Goal: Task Accomplishment & Management: Manage account settings

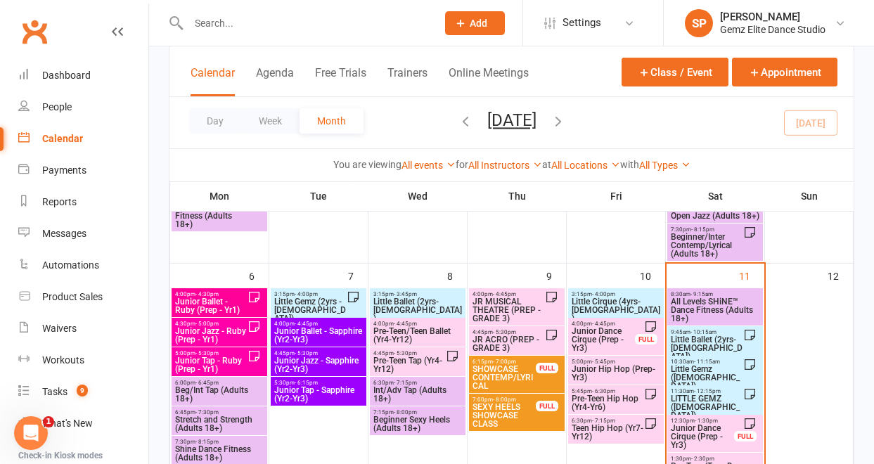
click at [711, 342] on span "Little Ballet (2yrs-[DEMOGRAPHIC_DATA])" at bounding box center [706, 347] width 73 height 25
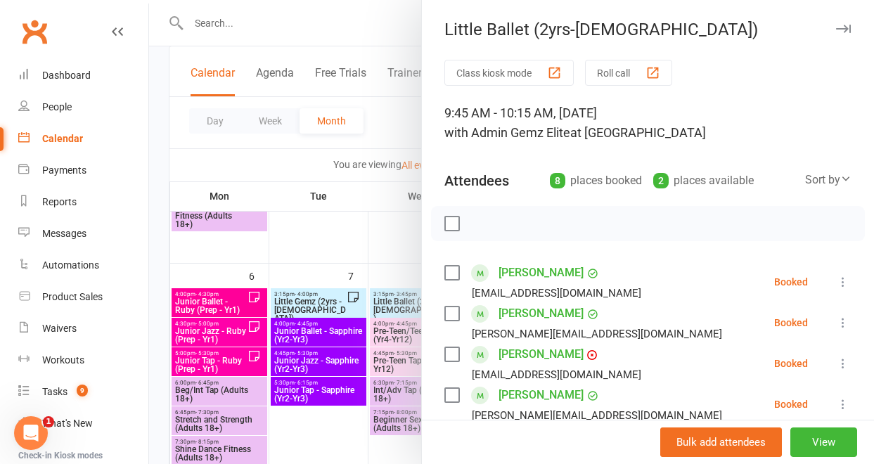
click at [675, 380] on li "[PERSON_NAME] [EMAIL_ADDRESS][DOMAIN_NAME] Booked More info Remove Check in Mar…" at bounding box center [647, 363] width 407 height 41
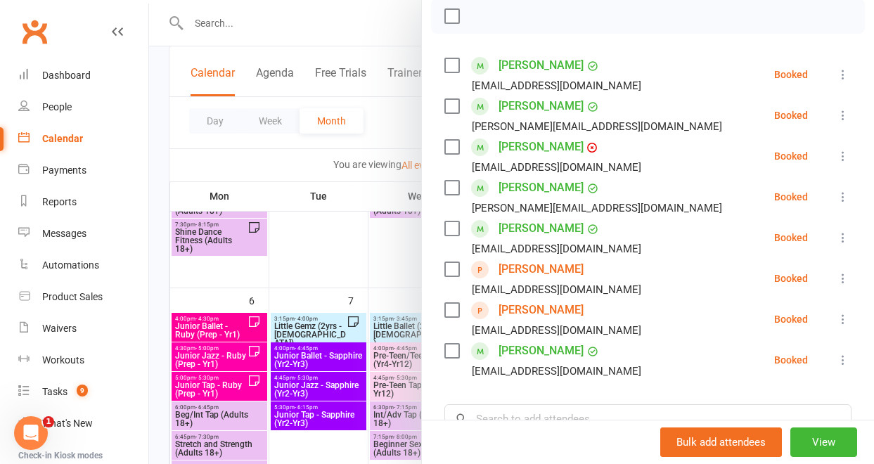
scroll to position [216, 0]
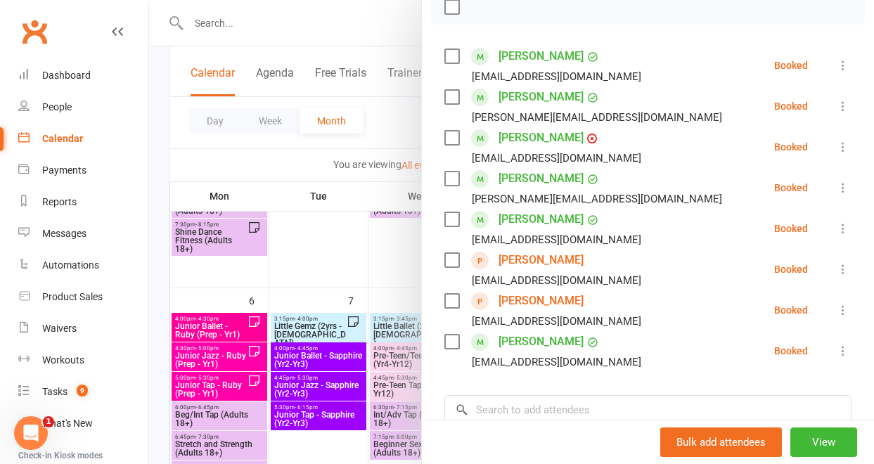
click at [836, 188] on icon at bounding box center [843, 188] width 14 height 14
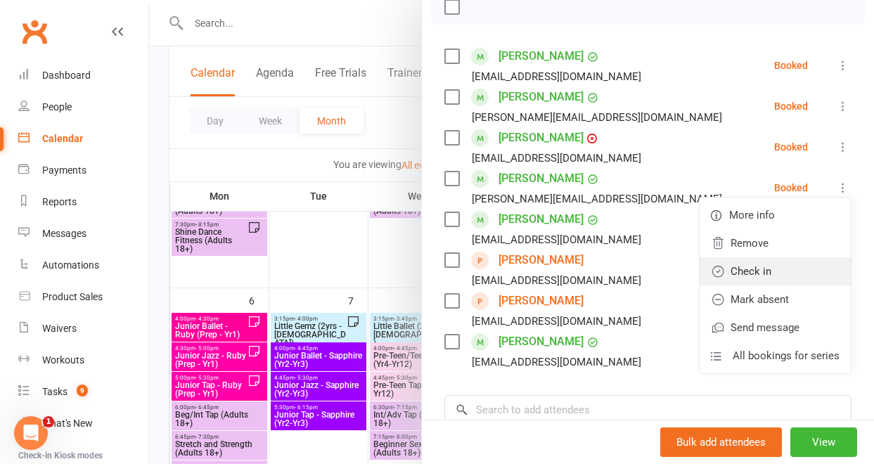
click at [787, 268] on link "Check in" at bounding box center [774, 271] width 151 height 28
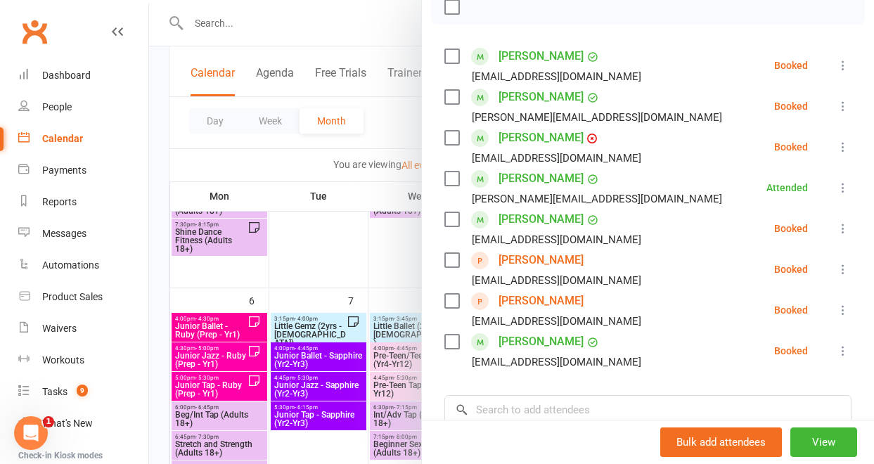
click at [523, 177] on link "[PERSON_NAME]" at bounding box center [540, 178] width 85 height 22
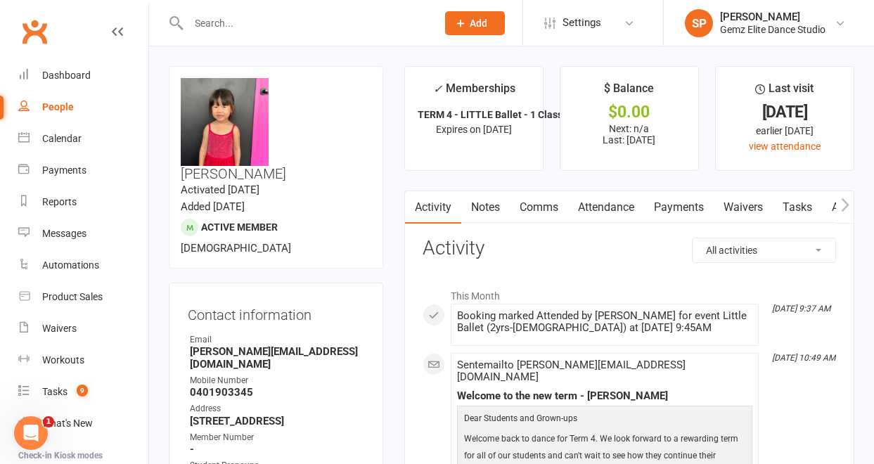
click at [491, 205] on link "Notes" at bounding box center [485, 207] width 48 height 32
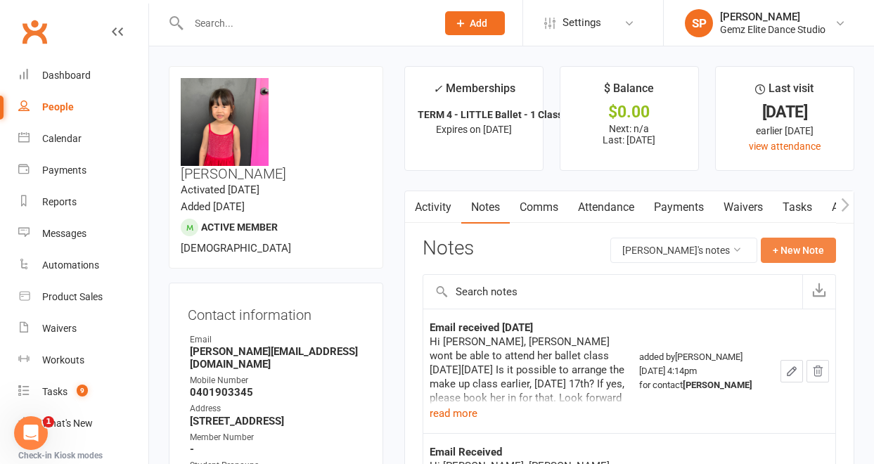
click at [812, 250] on button "+ New Note" at bounding box center [797, 250] width 75 height 25
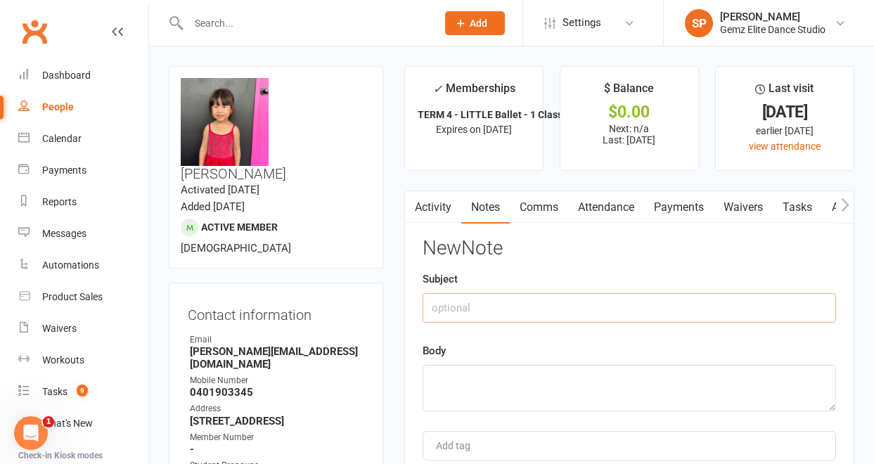
click at [583, 297] on input "text" at bounding box center [628, 308] width 413 height 30
drag, startPoint x: 602, startPoint y: 306, endPoint x: 426, endPoint y: 309, distance: 175.7
click at [426, 309] on input "Confirmed STARTING PREP in [DATE]" at bounding box center [628, 308] width 413 height 30
type input "Confirmed STARTING PREP in [DATE]"
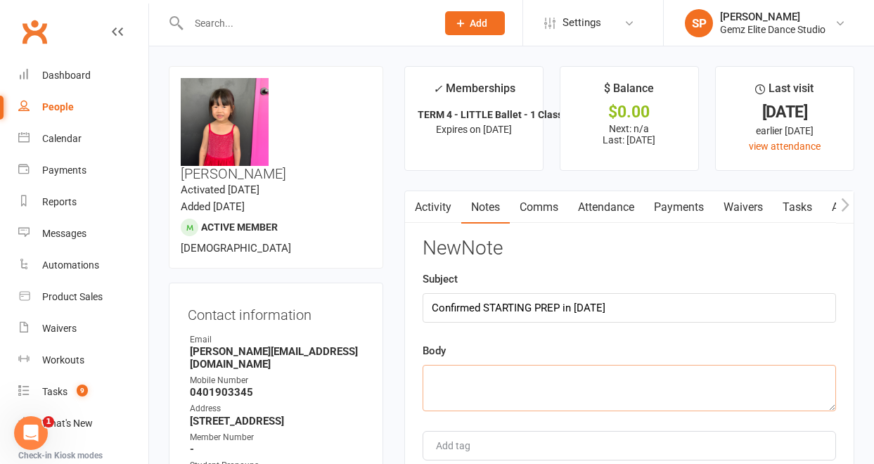
click at [448, 379] on textarea at bounding box center [628, 388] width 413 height 46
paste textarea "Confirmed STARTING PREP in [DATE]"
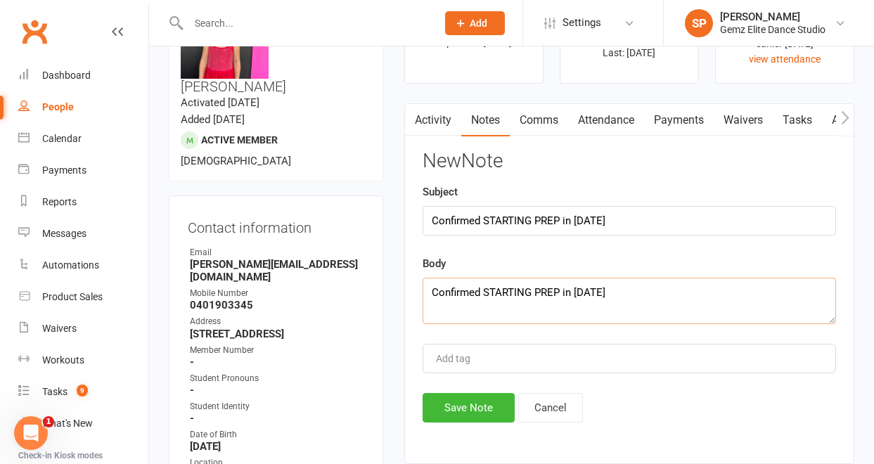
scroll to position [134, 0]
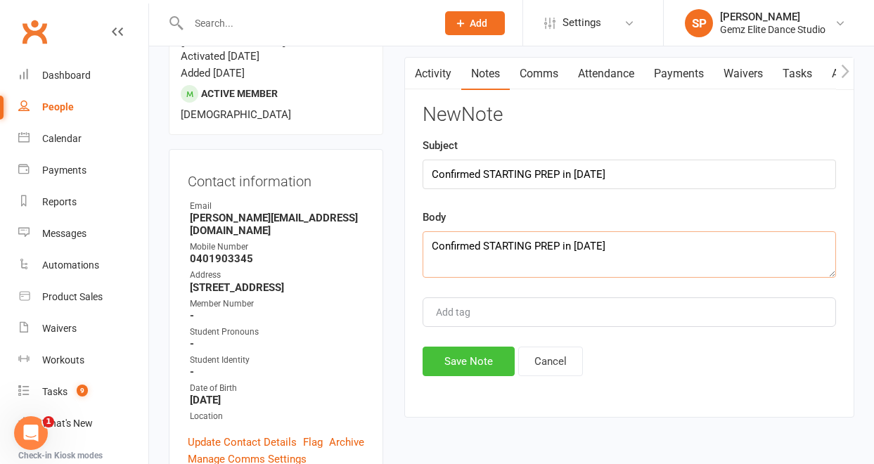
type textarea "Confirmed STARTING PREP in [DATE]"
click at [472, 365] on button "Save Note" at bounding box center [468, 361] width 92 height 30
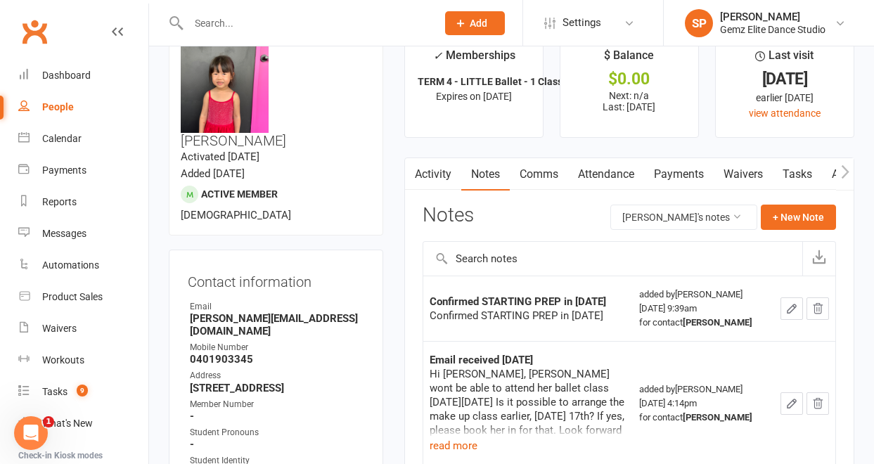
scroll to position [26, 0]
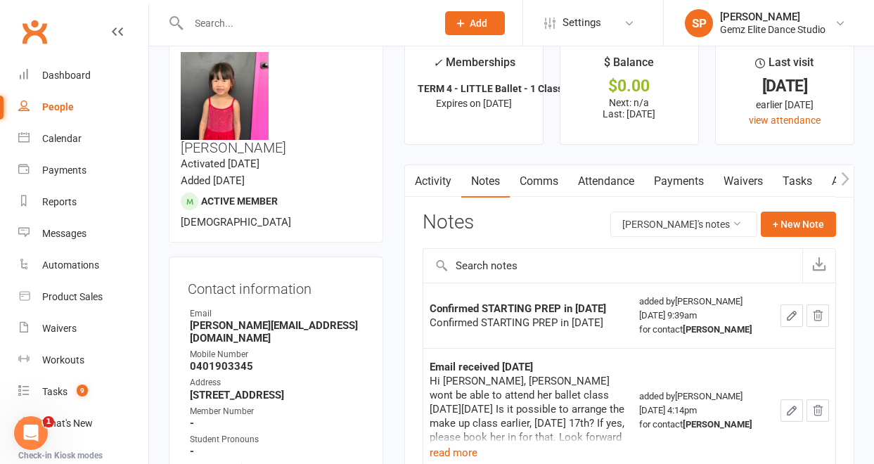
click at [489, 385] on div "Hi [PERSON_NAME], [PERSON_NAME] wont be able to attend her ballet class [DATE][…" at bounding box center [527, 423] width 197 height 98
click at [75, 136] on div "Calendar" at bounding box center [61, 138] width 39 height 11
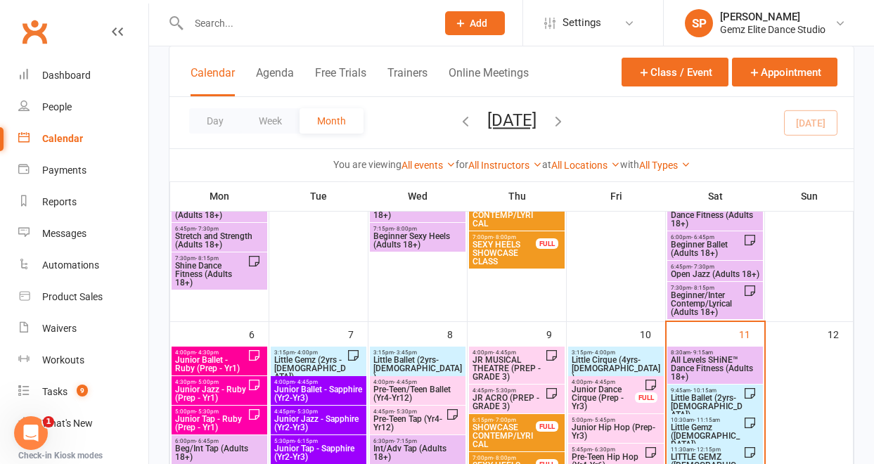
scroll to position [190, 0]
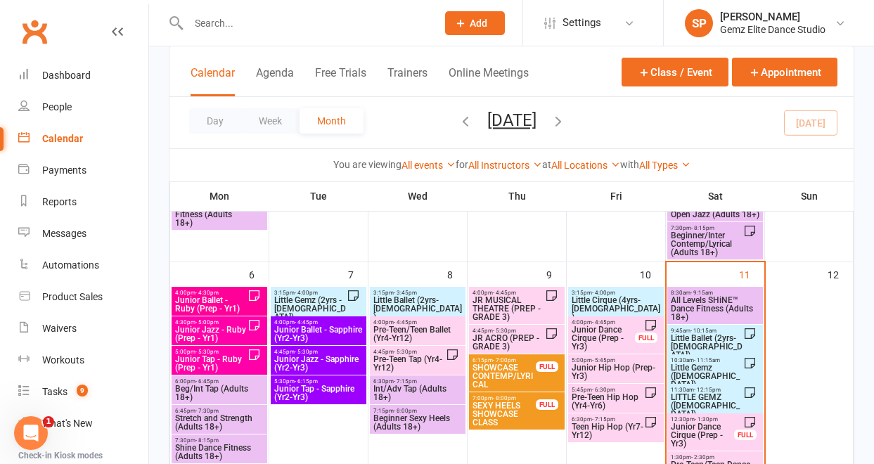
click at [695, 341] on span "Little Ballet (2yrs-[DEMOGRAPHIC_DATA])" at bounding box center [706, 346] width 73 height 25
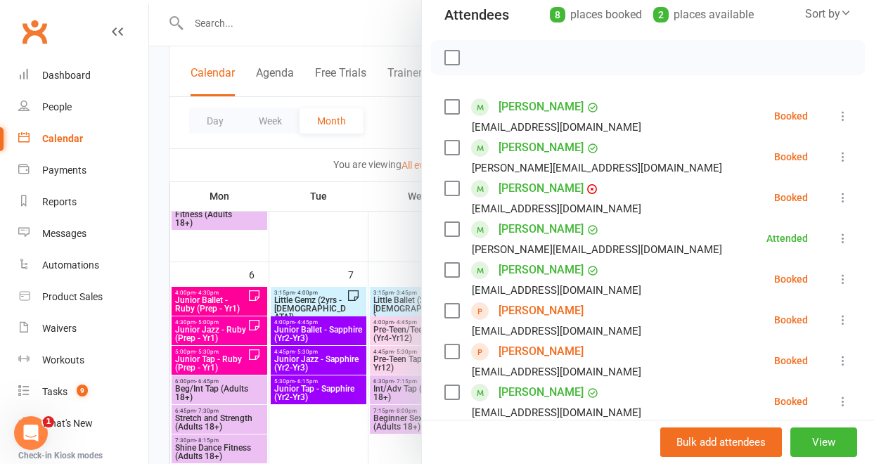
scroll to position [195, 0]
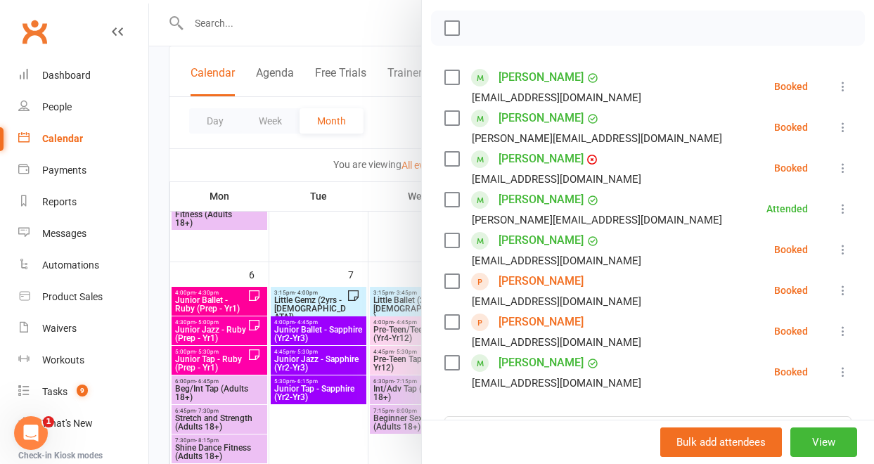
click at [836, 287] on icon at bounding box center [843, 290] width 14 height 14
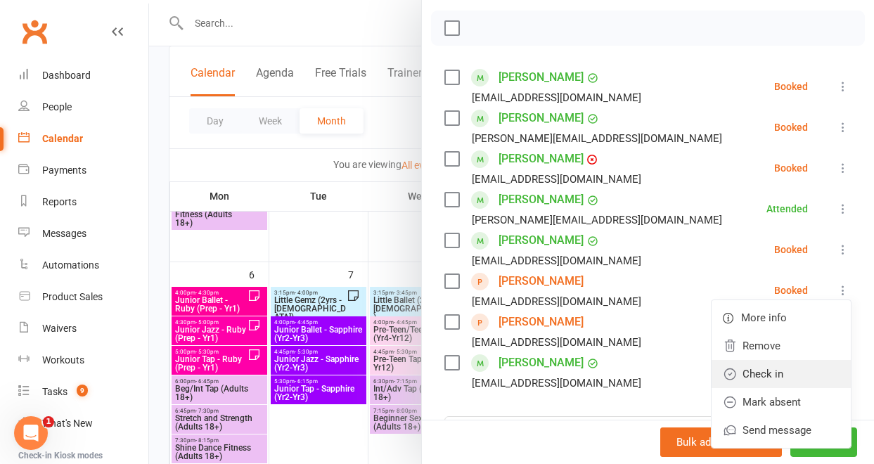
click at [801, 363] on link "Check in" at bounding box center [780, 374] width 139 height 28
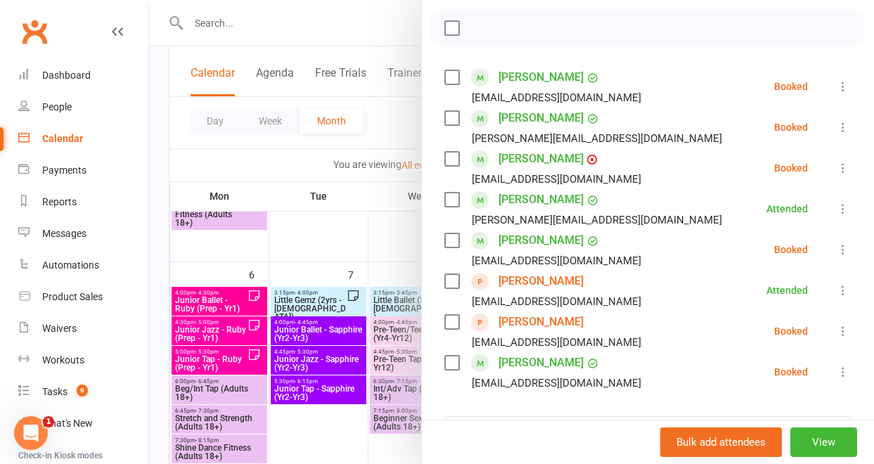
click at [836, 332] on icon at bounding box center [843, 331] width 14 height 14
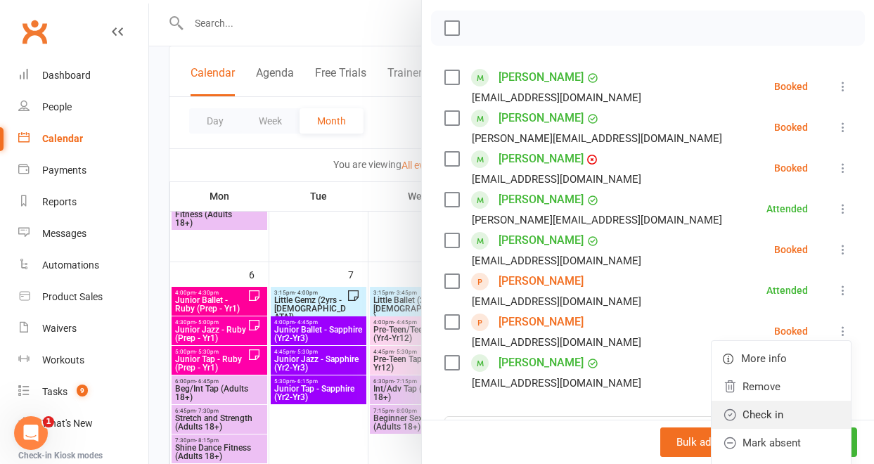
click at [793, 413] on link "Check in" at bounding box center [780, 415] width 139 height 28
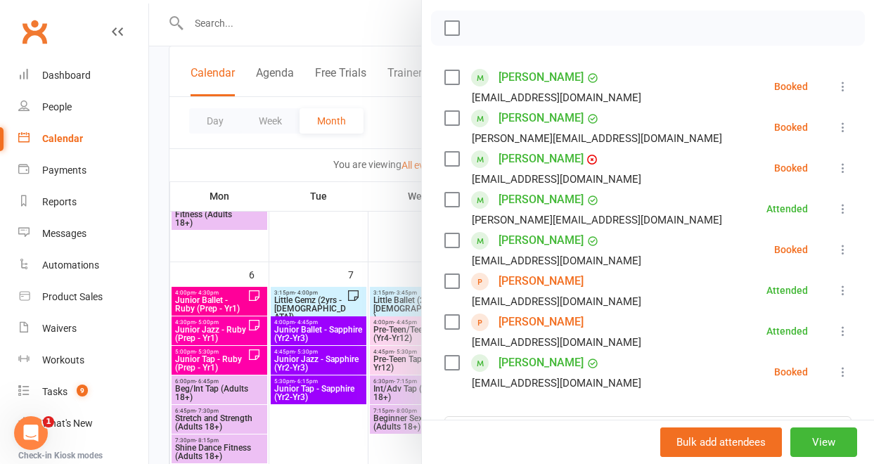
click at [836, 82] on icon at bounding box center [843, 86] width 14 height 14
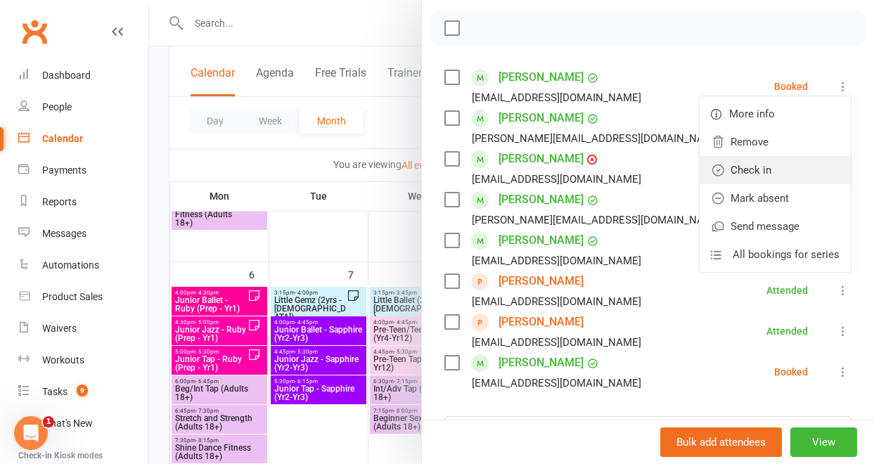
click at [805, 166] on link "Check in" at bounding box center [774, 170] width 151 height 28
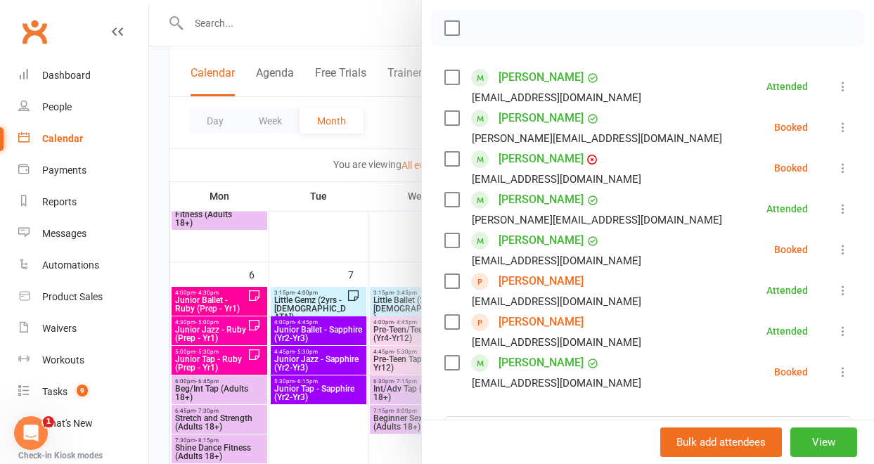
click at [836, 370] on icon at bounding box center [843, 372] width 14 height 14
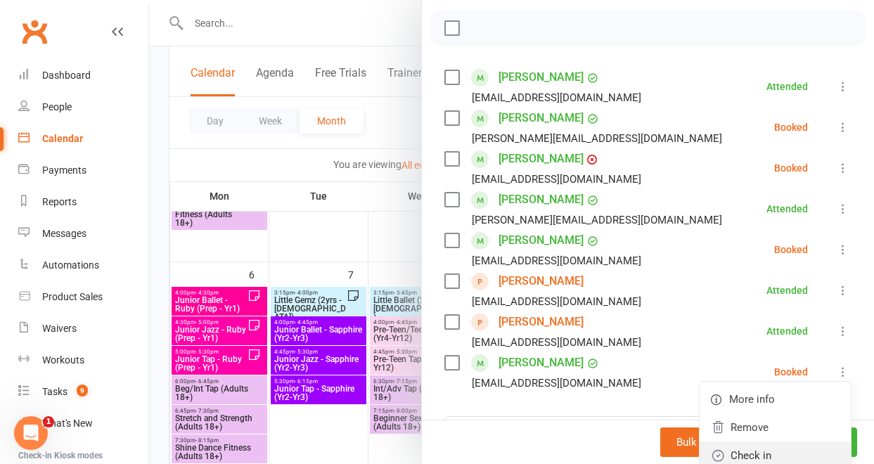
click at [781, 447] on link "Check in" at bounding box center [774, 455] width 151 height 28
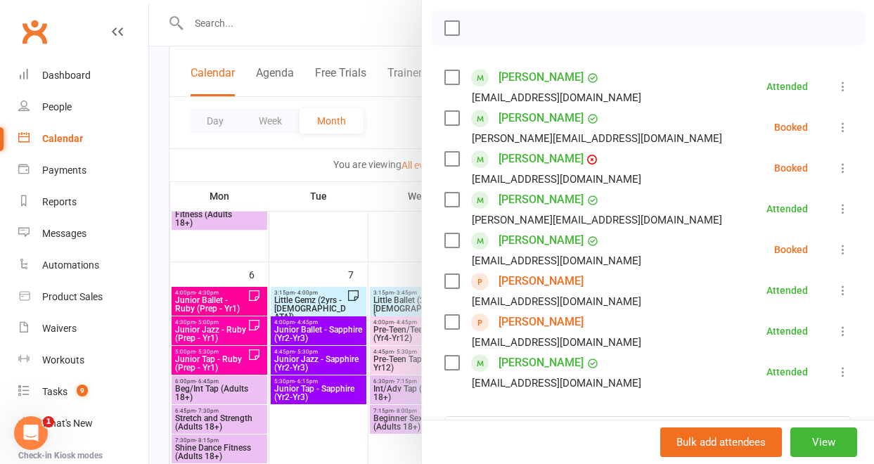
click at [836, 129] on icon at bounding box center [843, 127] width 14 height 14
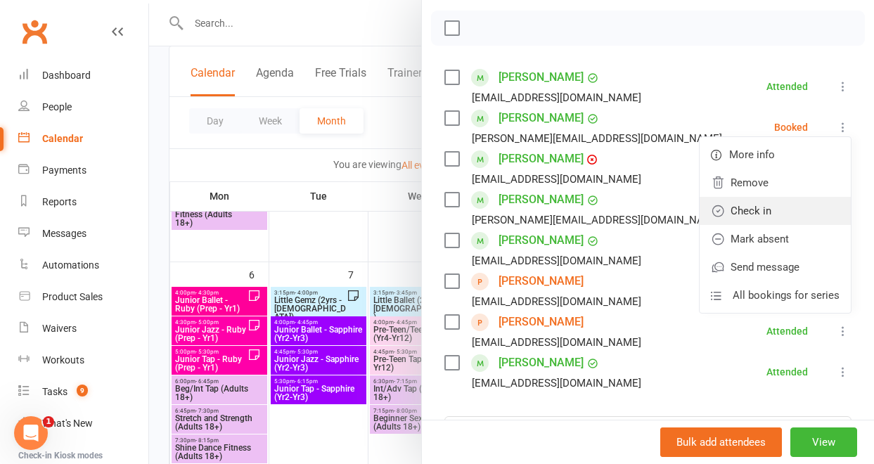
click at [801, 212] on link "Check in" at bounding box center [774, 211] width 151 height 28
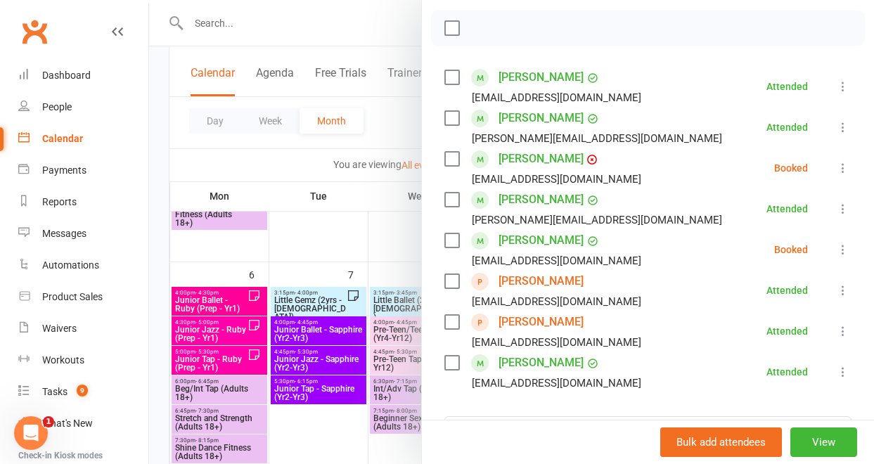
click at [507, 366] on link "[PERSON_NAME]" at bounding box center [540, 362] width 85 height 22
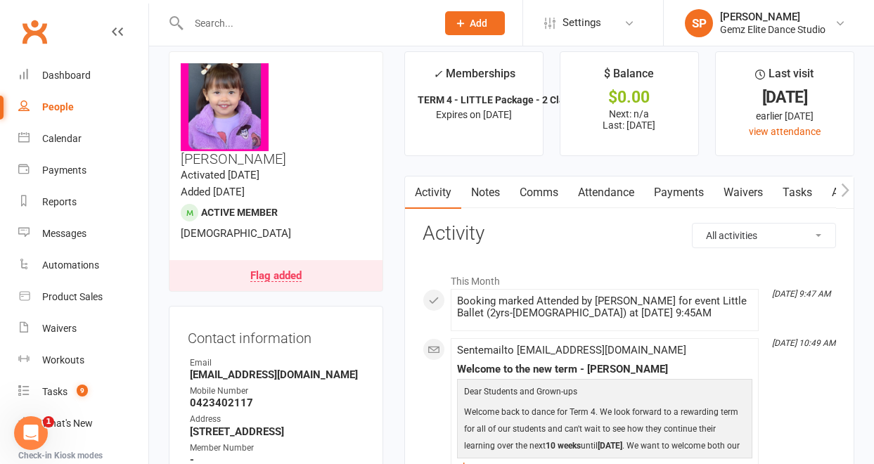
scroll to position [16, 0]
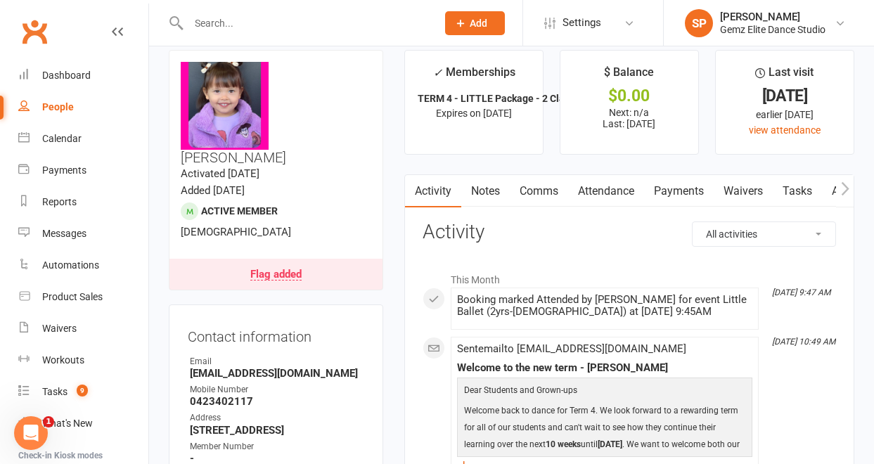
click at [490, 190] on link "Notes" at bounding box center [485, 191] width 48 height 32
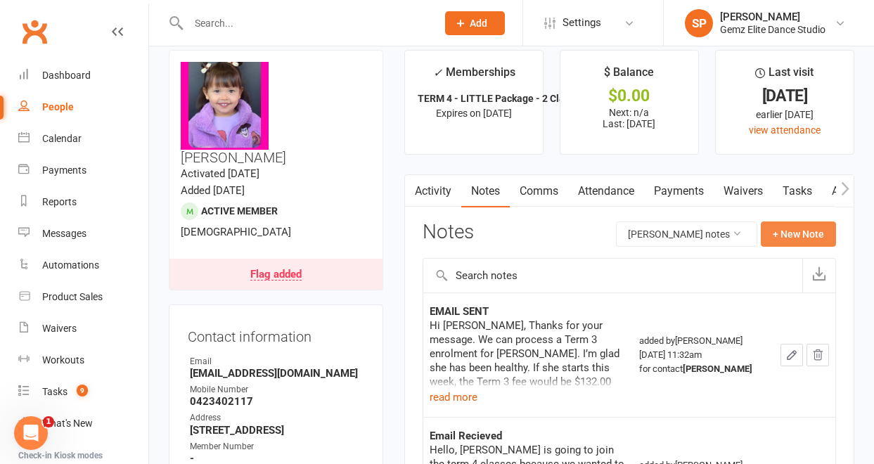
click at [794, 227] on button "+ New Note" at bounding box center [797, 233] width 75 height 25
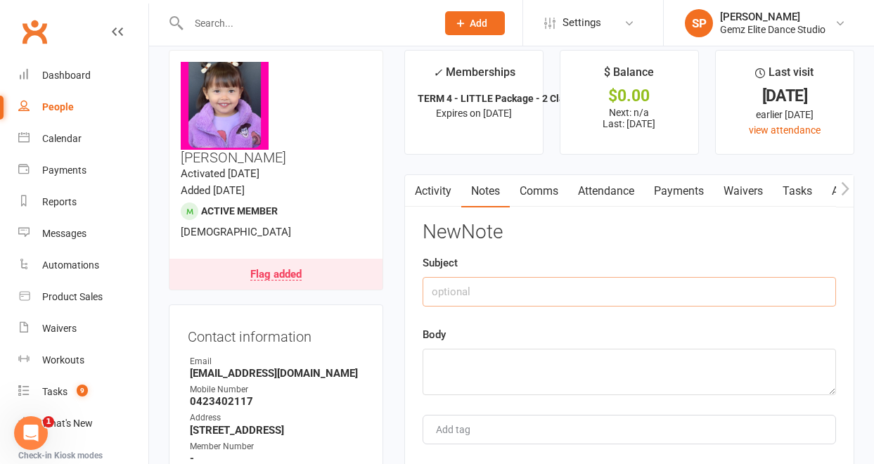
click at [481, 294] on input "text" at bounding box center [628, 292] width 413 height 30
type input "Confirmed NOT starting prep in [DATE]"
click at [501, 365] on textarea at bounding box center [628, 372] width 413 height 46
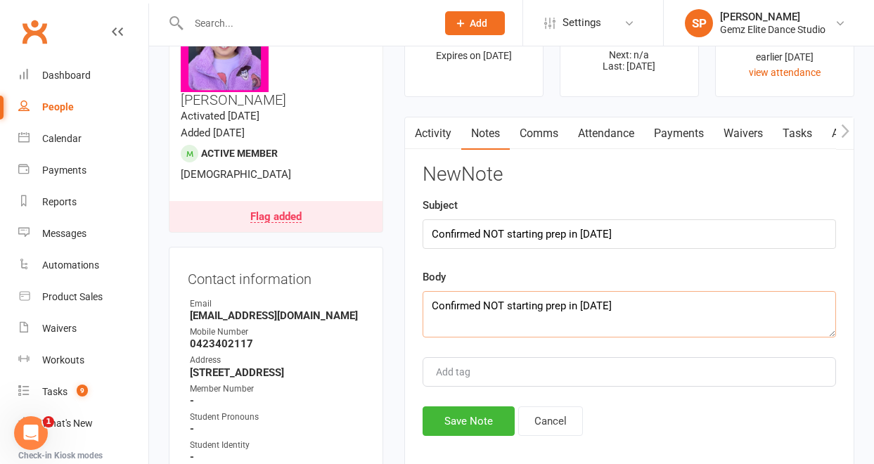
scroll to position [167, 0]
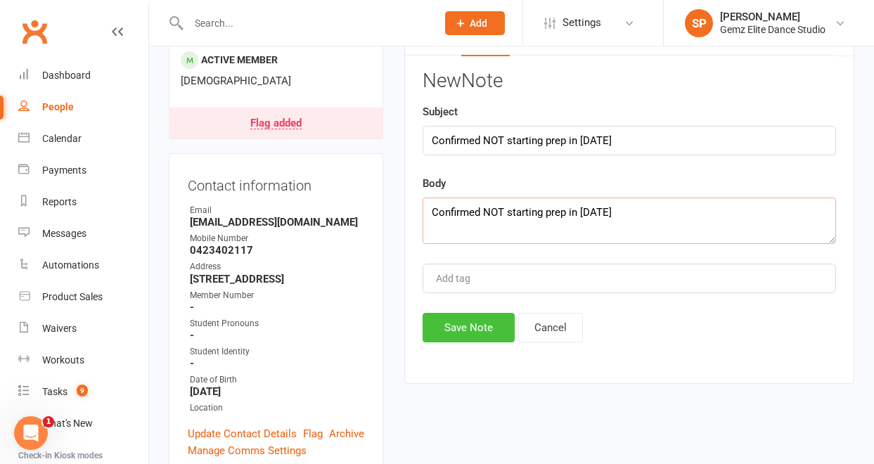
type textarea "Confirmed NOT starting prep in [DATE]"
click at [489, 325] on button "Save Note" at bounding box center [468, 328] width 92 height 30
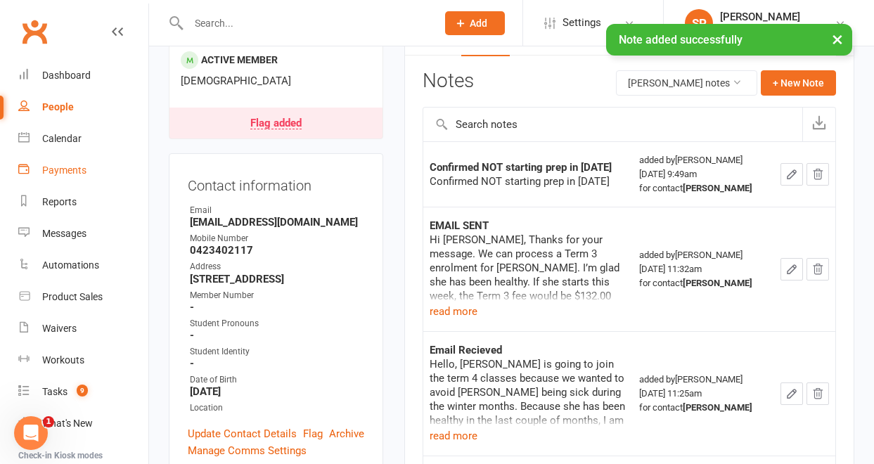
click at [55, 169] on div "Payments" at bounding box center [64, 169] width 44 height 11
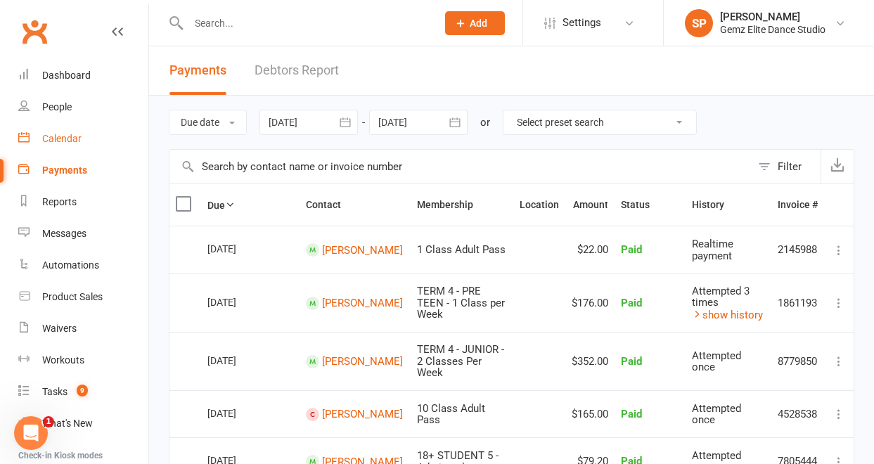
click at [63, 136] on div "Calendar" at bounding box center [61, 138] width 39 height 11
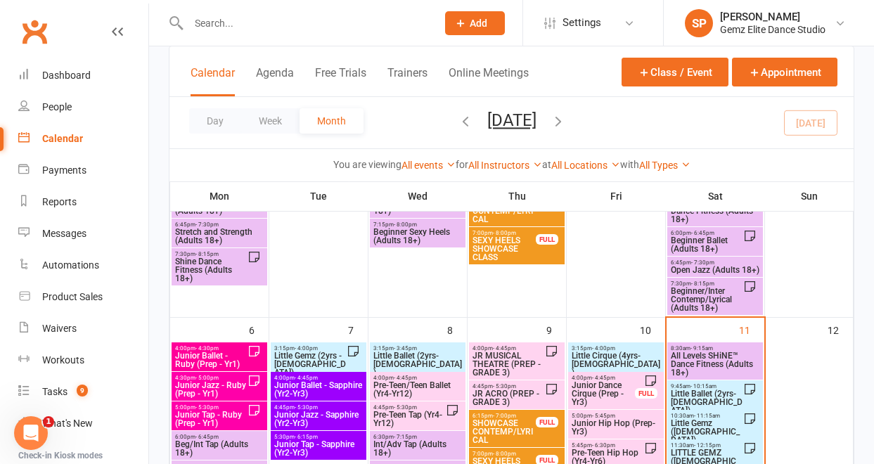
scroll to position [167, 0]
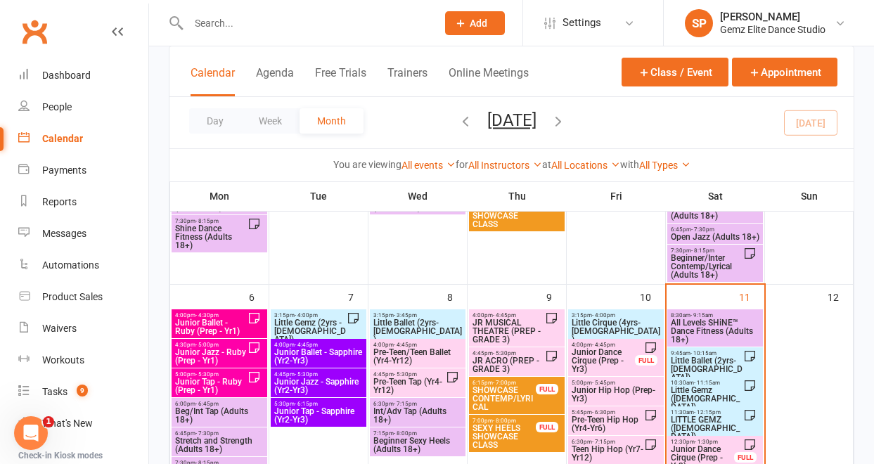
click at [699, 358] on span "Little Ballet (2yrs-[DEMOGRAPHIC_DATA])" at bounding box center [706, 368] width 73 height 25
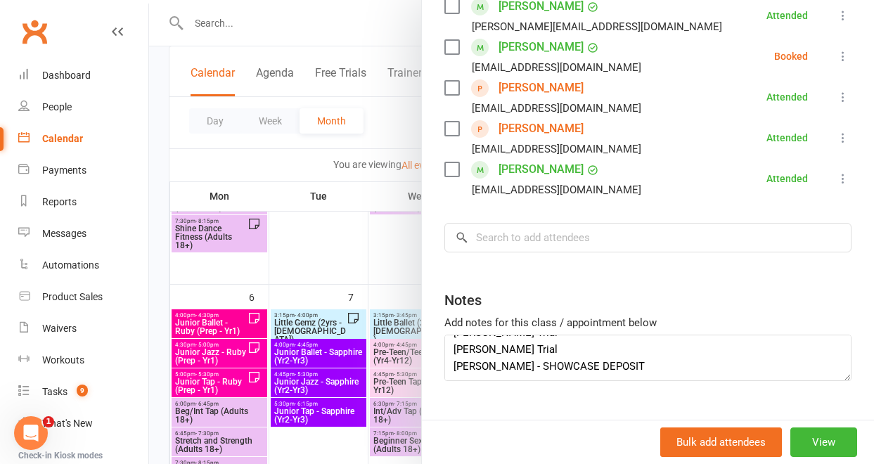
scroll to position [15, 0]
click at [614, 364] on textarea "[PERSON_NAME] Trial [PERSON_NAME] Trial [PERSON_NAME] - SHOWCASE DEPOSIT" at bounding box center [647, 358] width 407 height 46
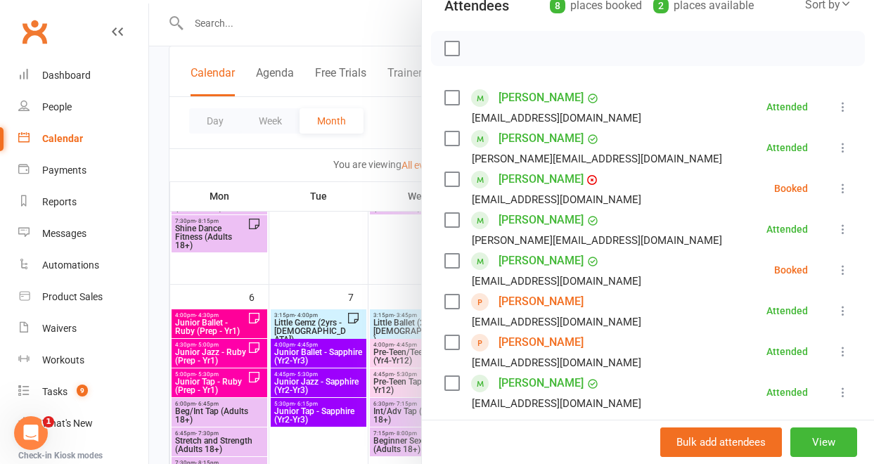
scroll to position [161, 0]
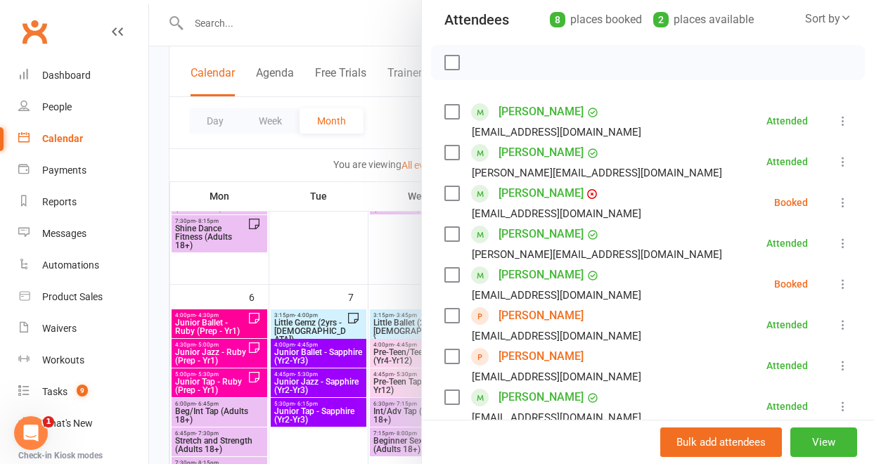
type textarea "[PERSON_NAME] Trial [PERSON_NAME] Trial"
click at [540, 112] on link "[PERSON_NAME]" at bounding box center [540, 112] width 85 height 22
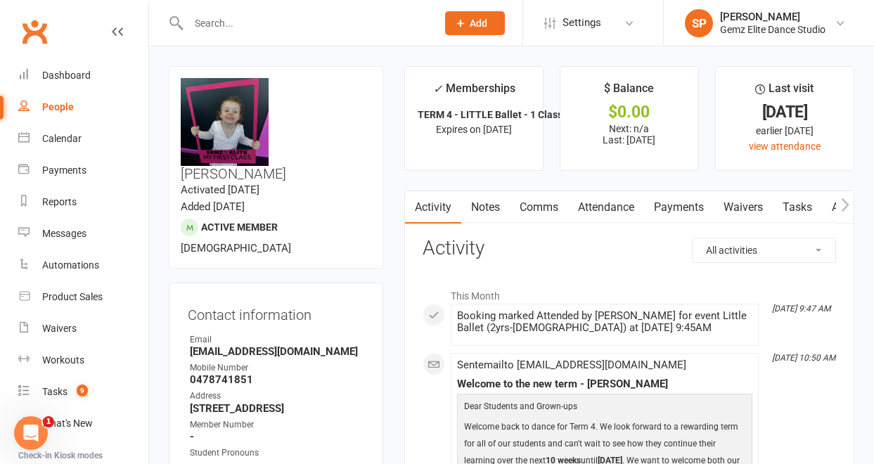
click at [494, 209] on link "Notes" at bounding box center [485, 207] width 48 height 32
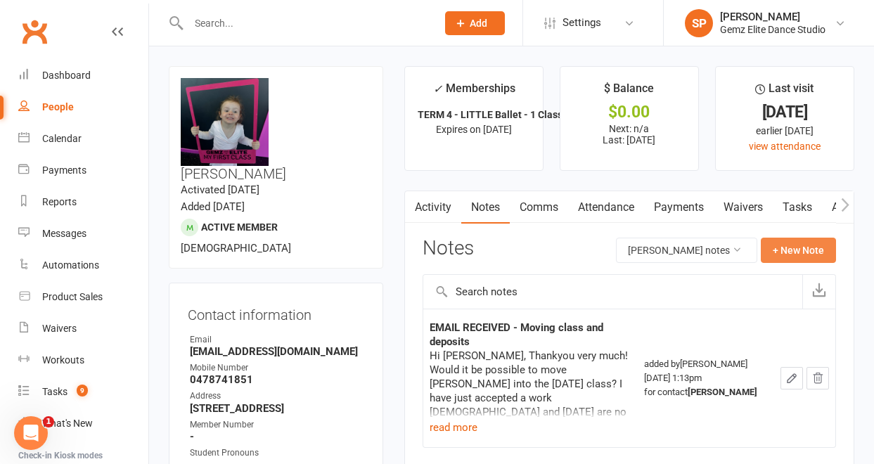
click at [796, 251] on button "+ New Note" at bounding box center [797, 250] width 75 height 25
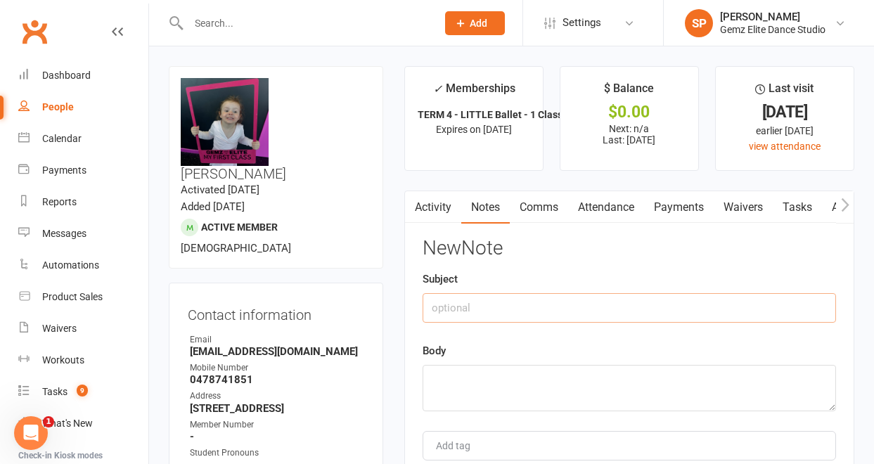
click at [543, 301] on input "text" at bounding box center [628, 308] width 413 height 30
drag, startPoint x: 621, startPoint y: 311, endPoint x: 429, endPoint y: 312, distance: 192.6
click at [429, 312] on input "Confirming NOT starting Prep in [DATE]" at bounding box center [628, 308] width 413 height 30
click at [445, 379] on textarea at bounding box center [628, 388] width 413 height 46
click at [481, 311] on input "Confirming NOT starting Prep in [DATE]" at bounding box center [628, 308] width 413 height 30
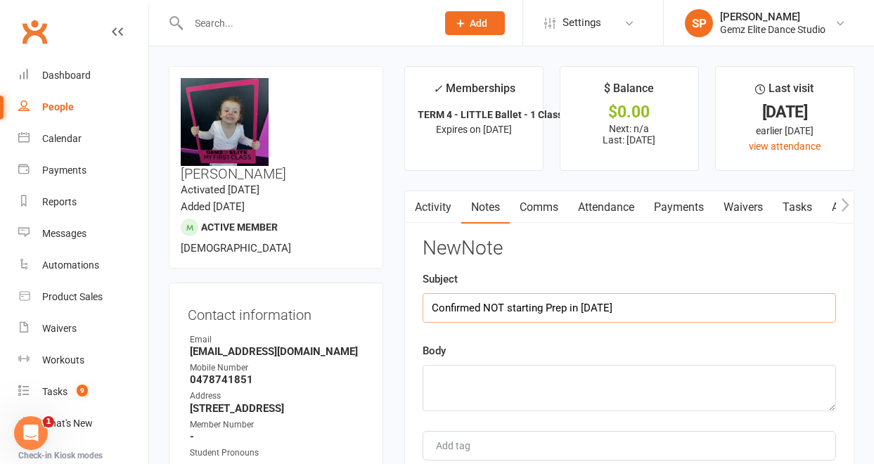
drag, startPoint x: 622, startPoint y: 310, endPoint x: 411, endPoint y: 303, distance: 211.0
click at [411, 303] on div "Activity Notes Comms Attendance Payments Waivers Tasks Automations Workouts Mob…" at bounding box center [629, 370] width 450 height 361
type input "Confirmed NOT starting Prep in [DATE]"
click at [447, 377] on textarea at bounding box center [628, 388] width 413 height 46
paste textarea "Confirmed NOT starting Prep in [DATE]"
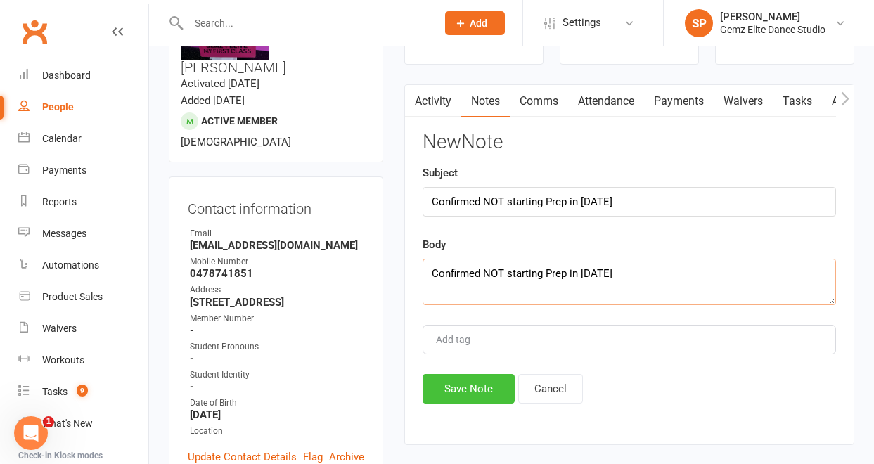
scroll to position [103, 0]
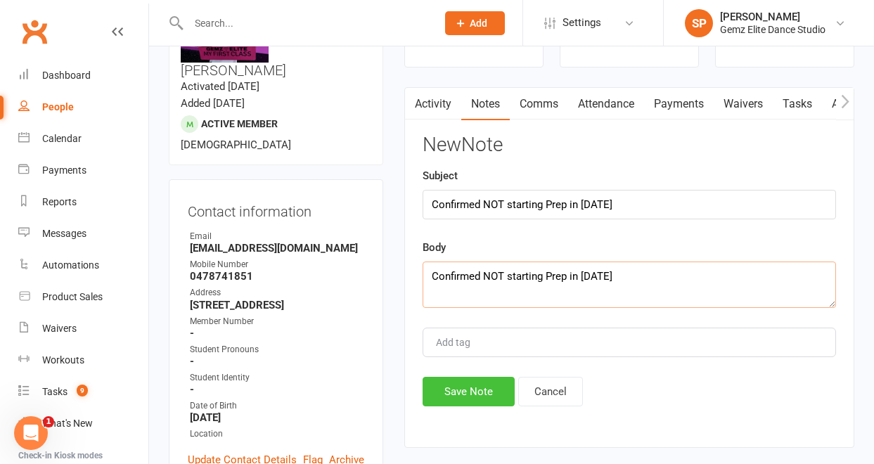
type textarea "Confirmed NOT starting Prep in [DATE]"
click at [453, 389] on button "Save Note" at bounding box center [468, 392] width 92 height 30
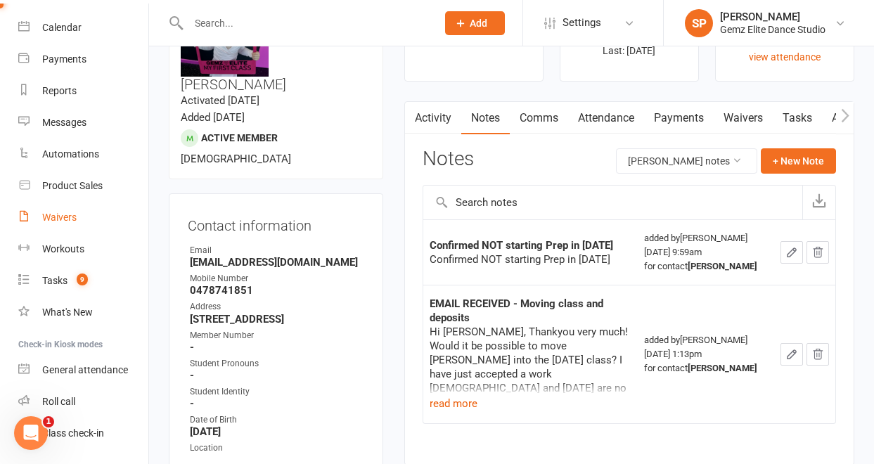
scroll to position [115, 0]
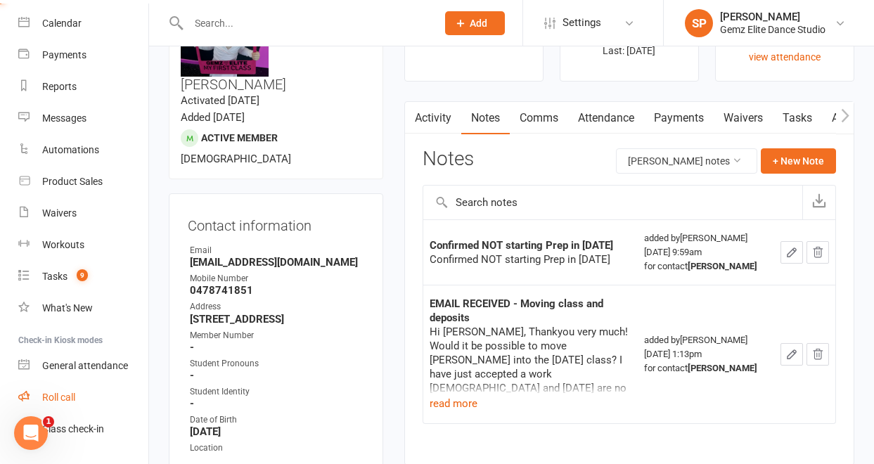
click at [71, 394] on div "Roll call" at bounding box center [58, 396] width 33 height 11
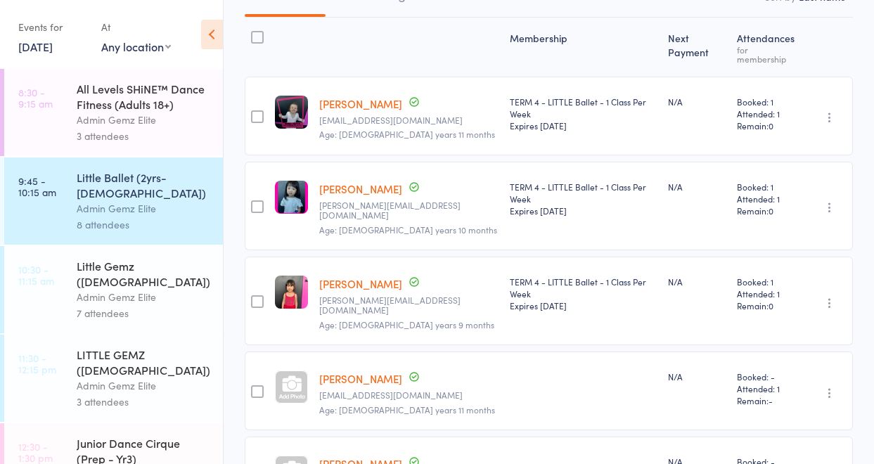
scroll to position [136, 0]
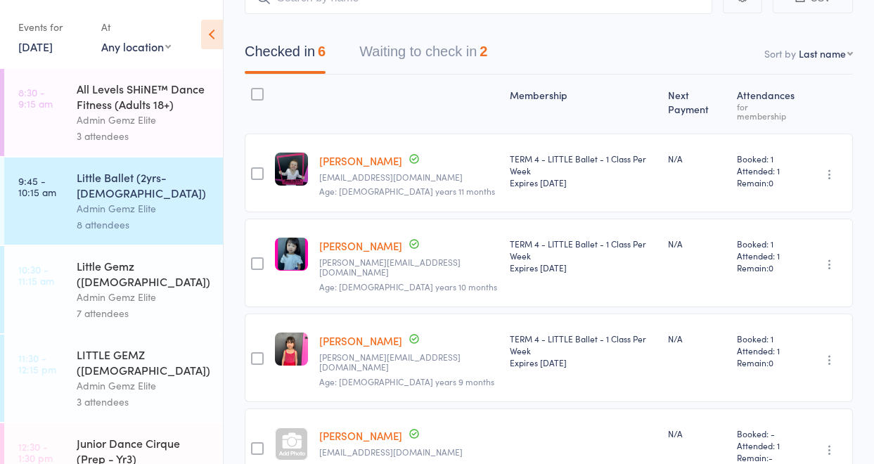
click at [331, 153] on link "[PERSON_NAME]" at bounding box center [360, 160] width 83 height 15
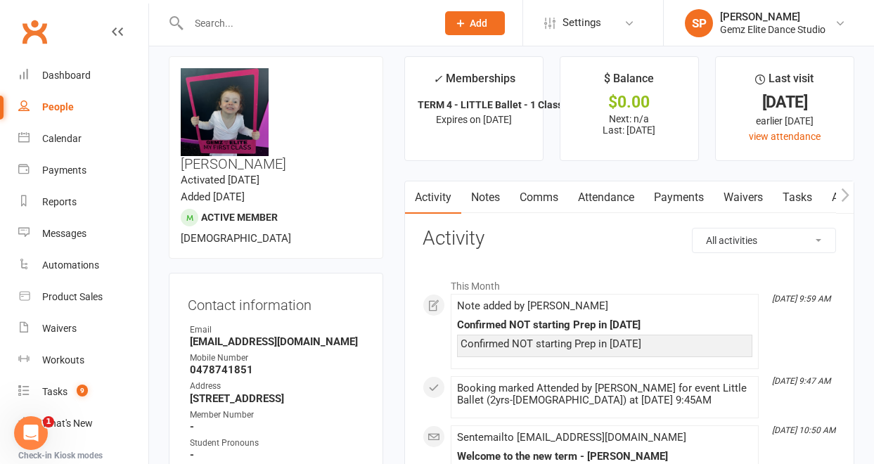
scroll to position [8, 0]
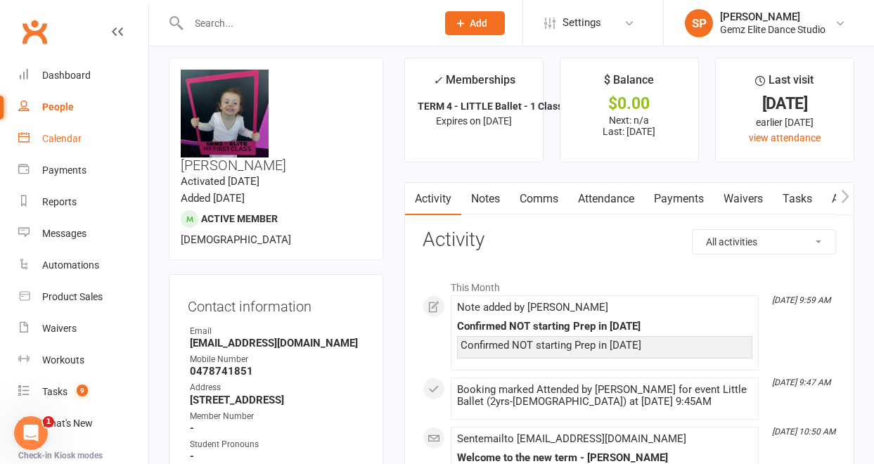
click at [60, 136] on div "Calendar" at bounding box center [61, 138] width 39 height 11
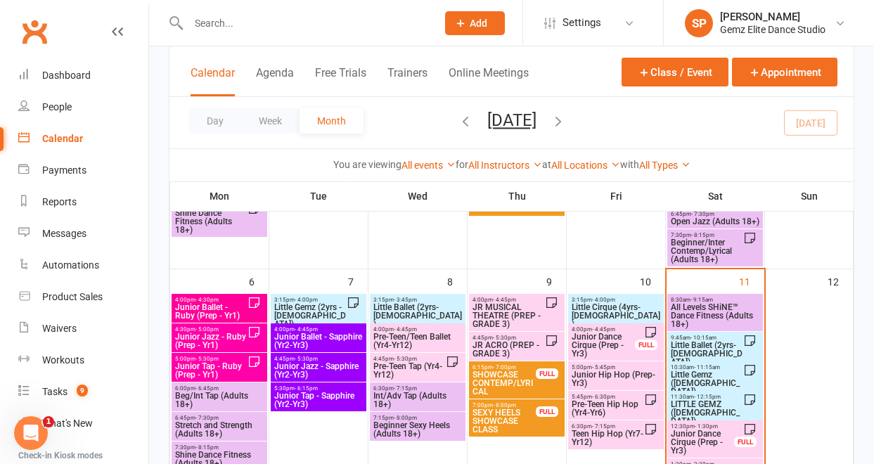
scroll to position [182, 0]
click at [706, 344] on span "Little Ballet (2yrs-[DEMOGRAPHIC_DATA])" at bounding box center [706, 354] width 73 height 25
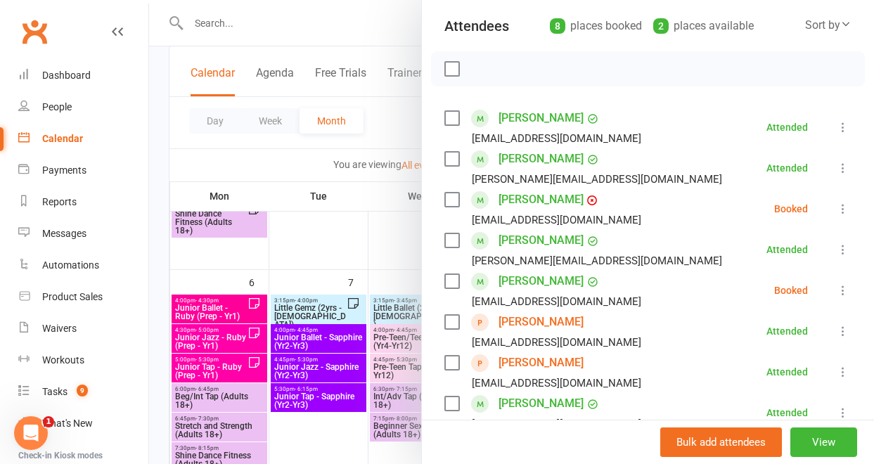
scroll to position [204, 0]
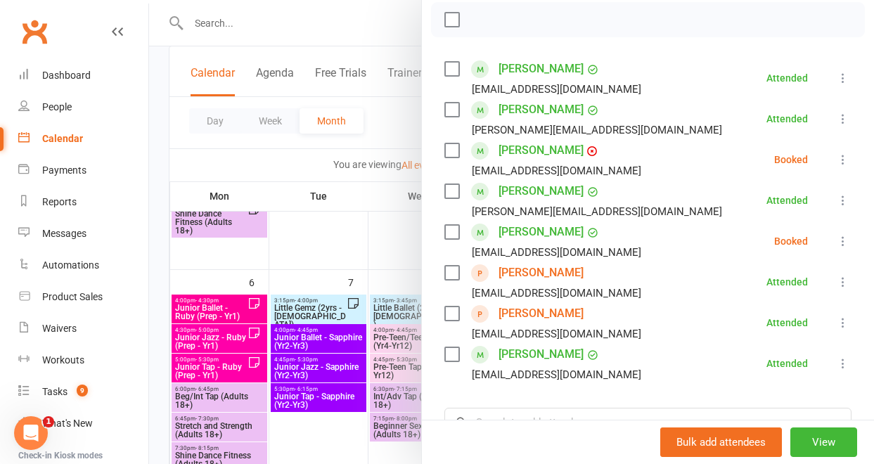
click at [836, 240] on icon at bounding box center [843, 241] width 14 height 14
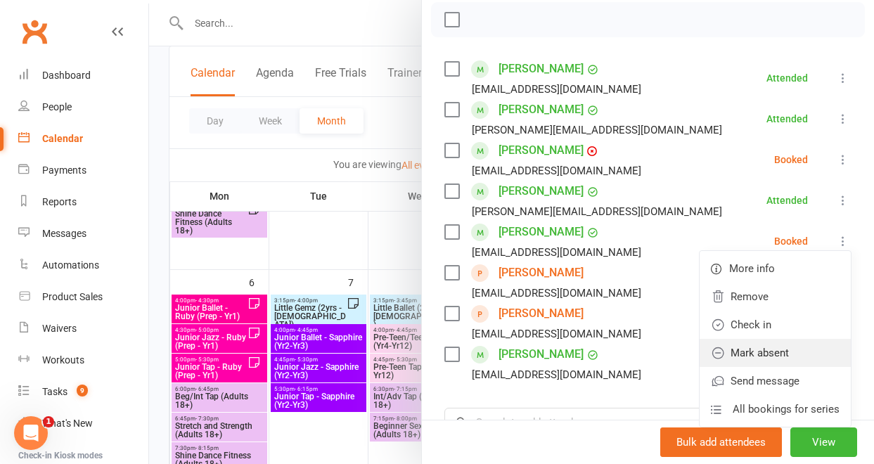
click at [780, 346] on link "Mark absent" at bounding box center [774, 353] width 151 height 28
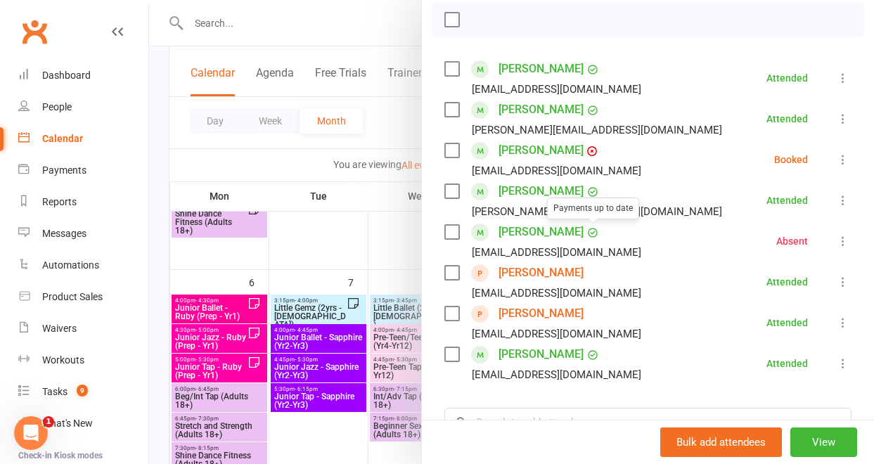
click at [567, 233] on link "[PERSON_NAME]" at bounding box center [540, 232] width 85 height 22
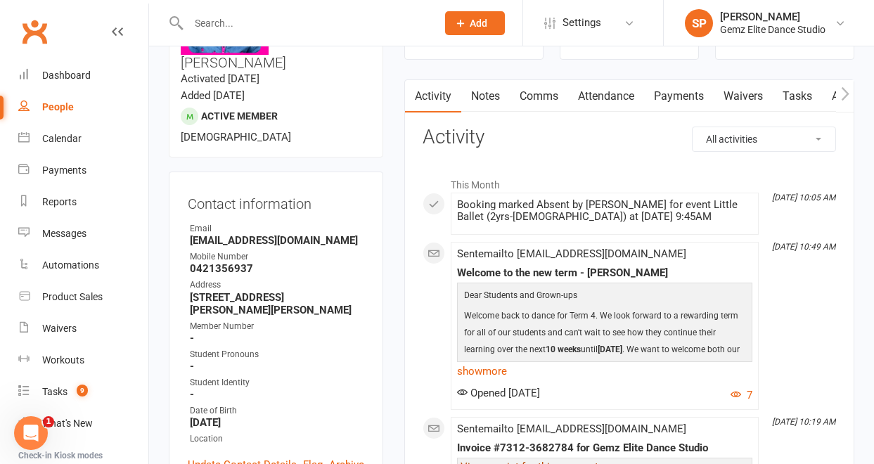
scroll to position [20, 0]
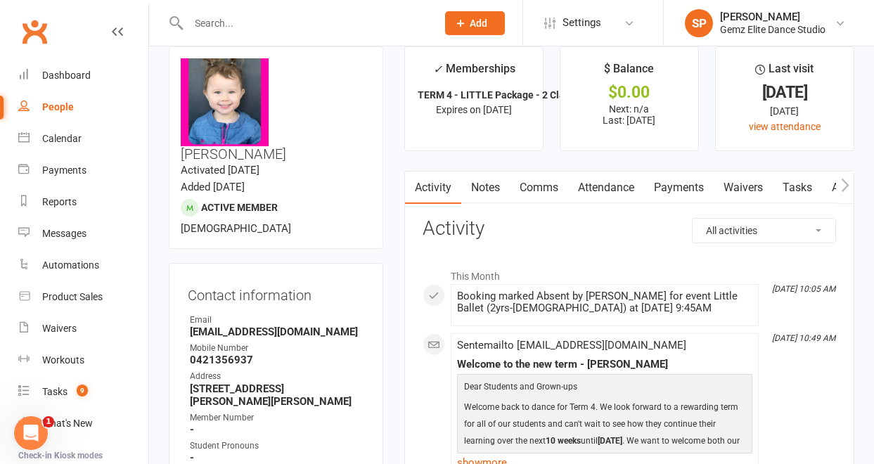
click at [335, 18] on input "text" at bounding box center [305, 23] width 242 height 20
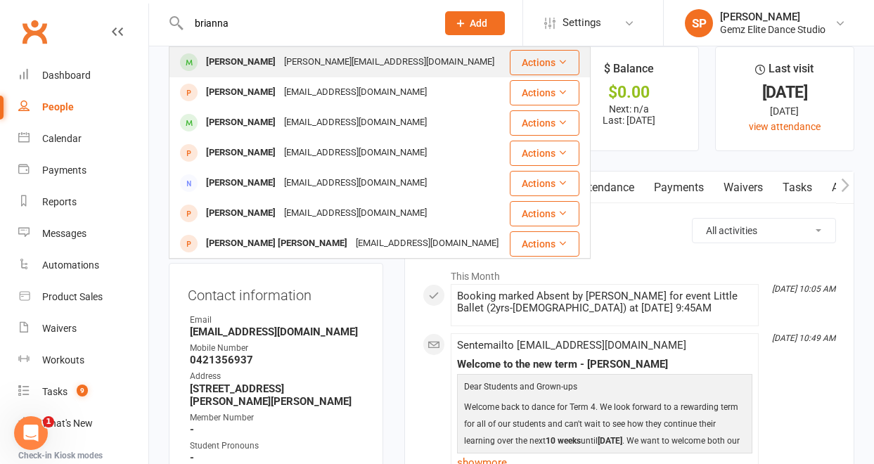
type input "brianna"
click at [309, 64] on div "[PERSON_NAME][EMAIL_ADDRESS][DOMAIN_NAME]" at bounding box center [389, 62] width 219 height 20
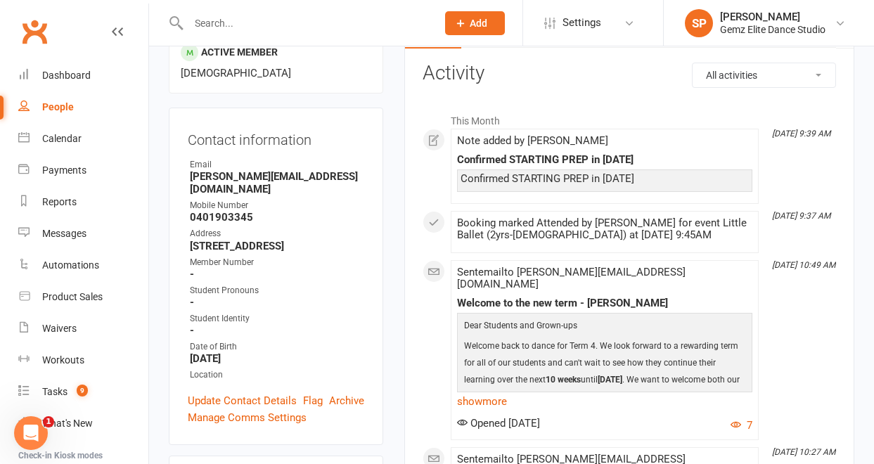
scroll to position [190, 0]
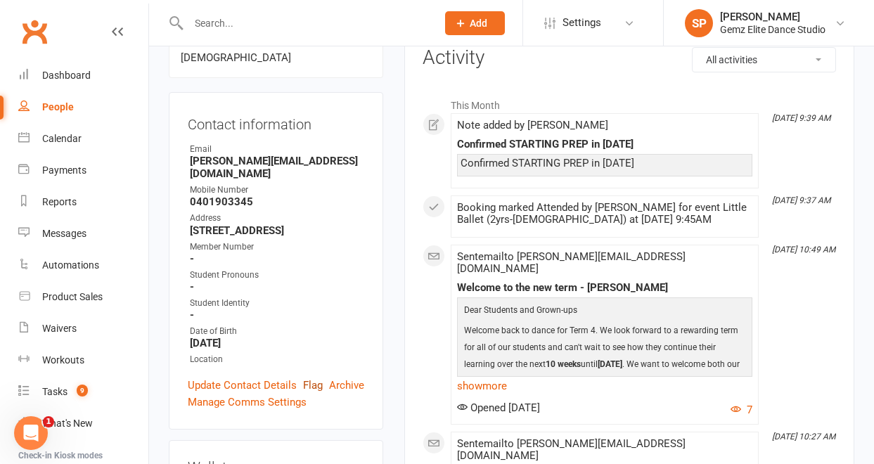
click at [312, 377] on link "Flag" at bounding box center [313, 385] width 20 height 17
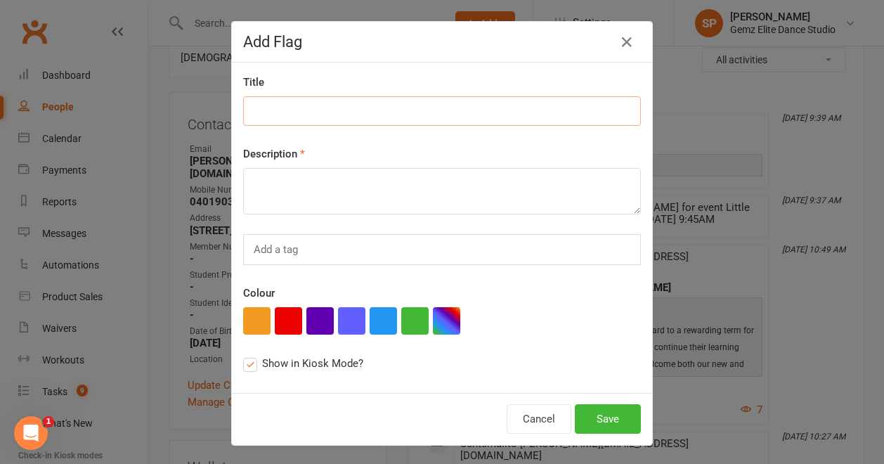
click at [297, 117] on input at bounding box center [442, 111] width 398 height 30
type input "PREP 2026"
click at [293, 184] on textarea at bounding box center [442, 191] width 398 height 46
drag, startPoint x: 302, startPoint y: 110, endPoint x: 235, endPoint y: 108, distance: 66.8
click at [235, 108] on div "Title PREP 2026 Description Add a tag Colour Show in Kiosk Mode?" at bounding box center [442, 228] width 420 height 330
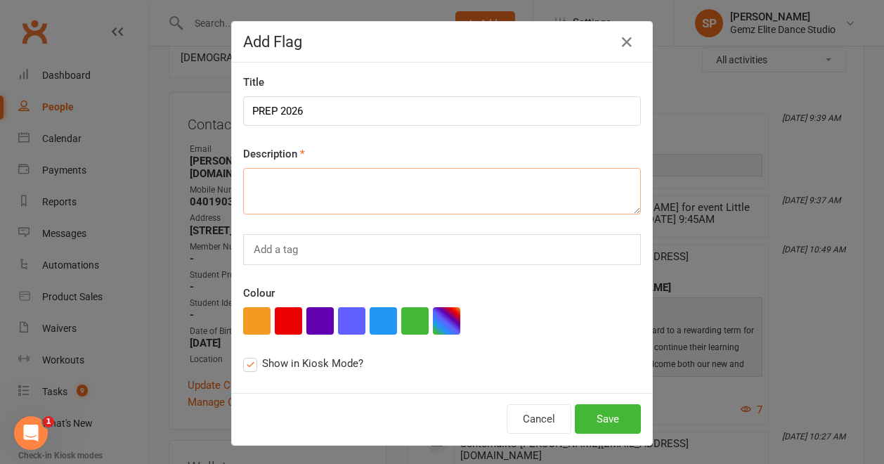
click at [272, 181] on textarea at bounding box center [442, 191] width 398 height 46
paste textarea "PREP 2026"
type textarea "PREP 2026"
click at [320, 320] on button "button" at bounding box center [319, 320] width 27 height 27
click at [609, 422] on button "Save" at bounding box center [608, 419] width 66 height 30
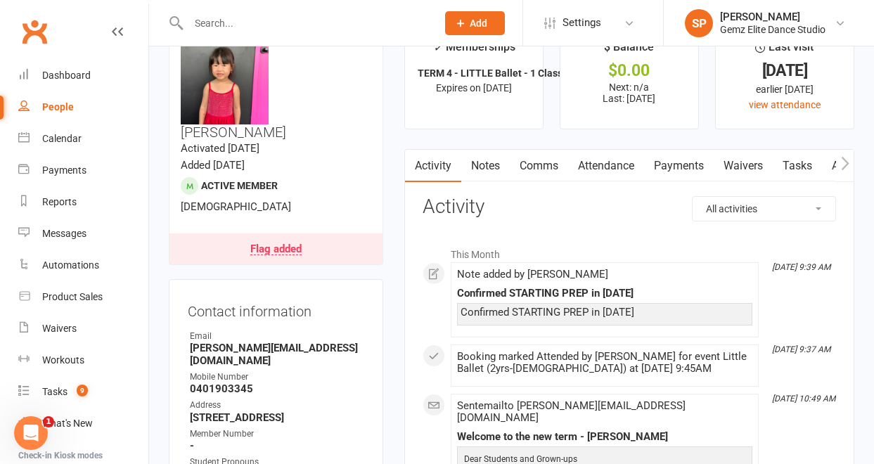
scroll to position [0, 0]
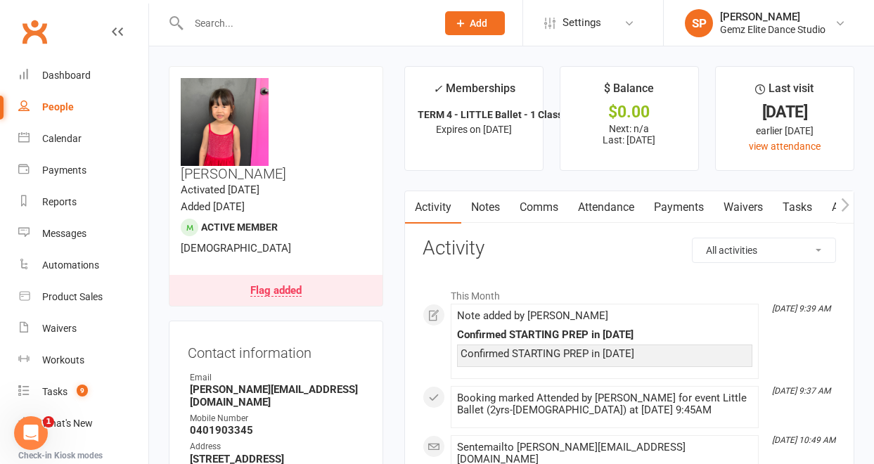
click at [294, 285] on div "Flag added" at bounding box center [275, 290] width 51 height 11
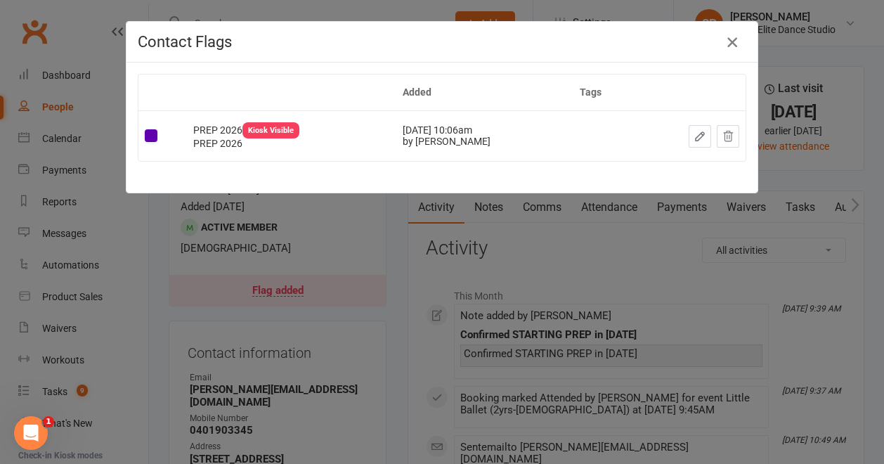
click at [728, 44] on icon "button" at bounding box center [732, 42] width 17 height 17
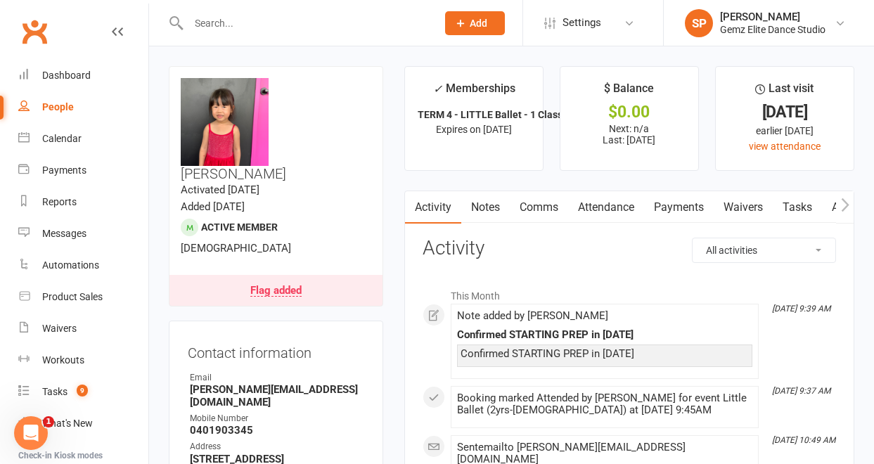
click at [488, 210] on link "Notes" at bounding box center [485, 207] width 48 height 32
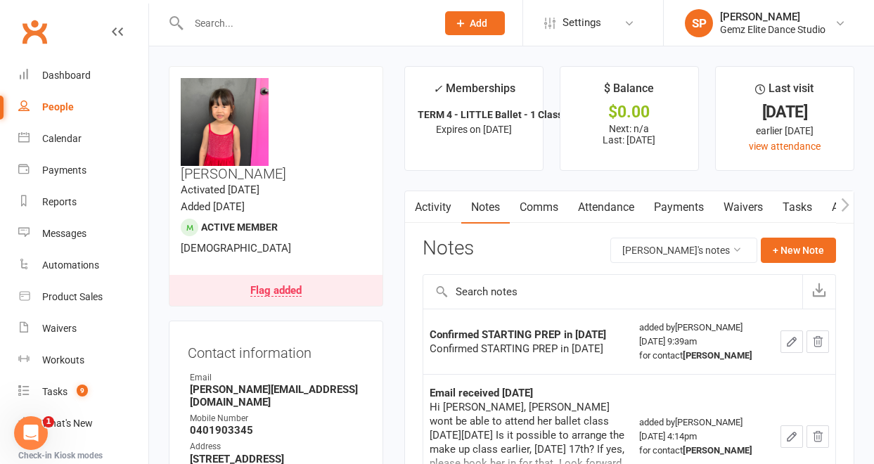
click at [488, 210] on link "Notes" at bounding box center [485, 207] width 48 height 32
click at [261, 27] on input "text" at bounding box center [305, 23] width 242 height 20
type input "ISABELLA"
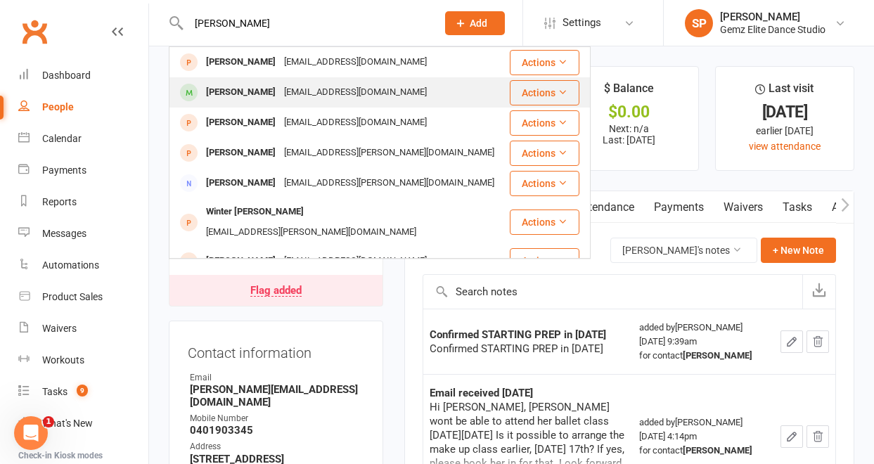
click at [257, 90] on div "Isabella Golebiowski" at bounding box center [241, 92] width 78 height 20
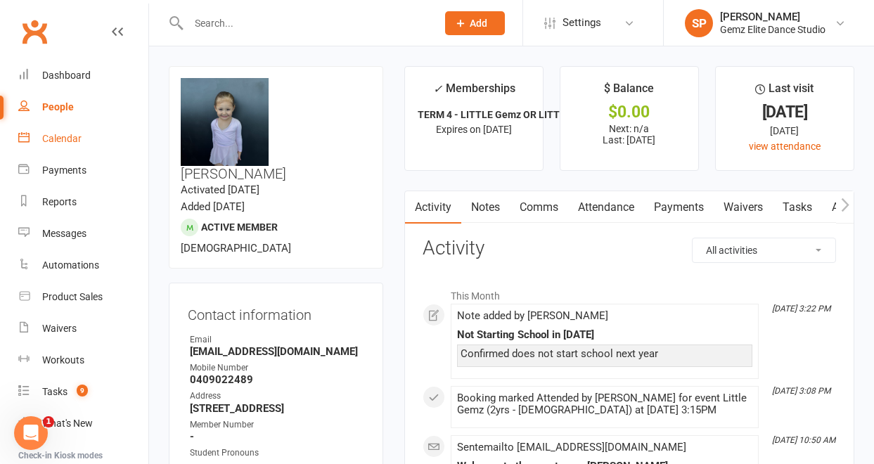
click at [58, 140] on div "Calendar" at bounding box center [61, 138] width 39 height 11
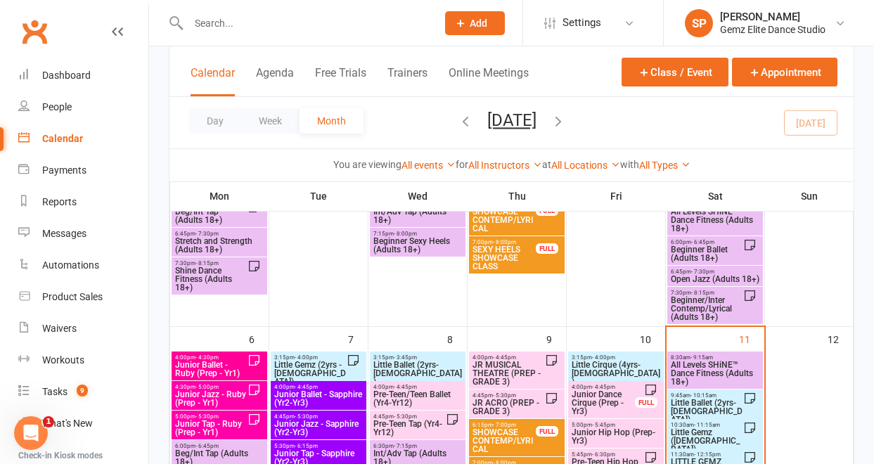
scroll to position [180, 0]
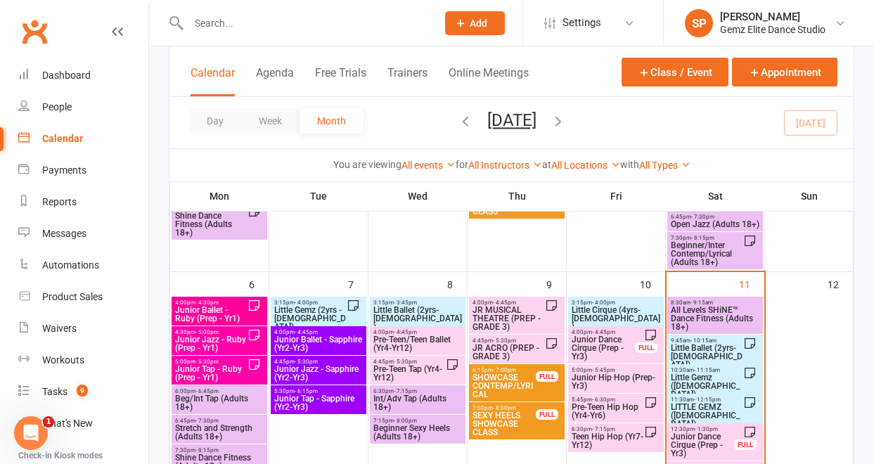
click at [692, 350] on span "Little Ballet (2yrs-[DEMOGRAPHIC_DATA])" at bounding box center [706, 356] width 73 height 25
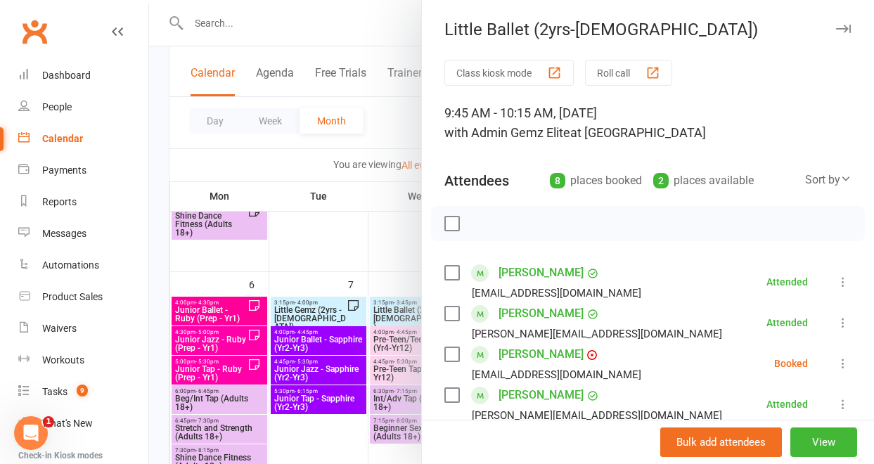
click at [547, 273] on link "[PERSON_NAME]" at bounding box center [540, 272] width 85 height 22
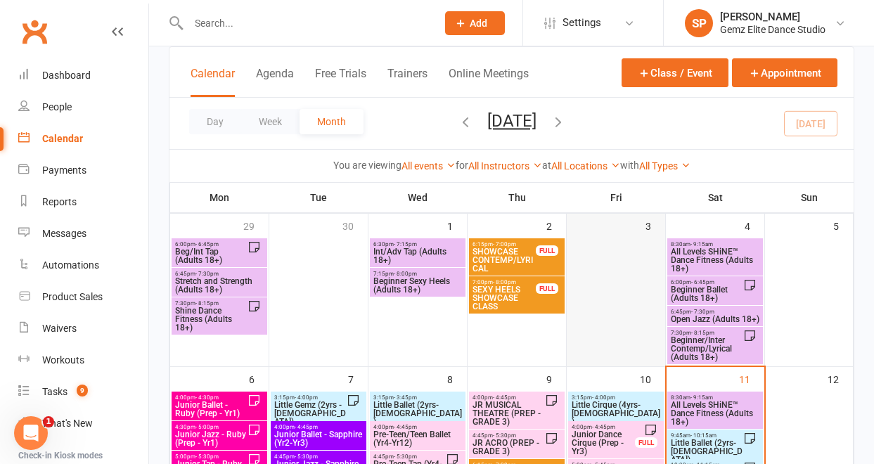
scroll to position [145, 0]
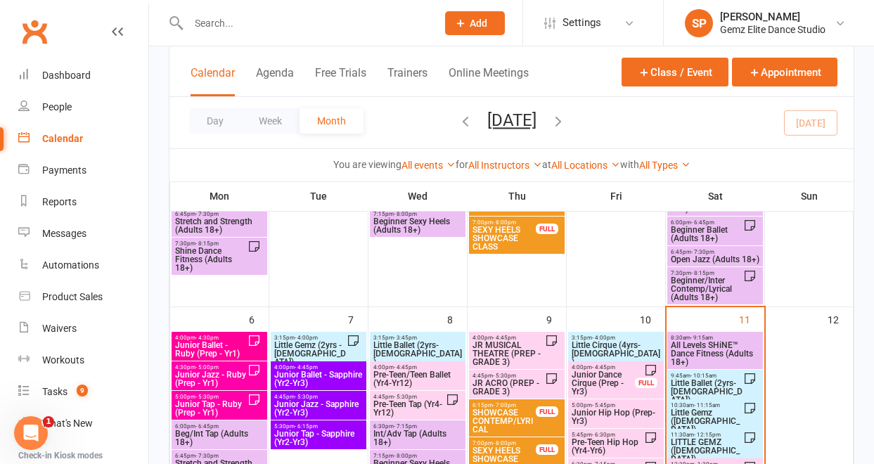
click at [681, 388] on span "Little Ballet (2yrs-[DEMOGRAPHIC_DATA])" at bounding box center [706, 391] width 73 height 25
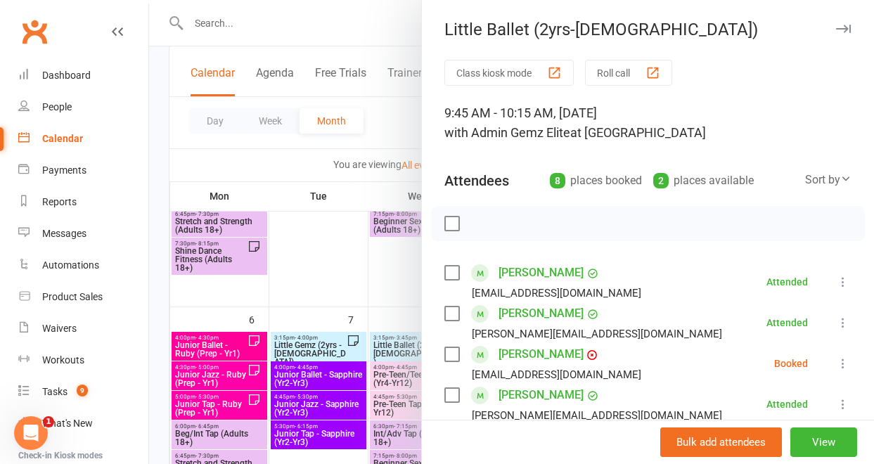
click at [534, 311] on link "[PERSON_NAME]" at bounding box center [540, 313] width 85 height 22
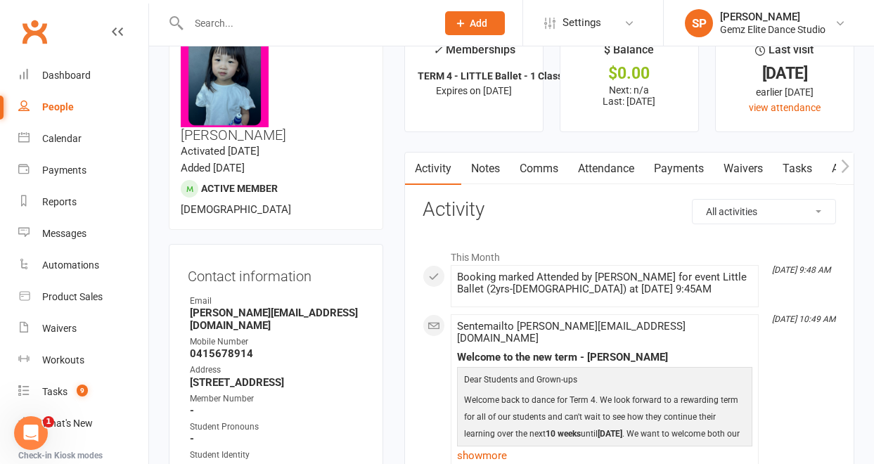
scroll to position [34, 0]
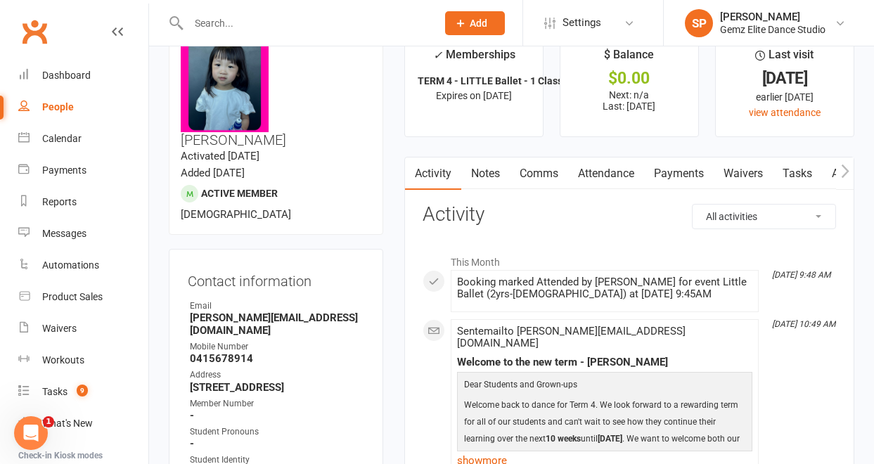
click at [486, 172] on link "Notes" at bounding box center [485, 173] width 48 height 32
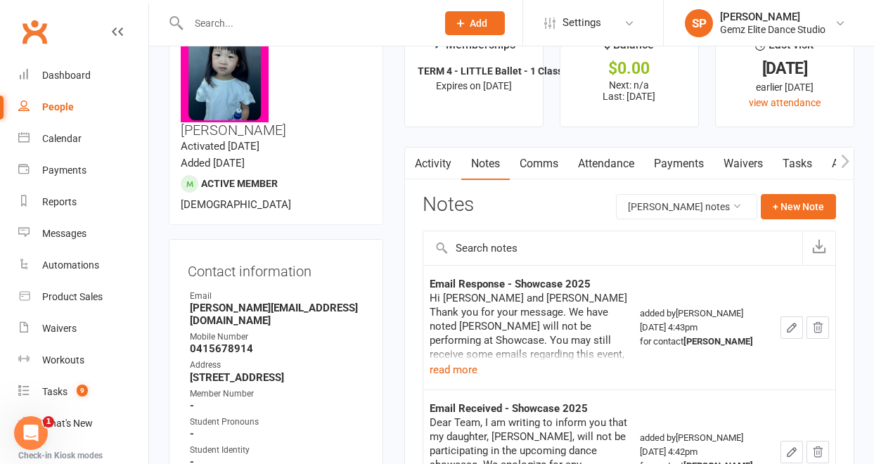
scroll to position [39, 0]
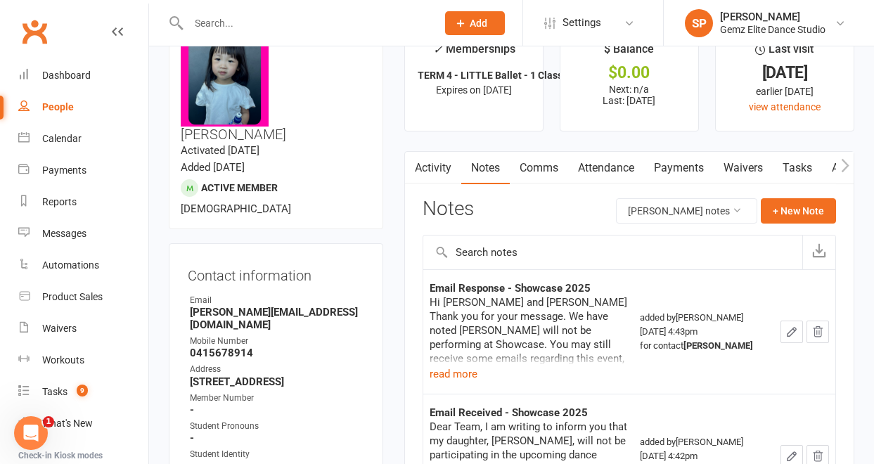
click at [268, 26] on input "text" at bounding box center [305, 23] width 242 height 20
paste input "ashleigh_brooke@live.com.au"
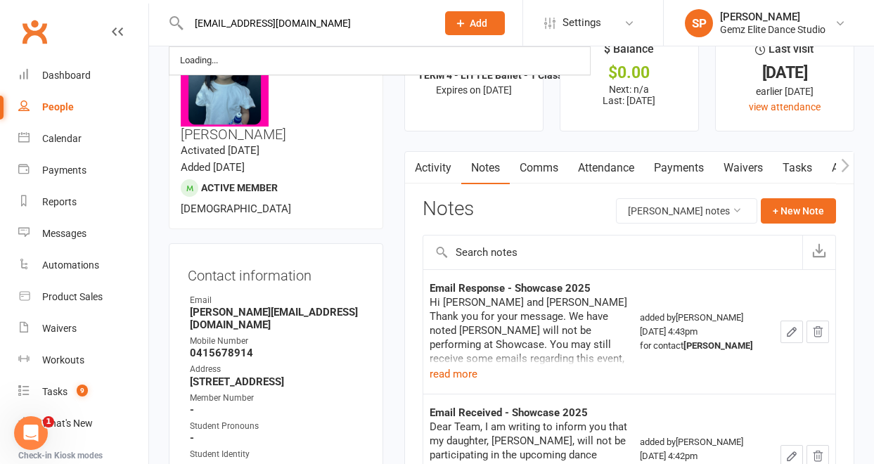
type input "ashleigh_brooke@live.com.au"
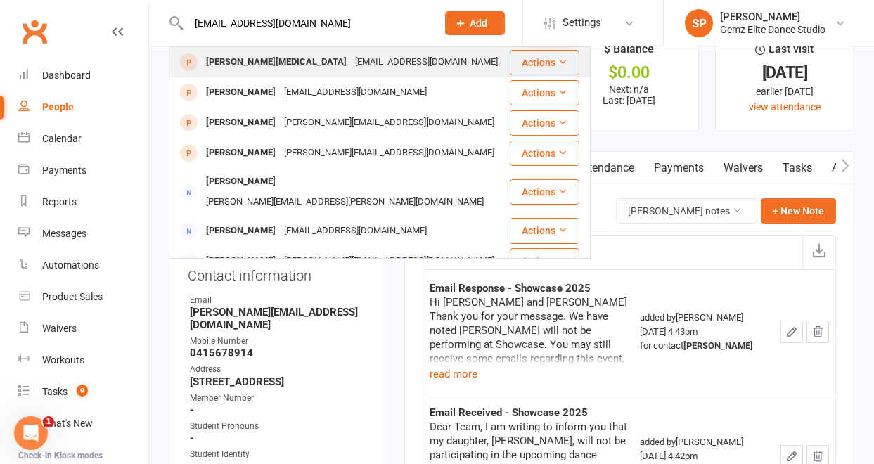
click at [259, 65] on div "Ashleigh Whitehead" at bounding box center [276, 62] width 149 height 20
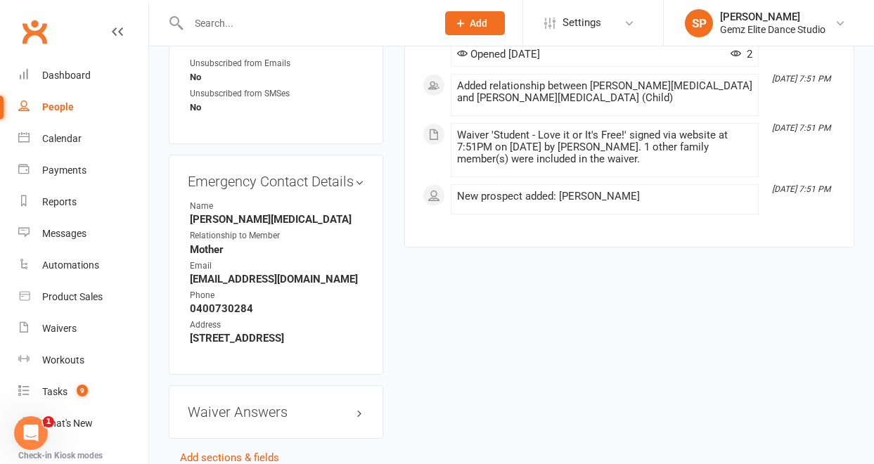
scroll to position [834, 0]
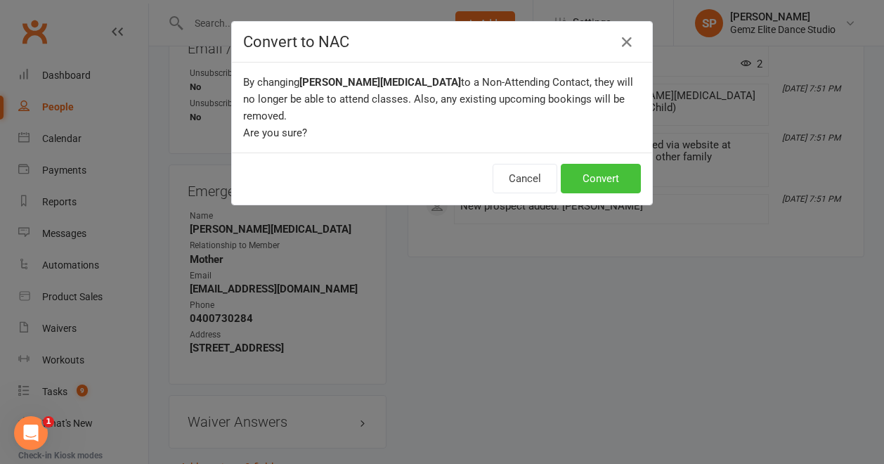
click at [591, 164] on button "Convert" at bounding box center [601, 179] width 80 height 30
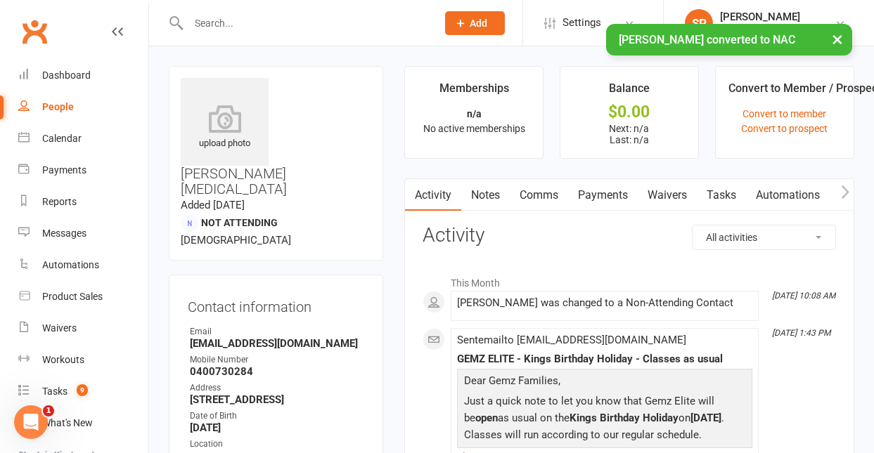
click at [249, 20] on input "text" at bounding box center [305, 23] width 242 height 20
paste input "ashleigh_brooke@live.com.au"
type input "ashleigh_brooke@live.com.au"
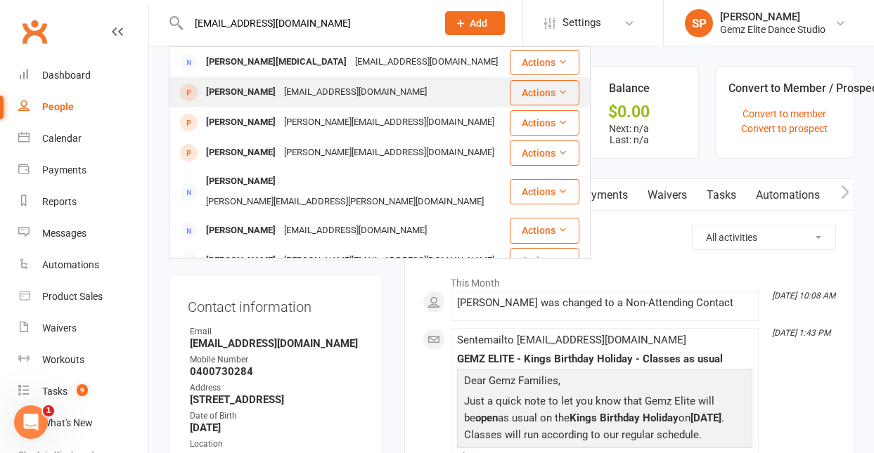
click at [226, 92] on div "Annabelle Whitehead" at bounding box center [241, 92] width 78 height 20
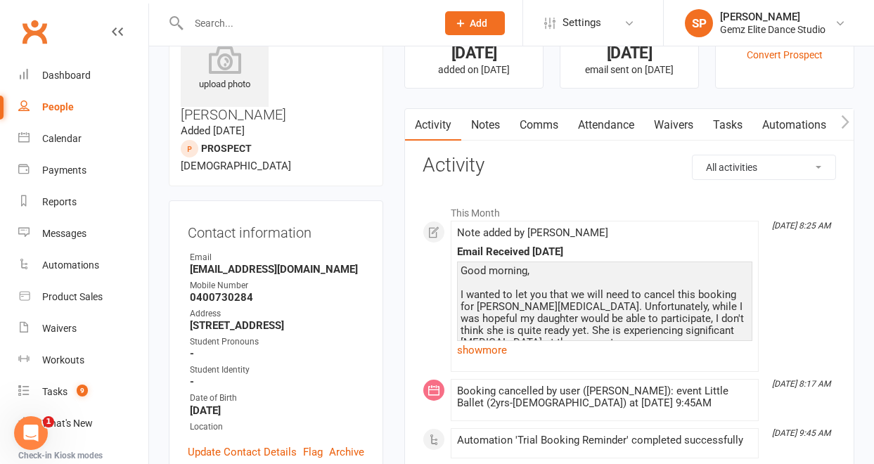
scroll to position [58, 0]
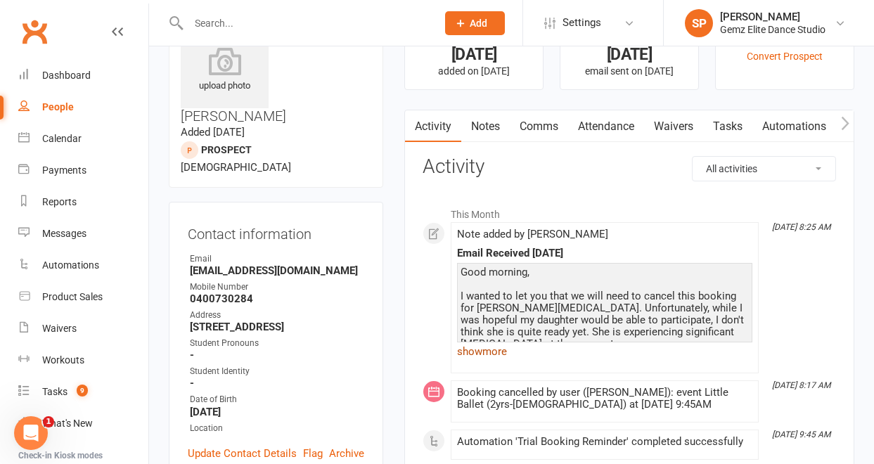
click at [501, 354] on link "show more" at bounding box center [604, 352] width 295 height 20
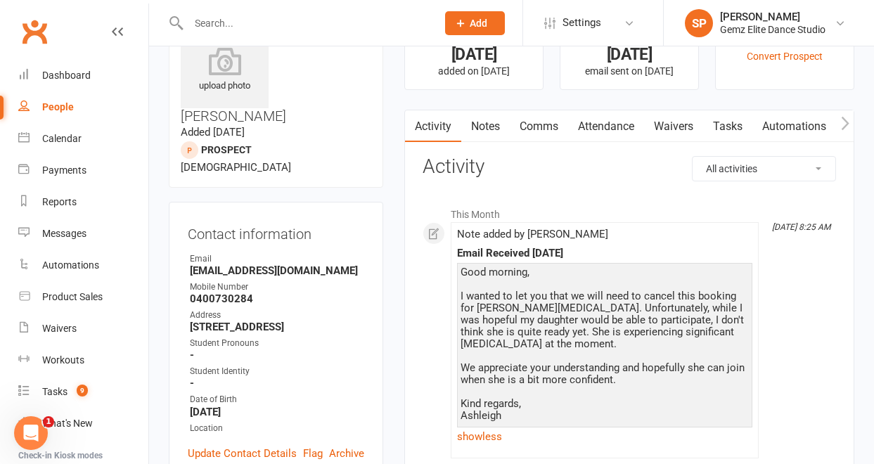
click at [543, 129] on link "Comms" at bounding box center [539, 126] width 58 height 32
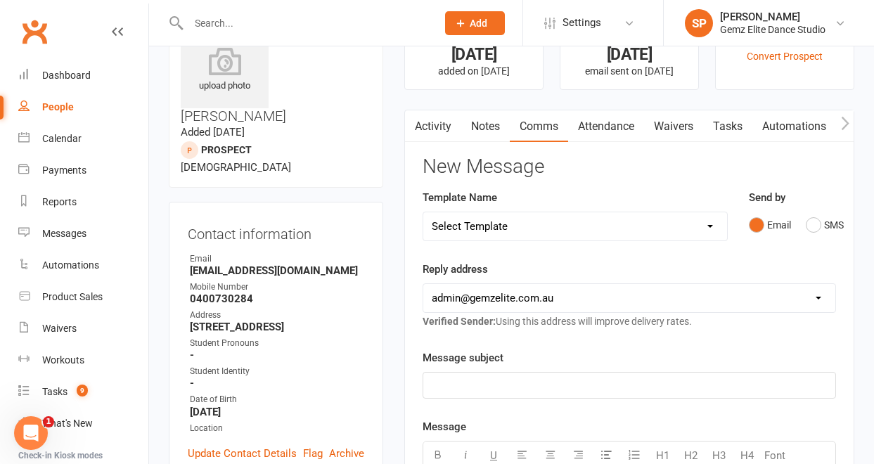
click at [491, 386] on p "﻿" at bounding box center [629, 385] width 395 height 17
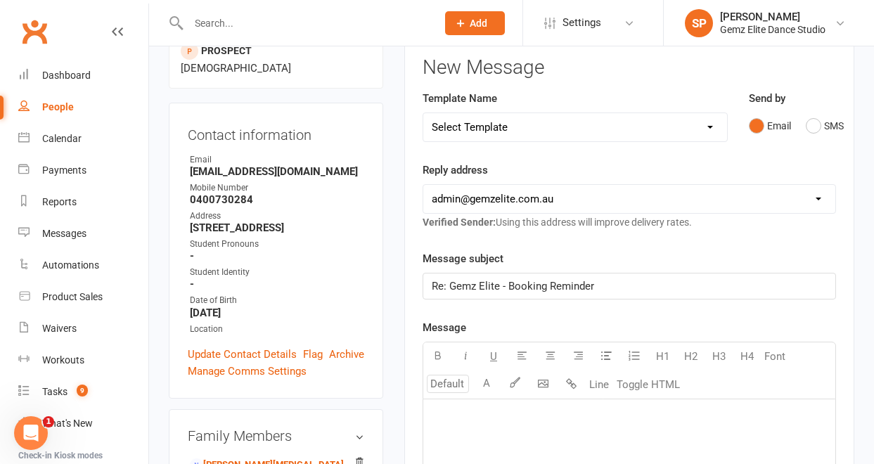
scroll to position [162, 0]
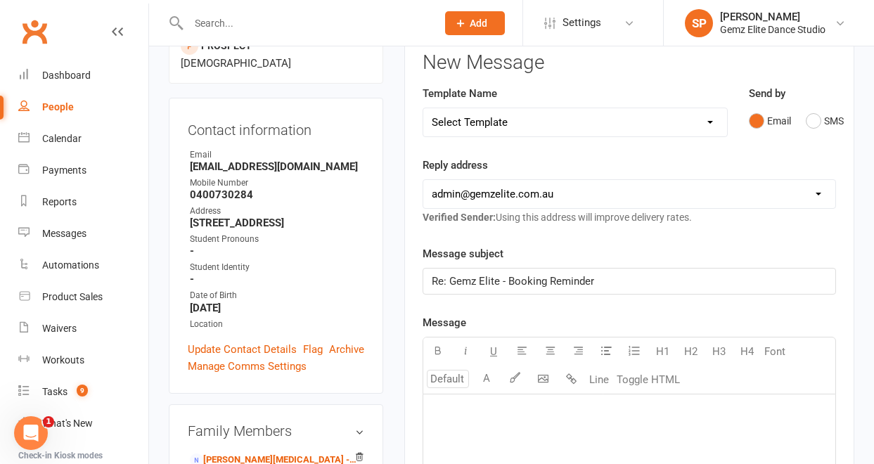
click at [491, 408] on p "﻿" at bounding box center [629, 411] width 395 height 17
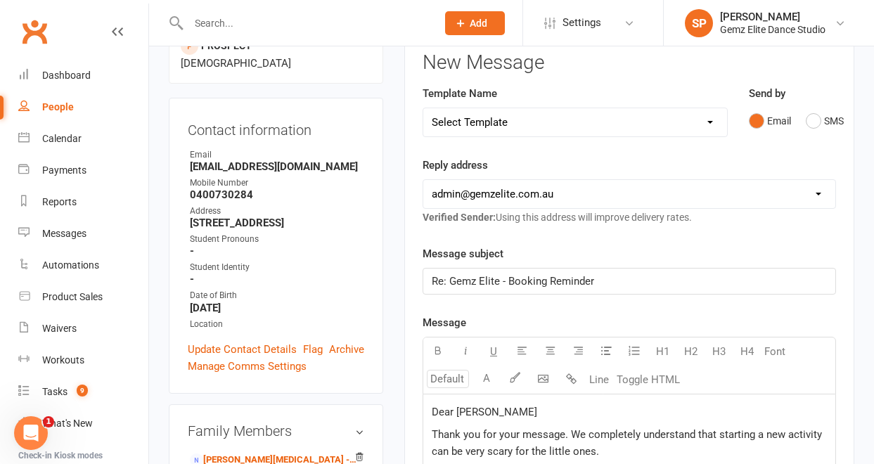
scroll to position [403, 0]
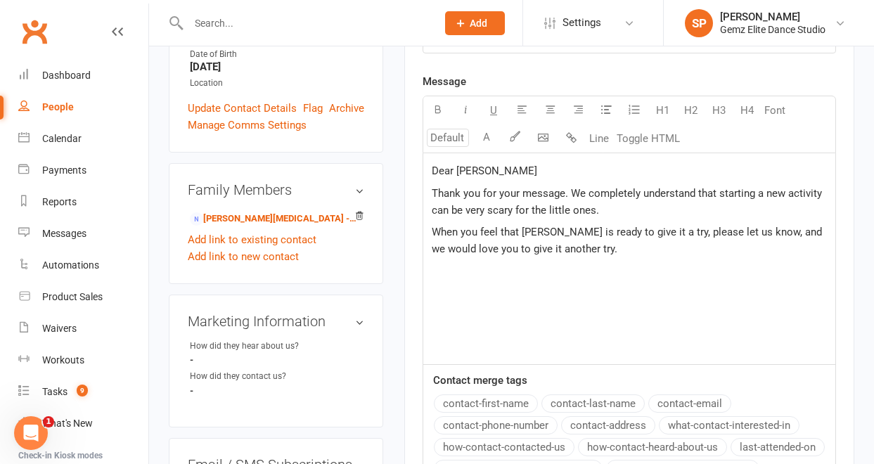
click at [634, 256] on p "When you feel that Annabelle is ready to give it a try, please let us know, and…" at bounding box center [629, 240] width 395 height 34
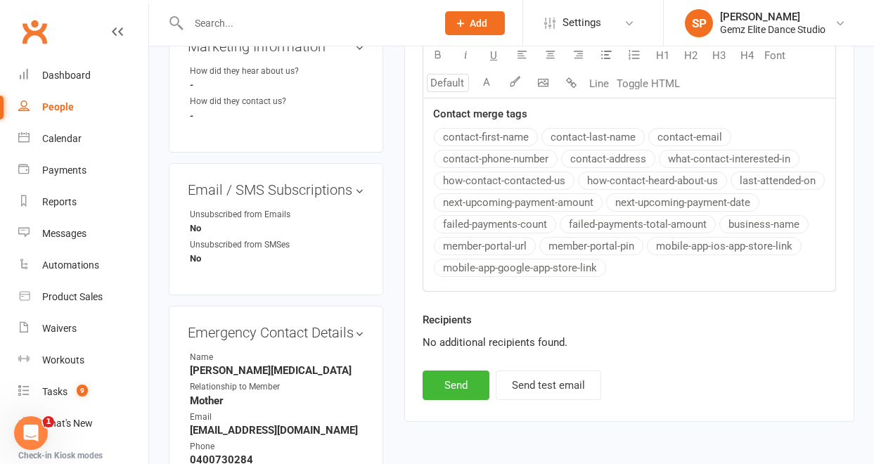
scroll to position [676, 0]
click at [473, 384] on button "Send" at bounding box center [455, 387] width 67 height 30
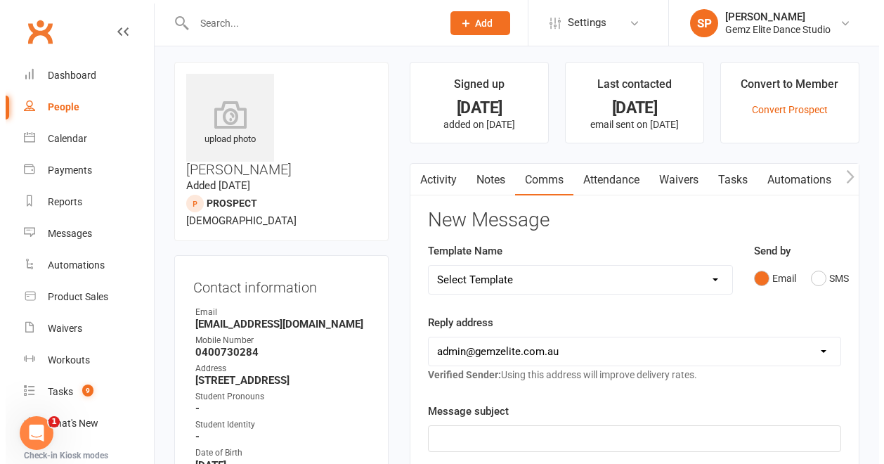
scroll to position [0, 0]
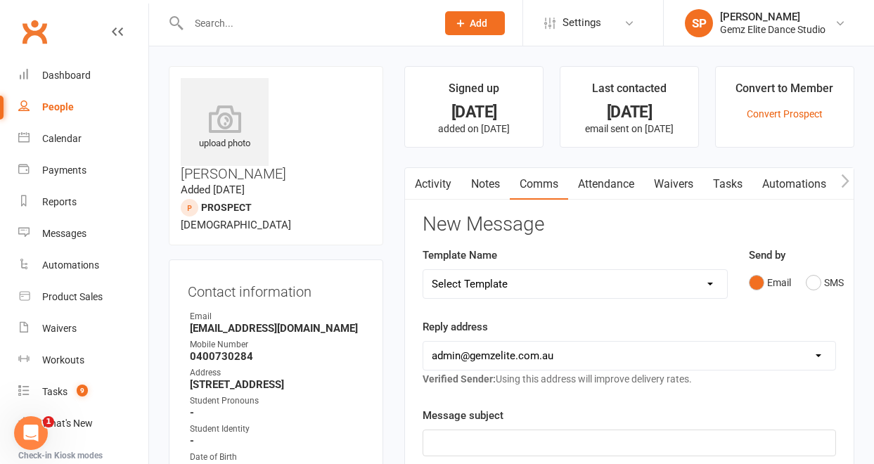
click at [731, 181] on link "Tasks" at bounding box center [727, 184] width 49 height 32
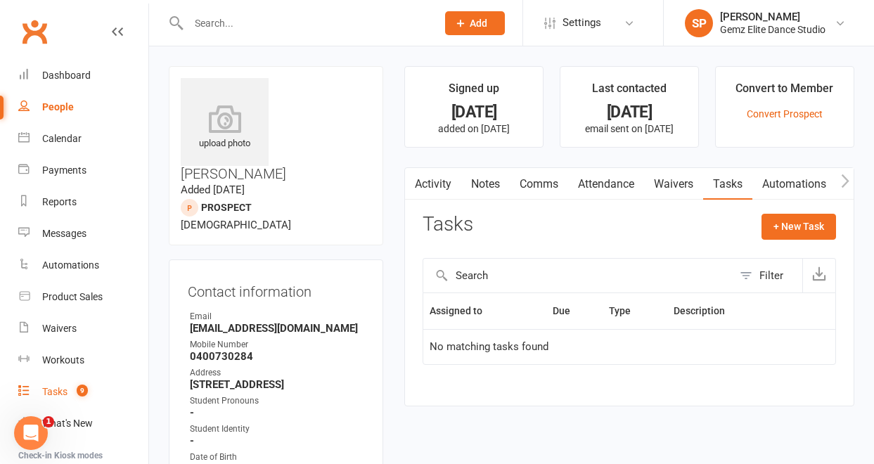
click at [40, 393] on link "Tasks 9" at bounding box center [83, 392] width 130 height 32
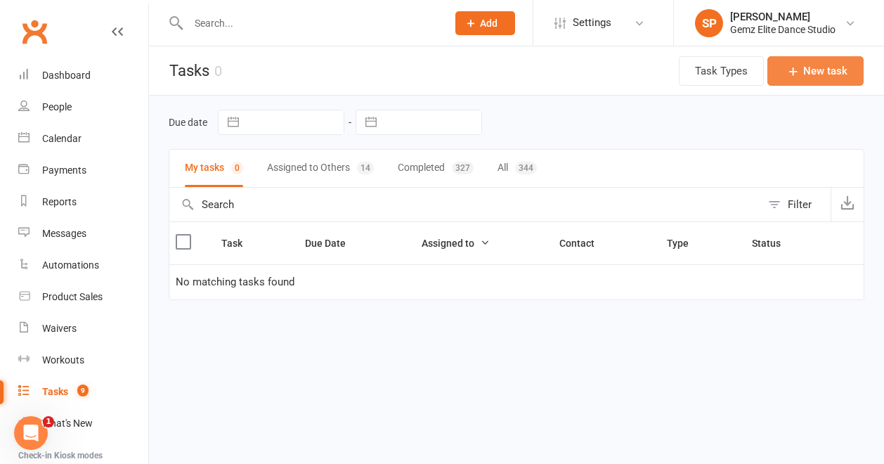
click at [793, 64] on icon "button" at bounding box center [793, 71] width 14 height 14
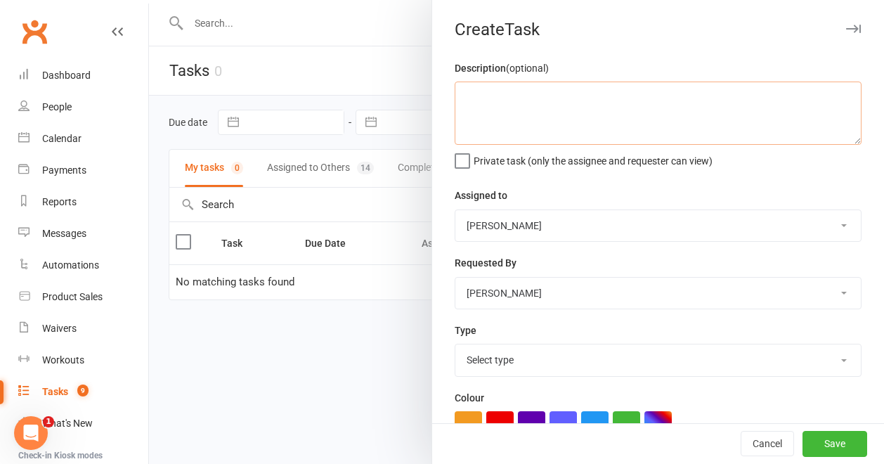
click at [521, 103] on textarea at bounding box center [658, 113] width 407 height 63
type textarea "C"
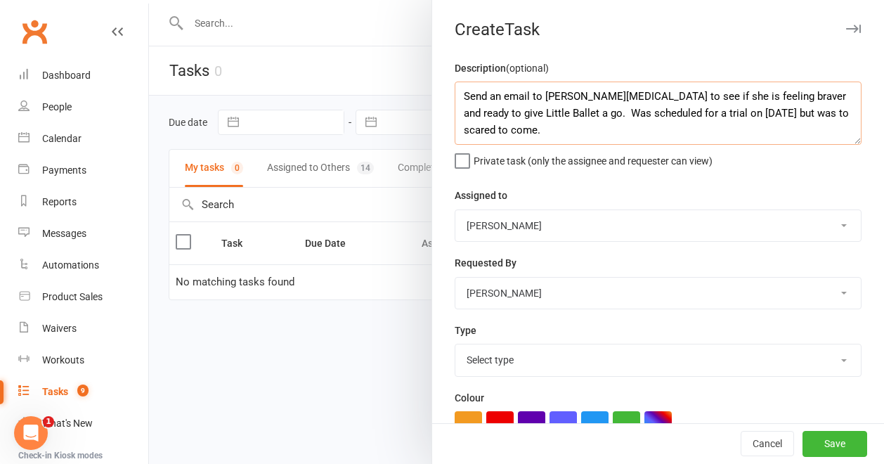
type textarea "Send an email to Annabelle Whitehead to see if she is feeling braver and ready …"
click at [824, 225] on select "Sharon Packenas Admin Gemz Elite Zara Packenas Sarah C" at bounding box center [658, 225] width 406 height 31
select select "45954"
click at [455, 210] on select "Sharon Packenas Admin Gemz Elite Zara Packenas Sarah C" at bounding box center [658, 225] width 406 height 31
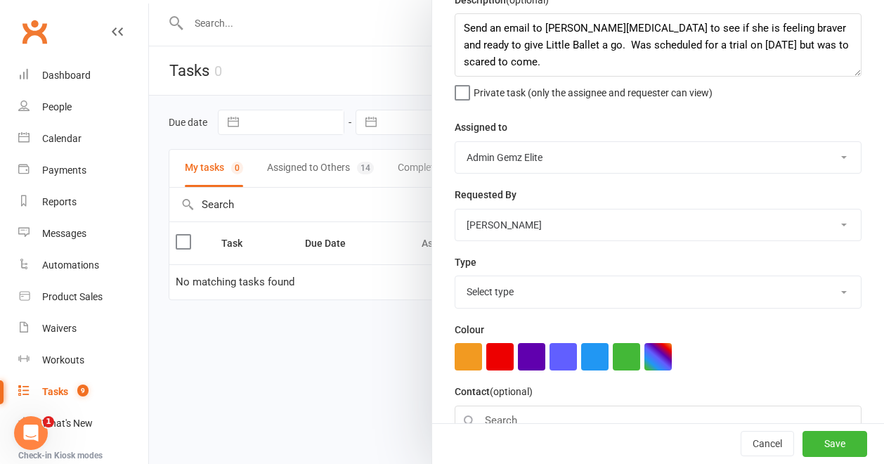
scroll to position [85, 0]
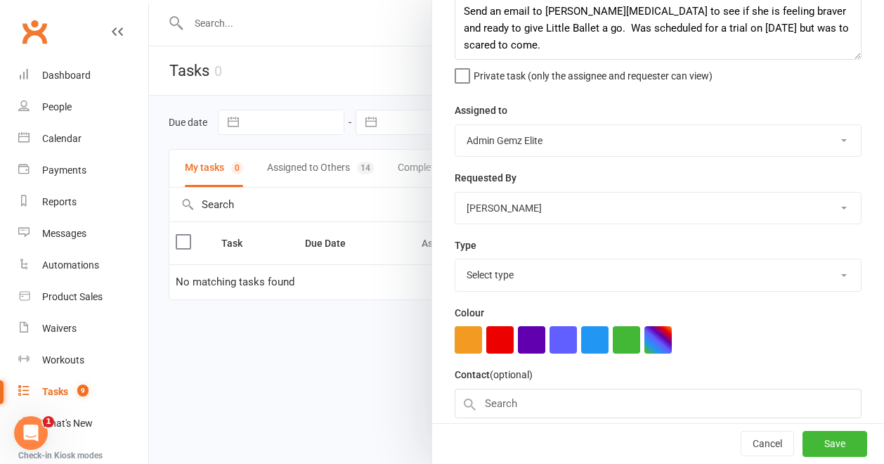
click at [824, 275] on select "Select type Booking E-mail Enrolment Enrolment follow up First class Insta Make…" at bounding box center [658, 274] width 406 height 31
select select "22693"
click at [455, 261] on select "Select type Booking E-mail Enrolment Enrolment follow up First class Insta Make…" at bounding box center [658, 274] width 406 height 31
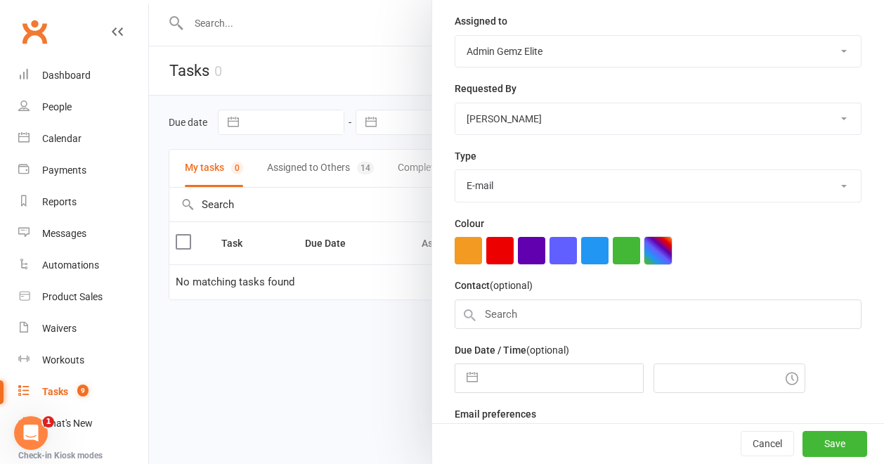
scroll to position [199, 0]
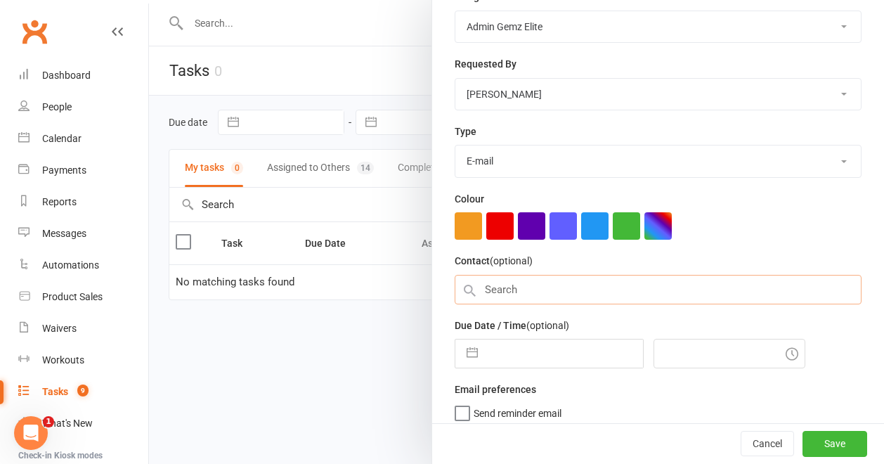
click at [607, 294] on input "text" at bounding box center [658, 290] width 407 height 30
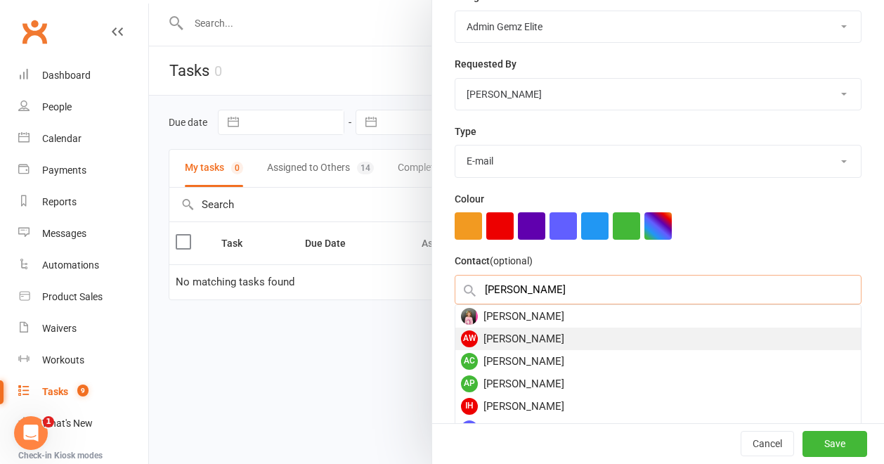
type input "annabell"
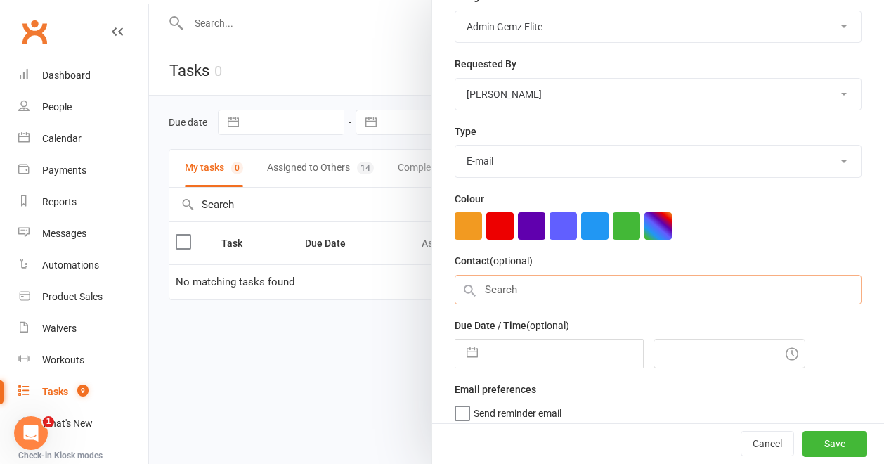
click at [549, 290] on input "text" at bounding box center [658, 290] width 407 height 30
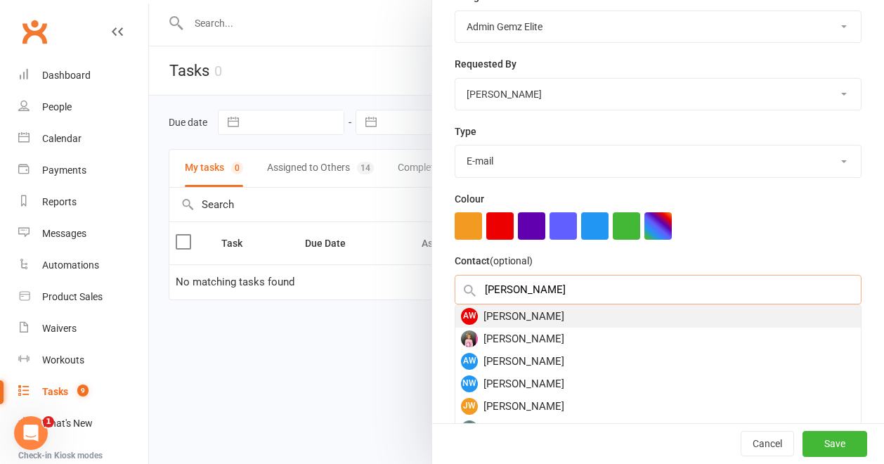
type input "annabelle white"
click at [538, 316] on div "AW Annabelle Whitehead" at bounding box center [658, 316] width 406 height 22
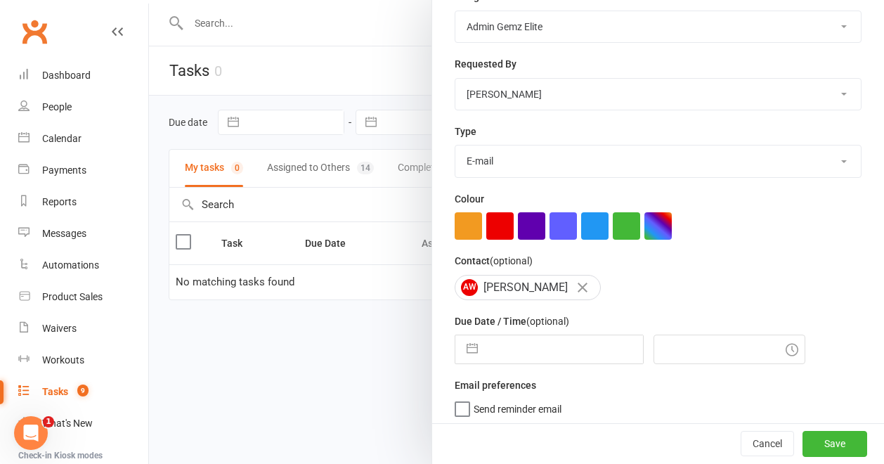
select select "8"
select select "2025"
select select "9"
select select "2025"
select select "10"
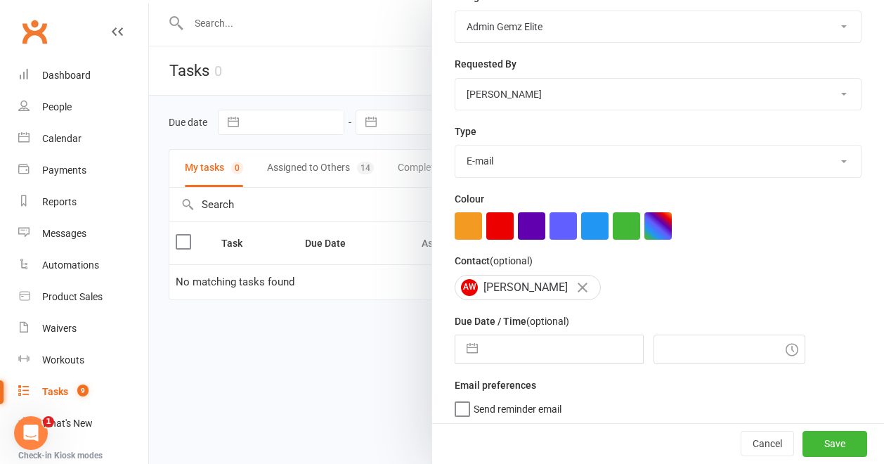
select select "2025"
click at [553, 348] on input "text" at bounding box center [564, 349] width 158 height 28
click at [643, 408] on icon "Move forward to switch to the next month." at bounding box center [649, 404] width 12 height 7
select select "11"
select select "2025"
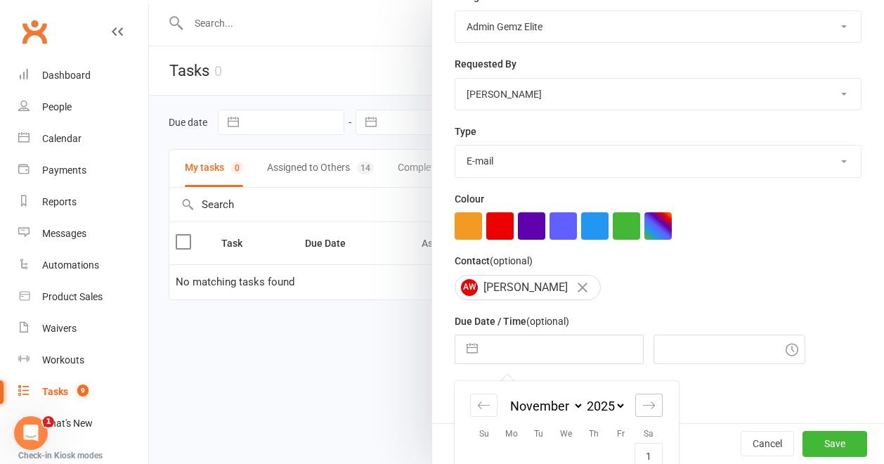
click at [643, 408] on icon "Move forward to switch to the next month." at bounding box center [649, 404] width 12 height 7
select select "2026"
click at [643, 408] on icon "Move forward to switch to the next month." at bounding box center [649, 404] width 12 height 7
select select "1"
select select "2026"
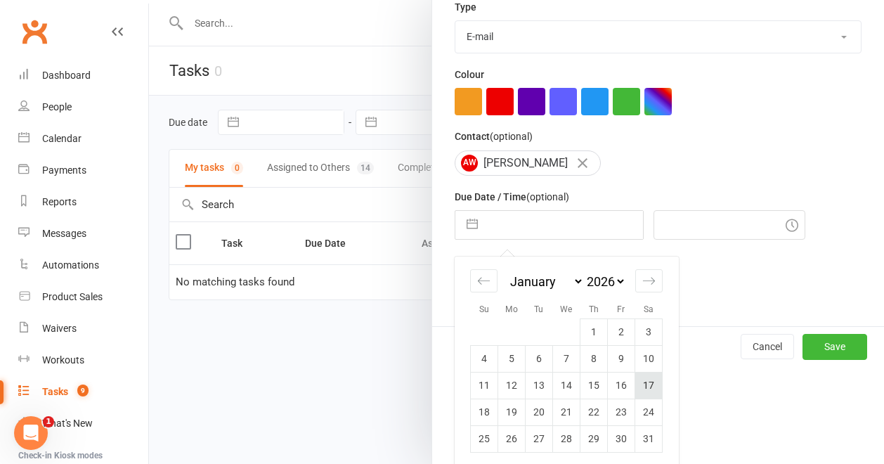
scroll to position [330, 0]
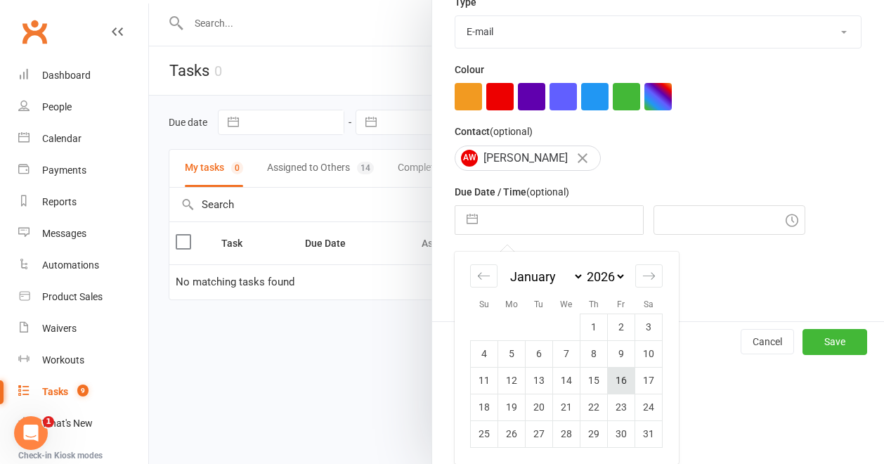
click at [608, 382] on td "16" at bounding box center [621, 380] width 27 height 27
type input "16 Jan 2026"
type input "10:15am"
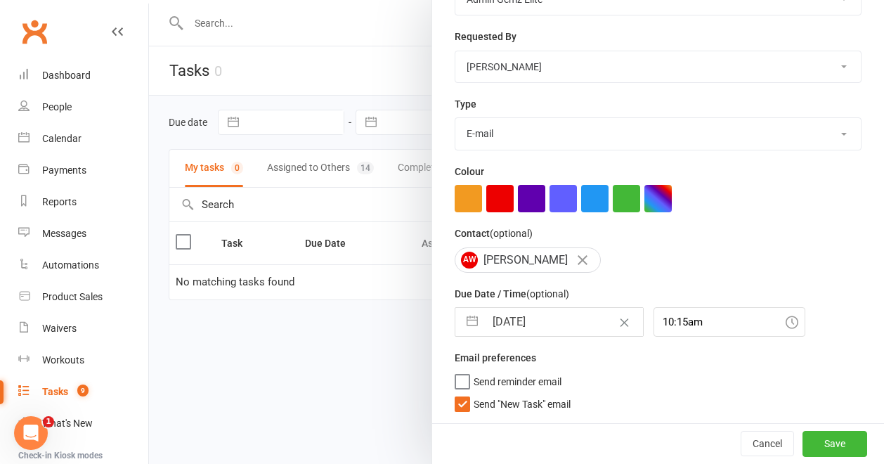
select select "11"
select select "2025"
select select "2026"
select select "1"
select select "2026"
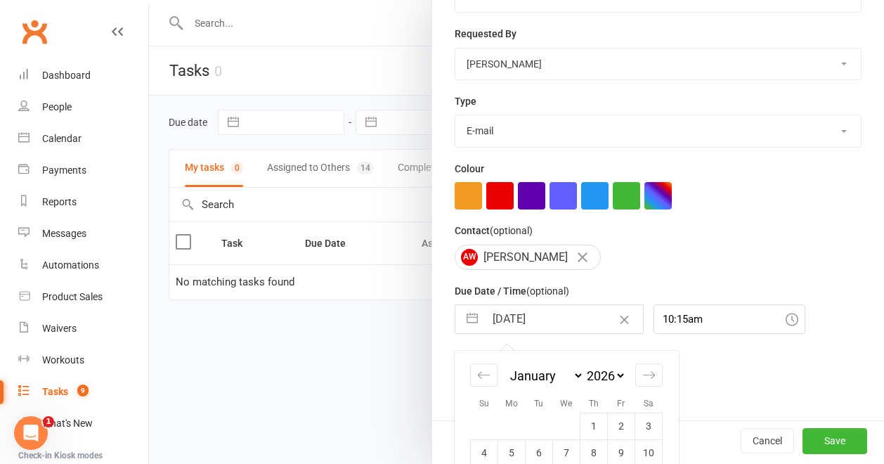
click at [549, 321] on input "16 Jan 2026" at bounding box center [564, 319] width 158 height 28
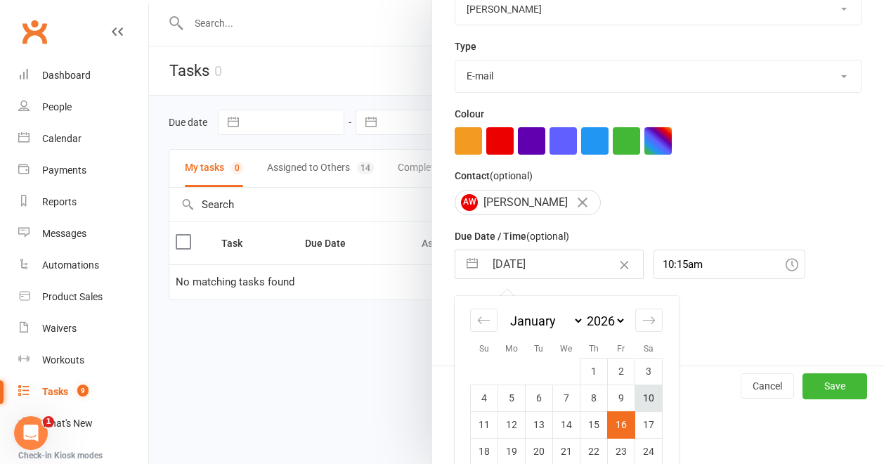
click at [638, 406] on td "10" at bounding box center [648, 397] width 27 height 27
type input "10 Jan 2026"
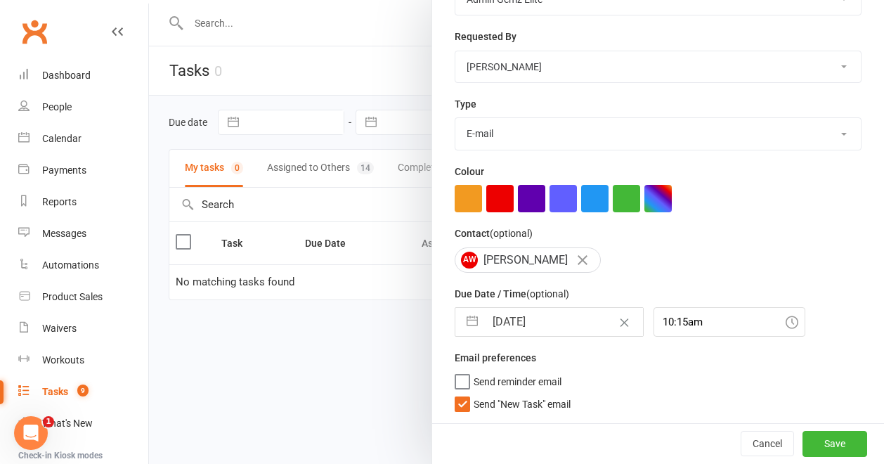
click at [455, 404] on label "Send "New Task" email" at bounding box center [513, 401] width 116 height 14
click at [455, 394] on input "Send "New Task" email" at bounding box center [513, 394] width 116 height 0
click at [829, 443] on button "Save" at bounding box center [835, 443] width 65 height 25
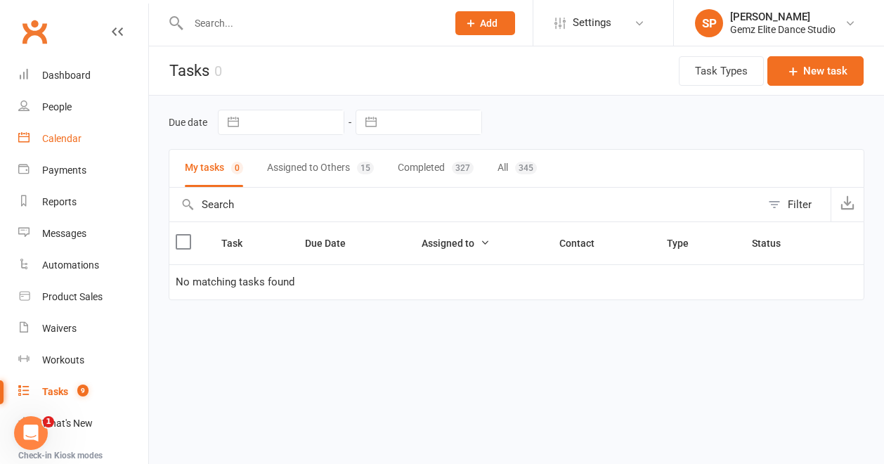
click at [68, 140] on div "Calendar" at bounding box center [61, 138] width 39 height 11
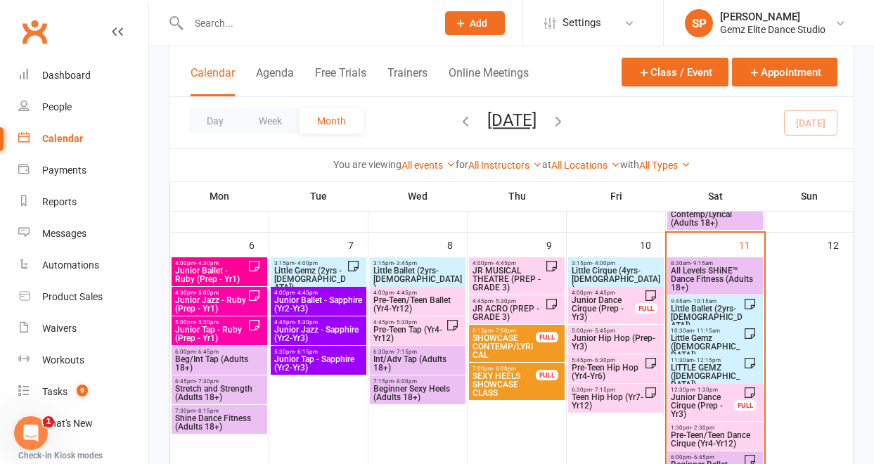
scroll to position [223, 0]
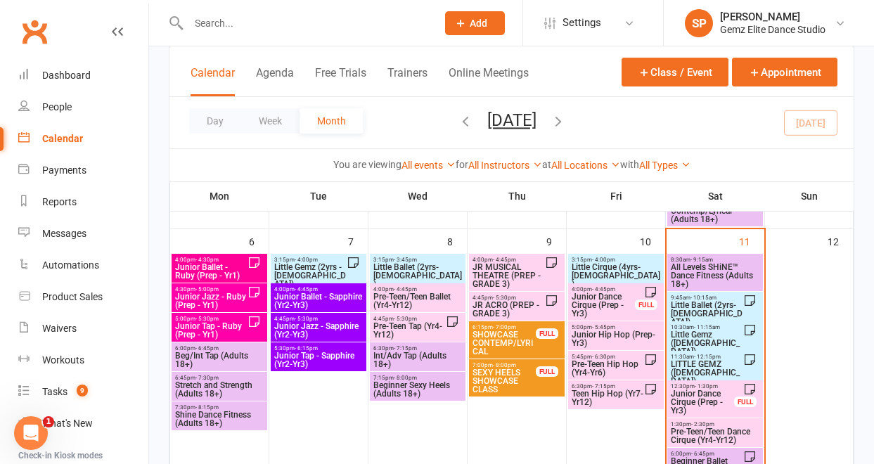
click at [723, 305] on span "Little Ballet (2yrs-[DEMOGRAPHIC_DATA])" at bounding box center [706, 313] width 73 height 25
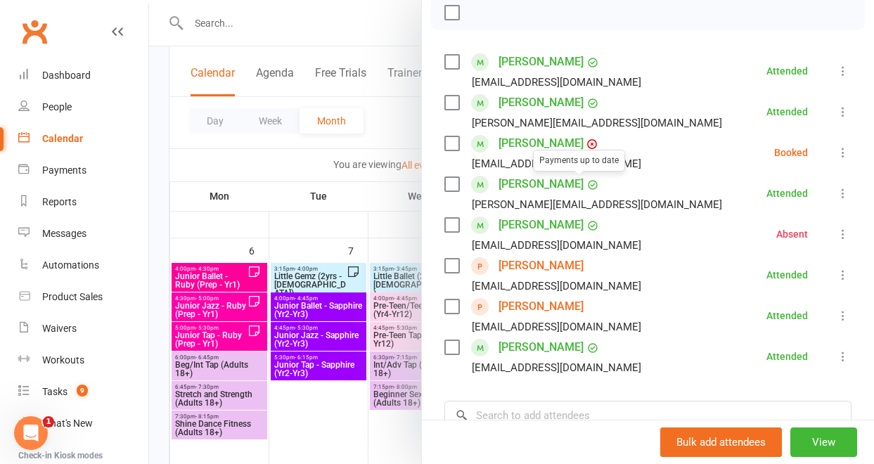
scroll to position [205, 0]
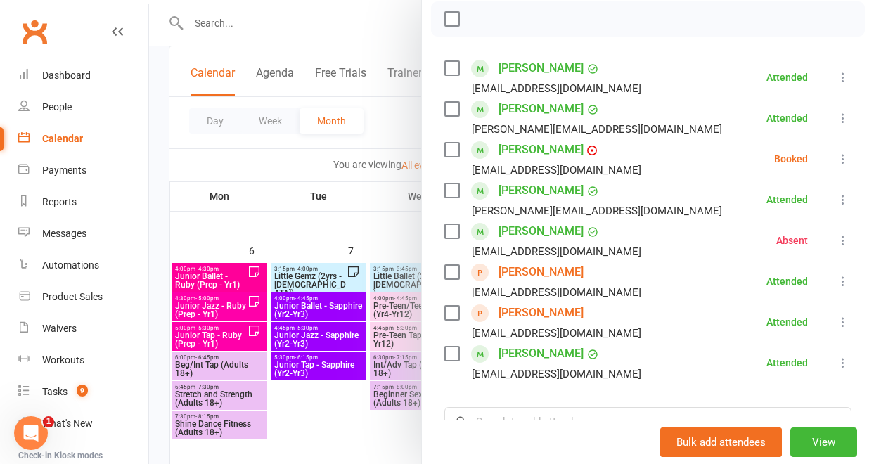
click at [836, 157] on icon at bounding box center [843, 159] width 14 height 14
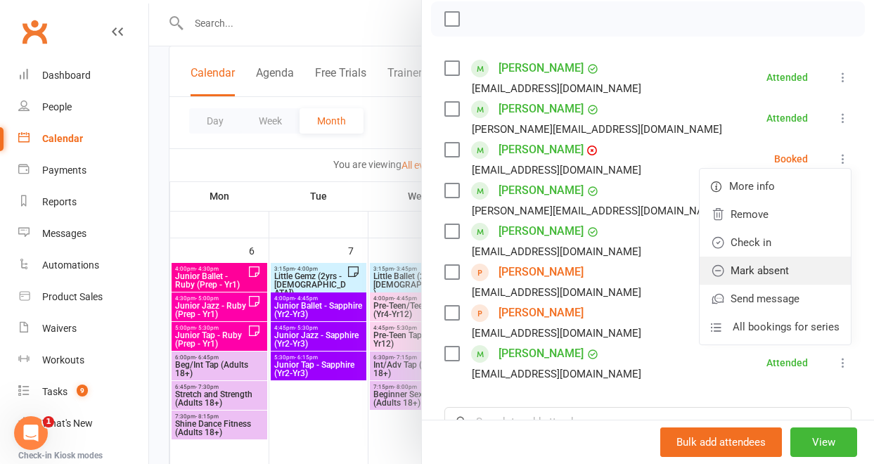
click at [777, 261] on link "Mark absent" at bounding box center [774, 271] width 151 height 28
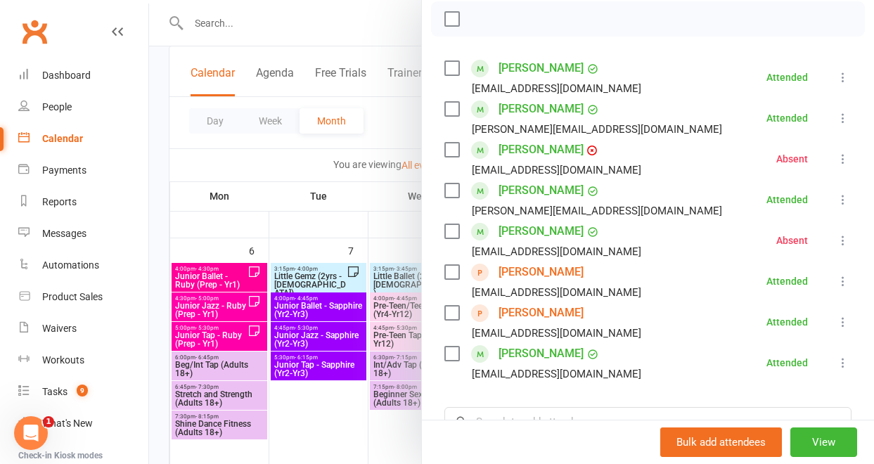
click at [341, 232] on div at bounding box center [511, 232] width 725 height 464
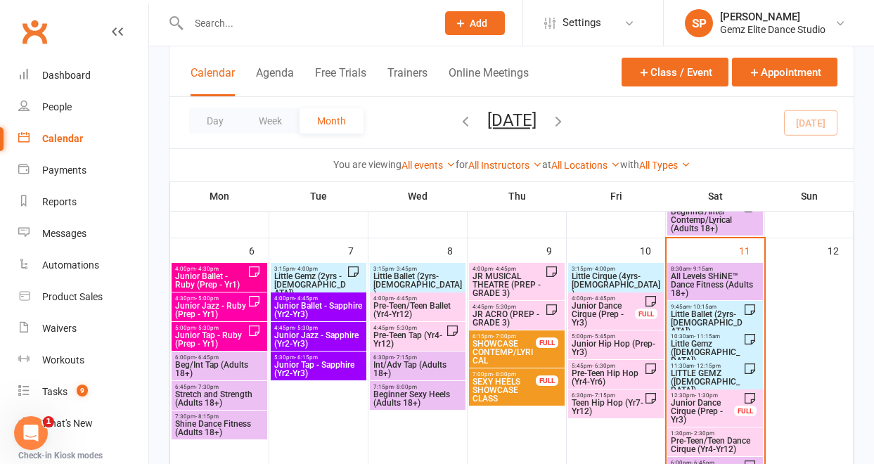
click at [703, 345] on span "Little Gemz ([DEMOGRAPHIC_DATA])" at bounding box center [706, 351] width 73 height 25
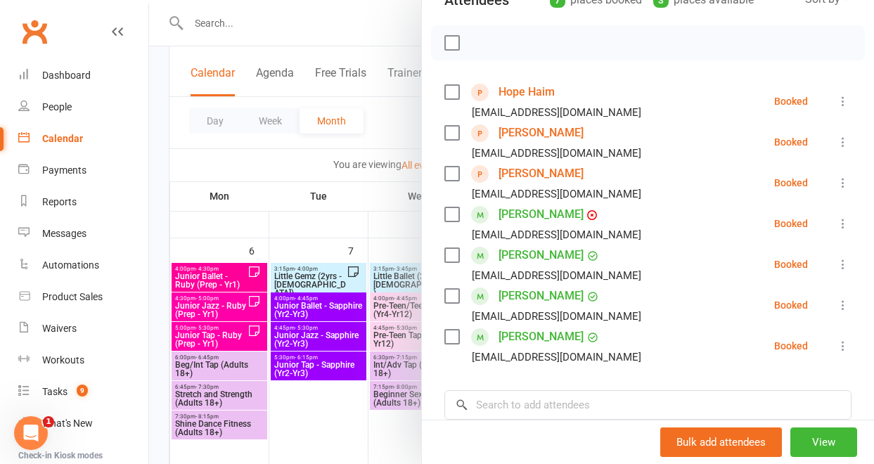
scroll to position [152, 0]
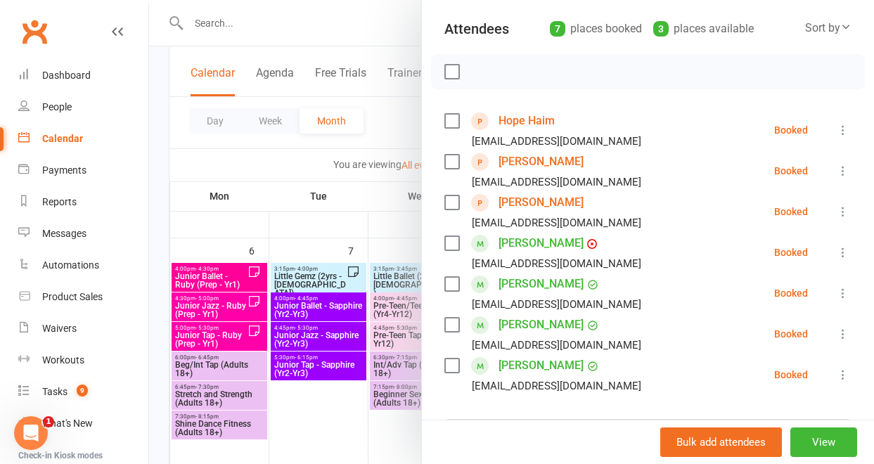
click at [400, 208] on div at bounding box center [511, 232] width 725 height 464
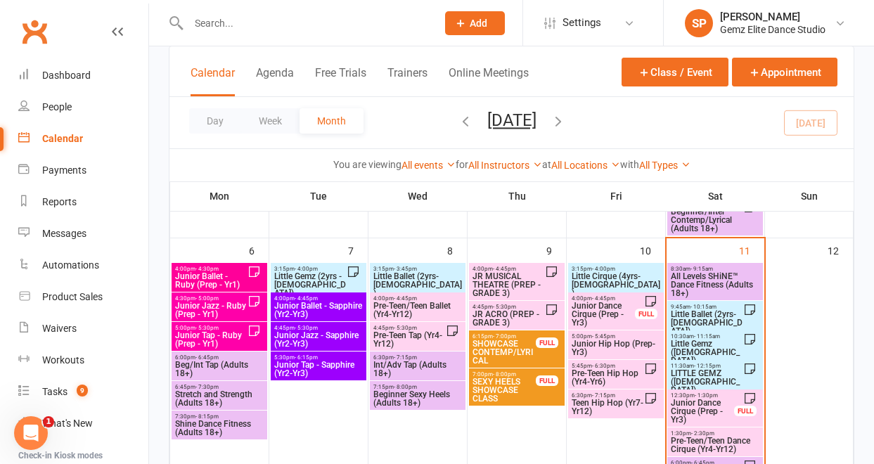
click at [706, 319] on span "Little Ballet (2yrs-[DEMOGRAPHIC_DATA])" at bounding box center [706, 322] width 73 height 25
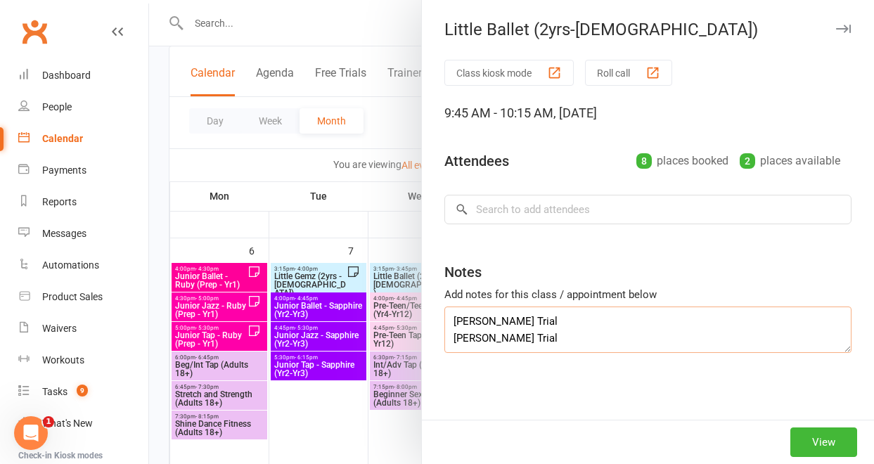
click at [706, 319] on textarea "[PERSON_NAME] Trial [PERSON_NAME] Trial" at bounding box center [647, 329] width 407 height 46
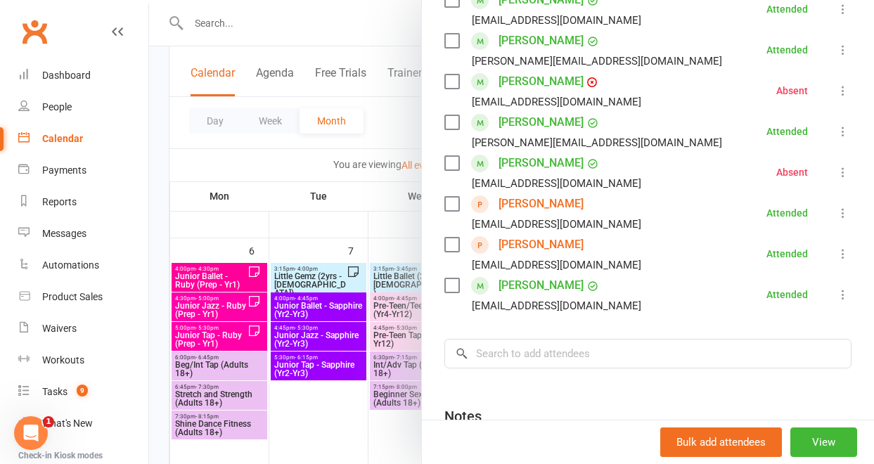
scroll to position [297, 0]
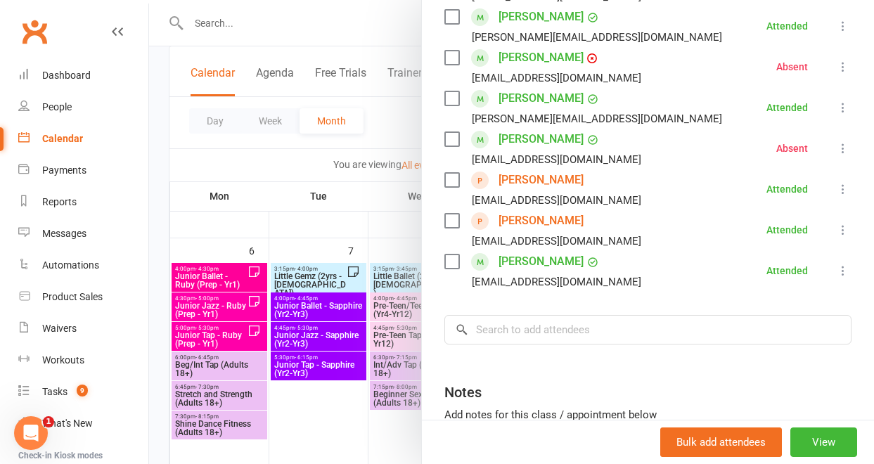
click at [547, 179] on link "[PERSON_NAME]" at bounding box center [540, 180] width 85 height 22
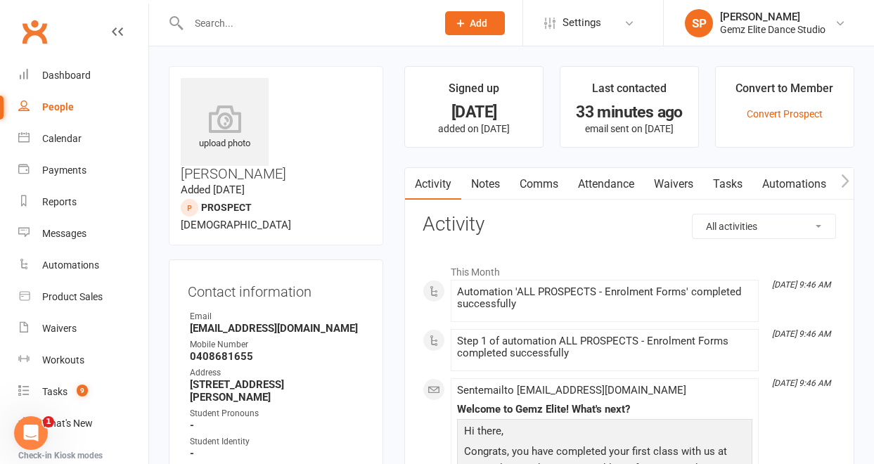
click at [484, 184] on link "Notes" at bounding box center [485, 184] width 48 height 32
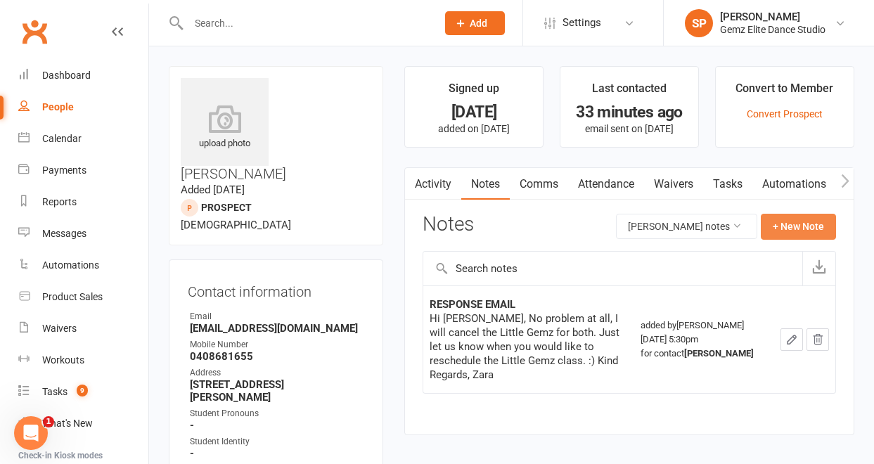
click at [803, 227] on button "+ New Note" at bounding box center [797, 226] width 75 height 25
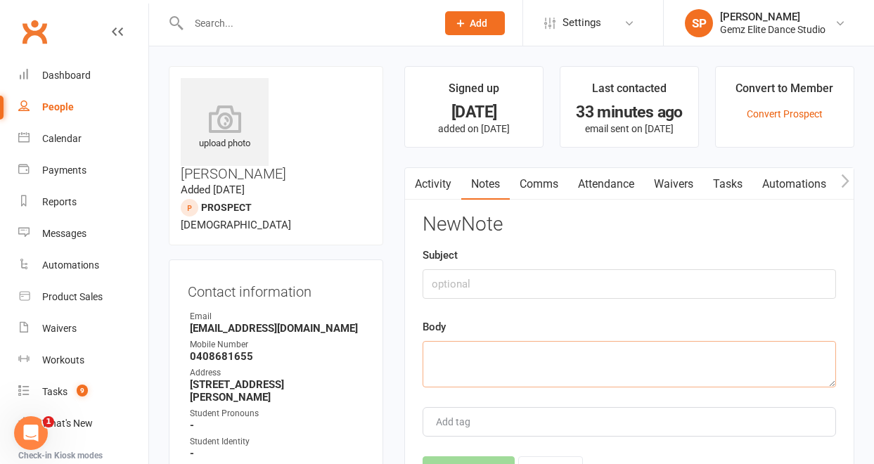
click at [465, 349] on textarea at bounding box center [628, 364] width 413 height 46
type textarea "Will not be here next week, but will sign up for week after."
click at [491, 280] on input "text" at bounding box center [628, 284] width 413 height 30
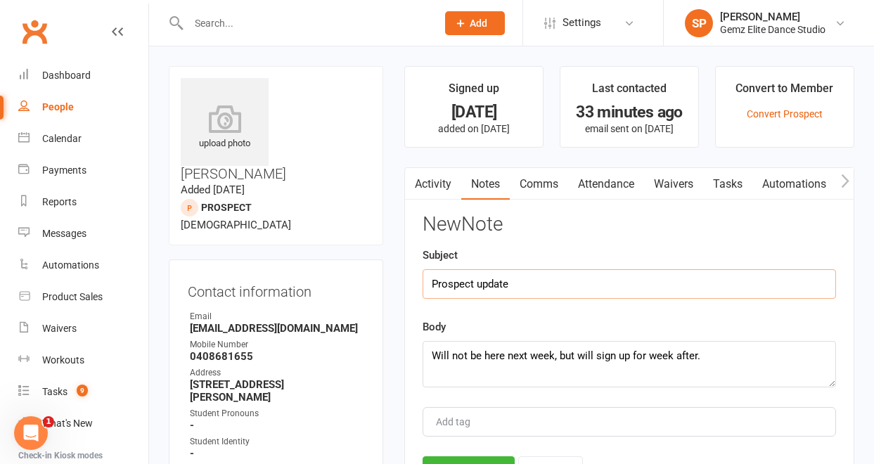
type input "Prospect update"
click at [555, 357] on textarea "Will not be here next week, but will sign up for week after." at bounding box center [628, 364] width 413 height 46
drag, startPoint x: 805, startPoint y: 353, endPoint x: 417, endPoint y: 343, distance: 388.1
click at [417, 343] on div "Activity Notes Comms Attendance Waivers Tasks Automations Workouts Assessments …" at bounding box center [629, 347] width 450 height 361
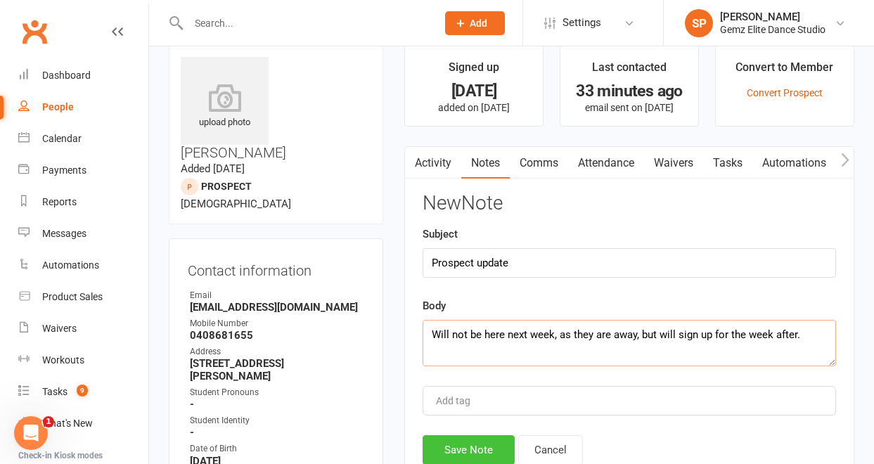
type textarea "Will not be here next week, as they are away, but will sign up for the week aft…"
click at [474, 447] on button "Save Note" at bounding box center [468, 450] width 92 height 30
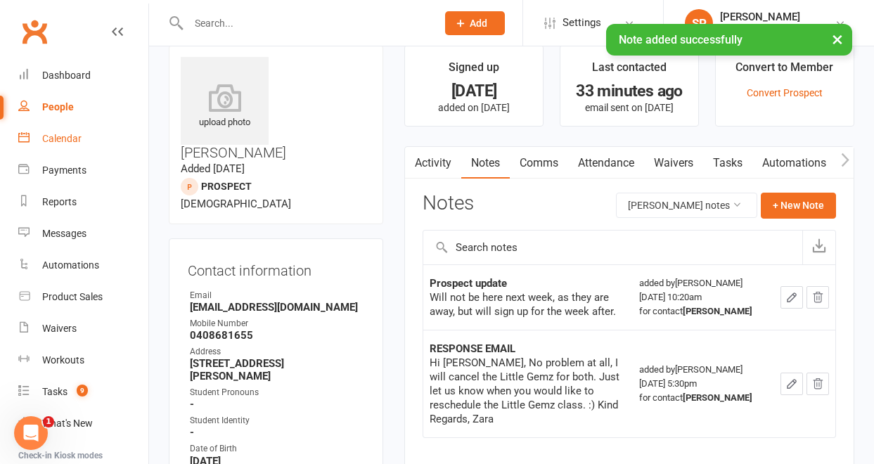
click at [74, 133] on div "Calendar" at bounding box center [61, 138] width 39 height 11
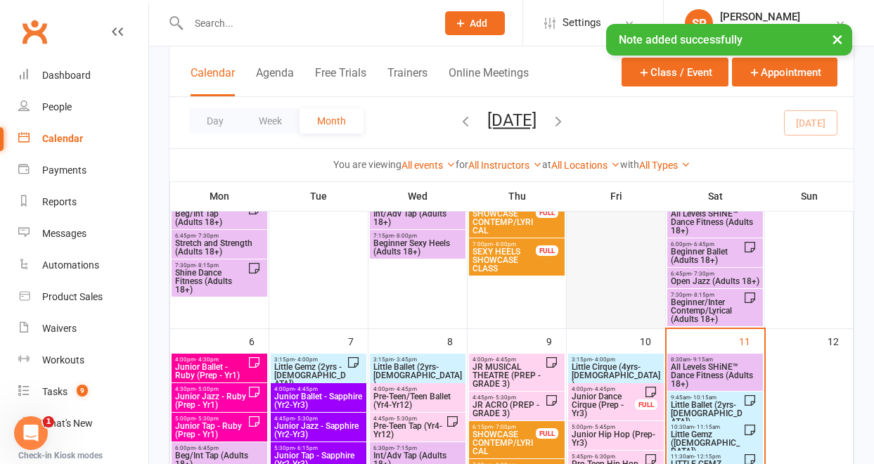
scroll to position [186, 0]
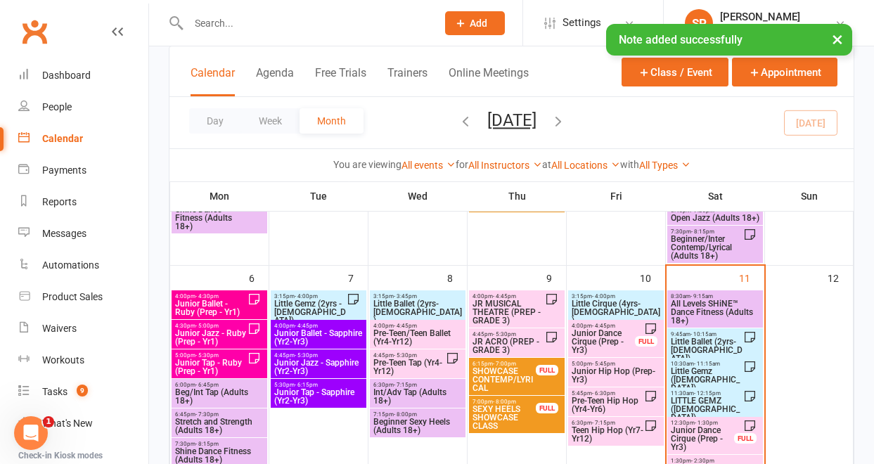
click at [685, 346] on span "Little Ballet (2yrs-[DEMOGRAPHIC_DATA])" at bounding box center [706, 349] width 73 height 25
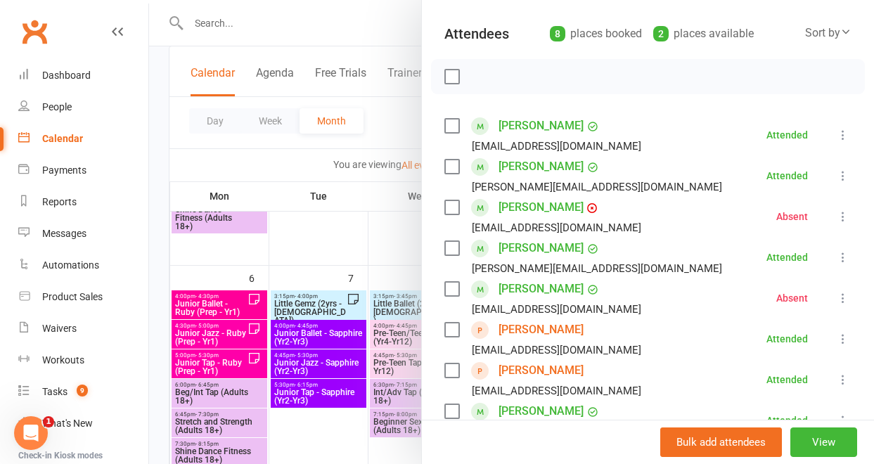
scroll to position [159, 0]
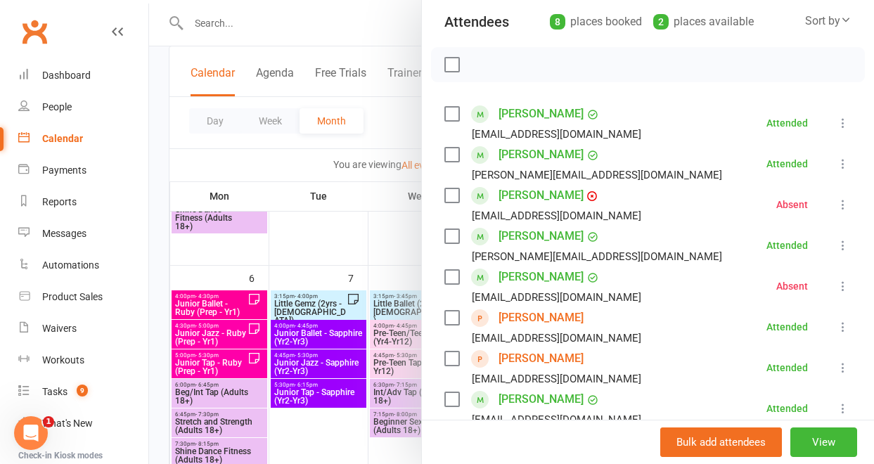
click at [540, 361] on link "[PERSON_NAME]" at bounding box center [540, 358] width 85 height 22
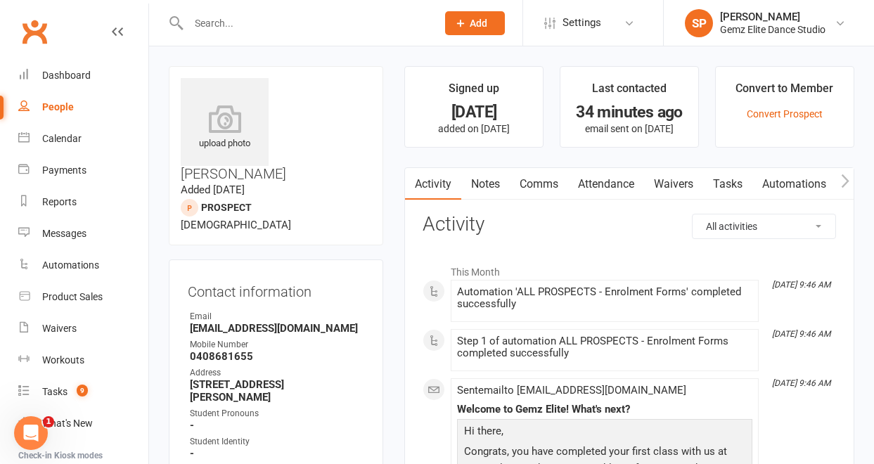
click at [501, 181] on link "Notes" at bounding box center [485, 184] width 48 height 32
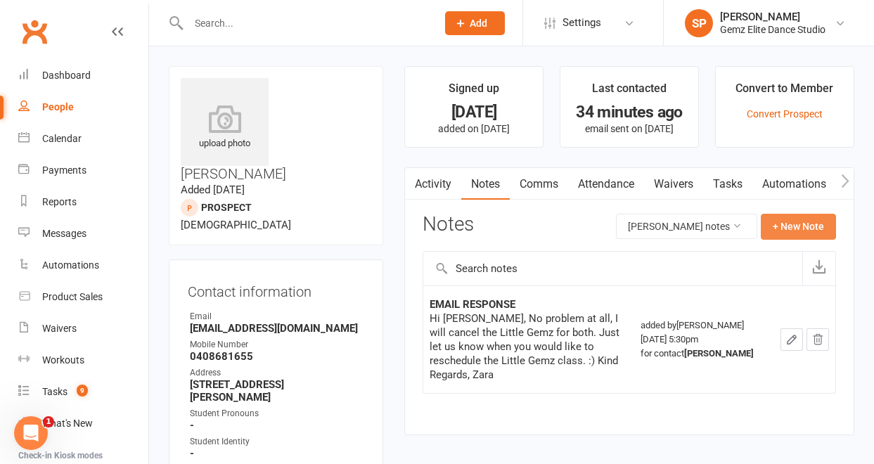
click at [776, 221] on button "+ New Note" at bounding box center [797, 226] width 75 height 25
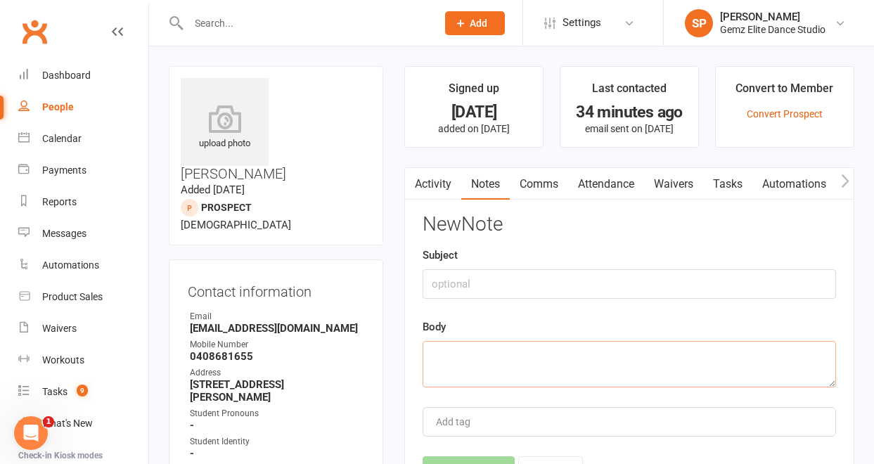
click at [517, 355] on textarea at bounding box center [628, 364] width 413 height 46
paste textarea "Will not be here next week, as they are away, but will sign up for the week aft…"
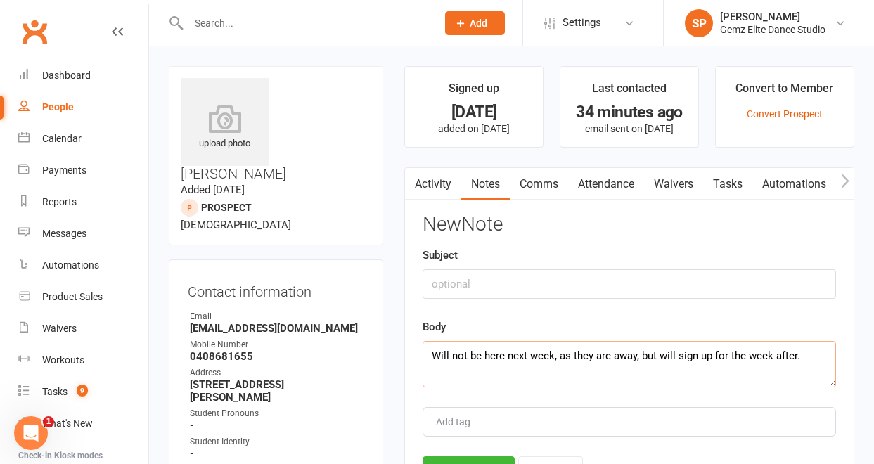
type textarea "Will not be here next week, as they are away, but will sign up for the week aft…"
click at [504, 283] on input "text" at bounding box center [628, 284] width 413 height 30
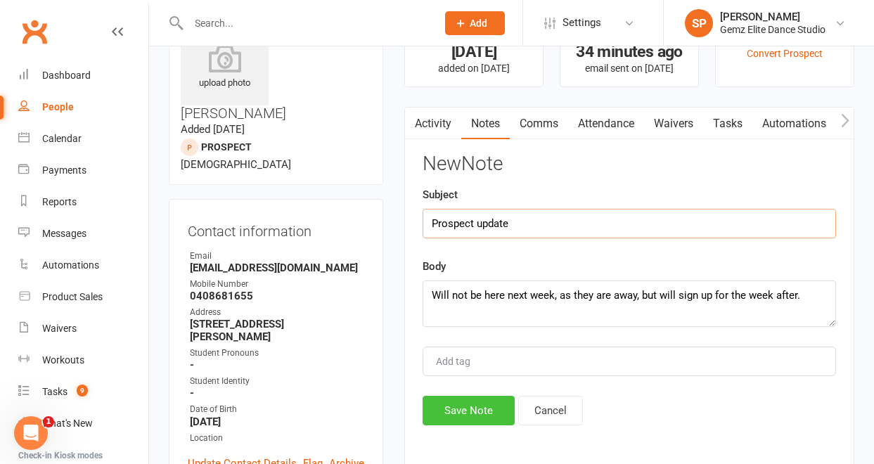
scroll to position [66, 0]
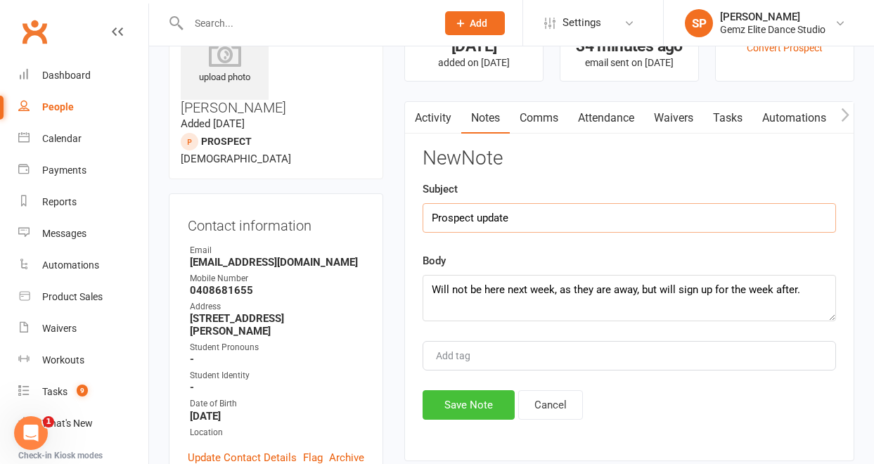
type input "Prospect update"
click at [465, 410] on button "Save Note" at bounding box center [468, 405] width 92 height 30
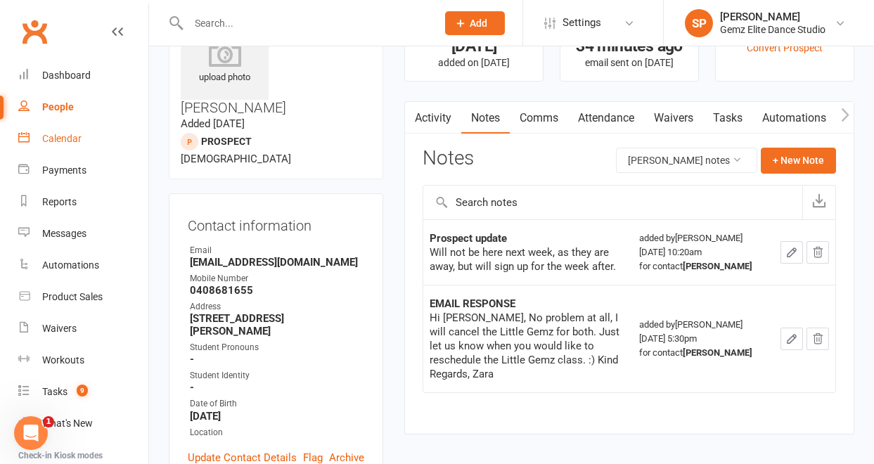
click at [65, 140] on div "Calendar" at bounding box center [61, 138] width 39 height 11
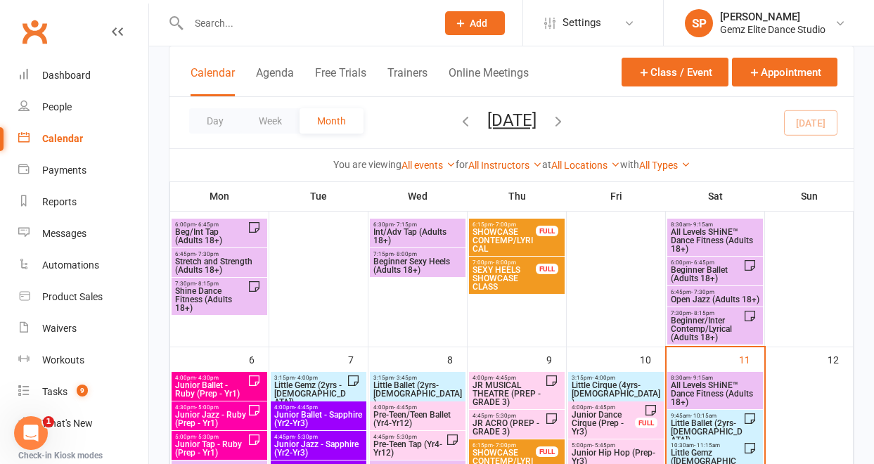
scroll to position [162, 0]
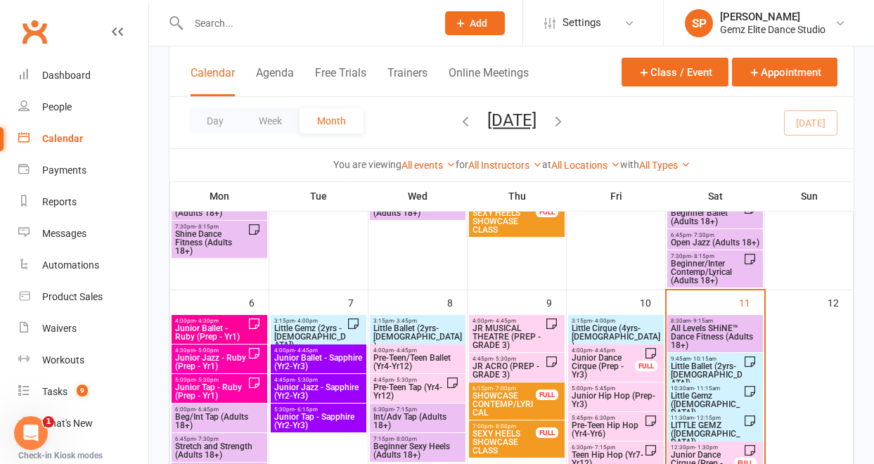
click at [696, 396] on span "Little Gemz ([DEMOGRAPHIC_DATA])" at bounding box center [706, 403] width 73 height 25
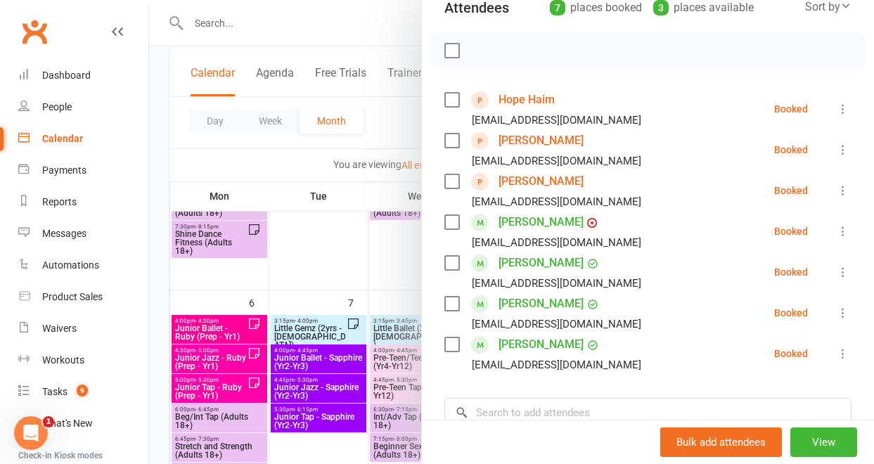
scroll to position [175, 0]
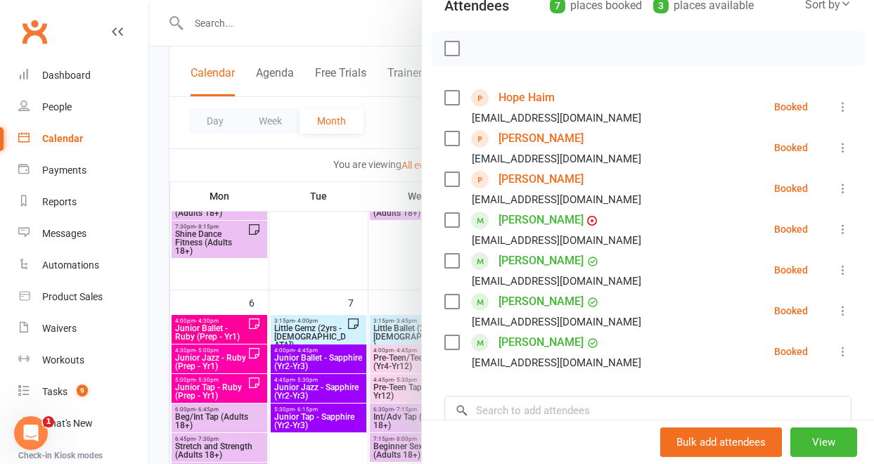
click at [836, 352] on icon at bounding box center [843, 351] width 14 height 14
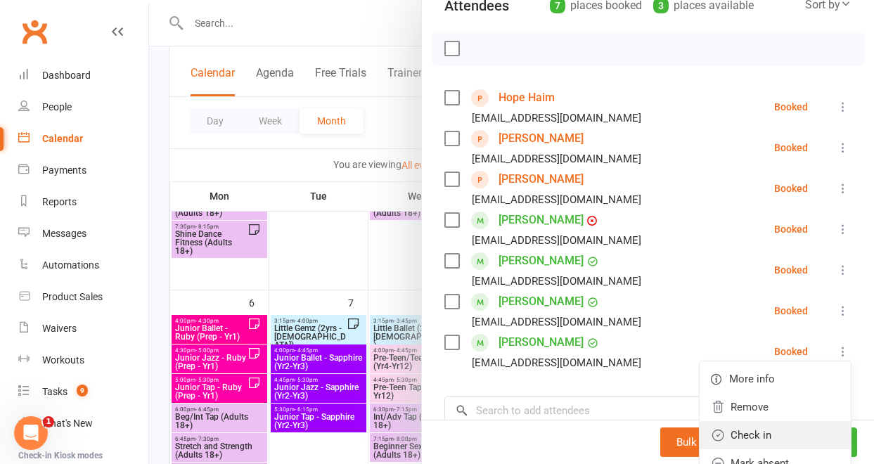
click at [796, 427] on link "Check in" at bounding box center [774, 435] width 151 height 28
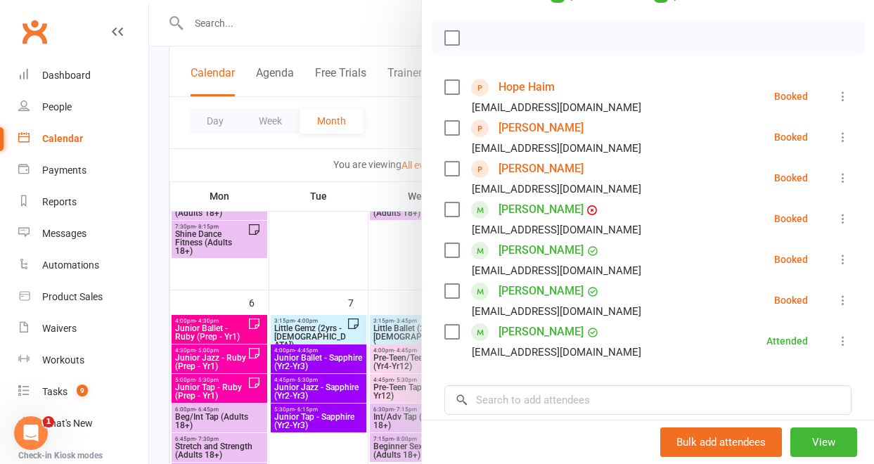
scroll to position [185, 0]
click at [836, 136] on icon at bounding box center [843, 138] width 14 height 14
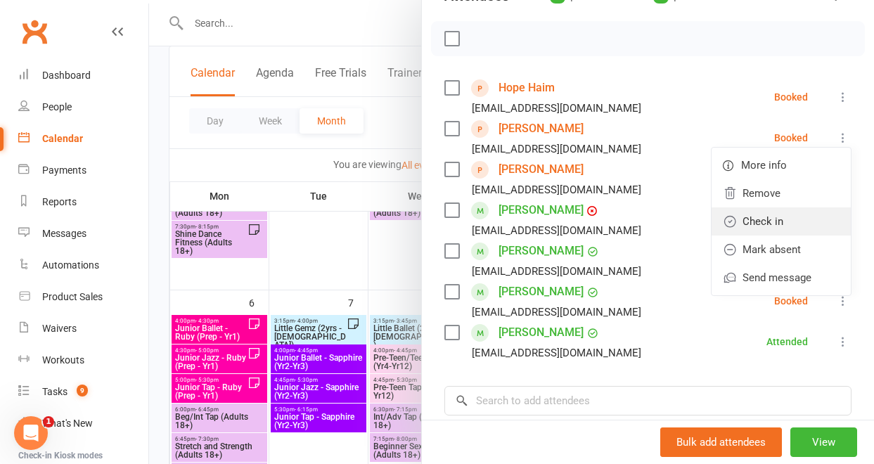
click at [786, 225] on link "Check in" at bounding box center [780, 221] width 139 height 28
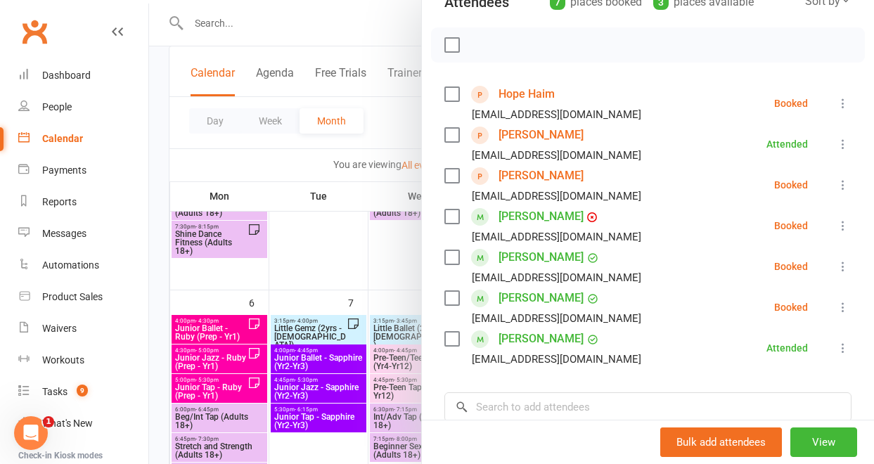
scroll to position [175, 0]
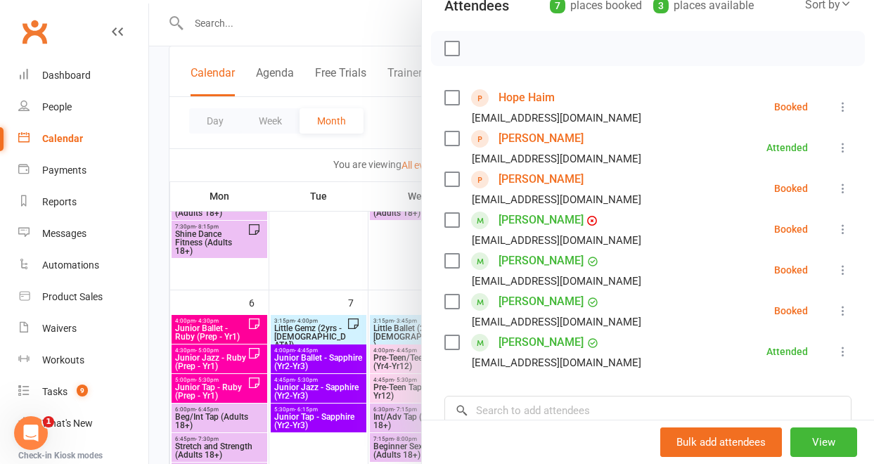
click at [836, 102] on icon at bounding box center [843, 107] width 14 height 14
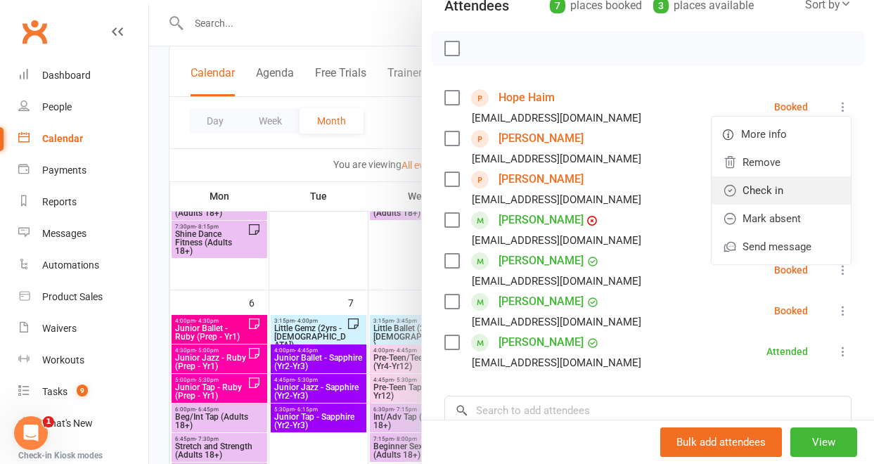
click at [796, 178] on link "Check in" at bounding box center [780, 190] width 139 height 28
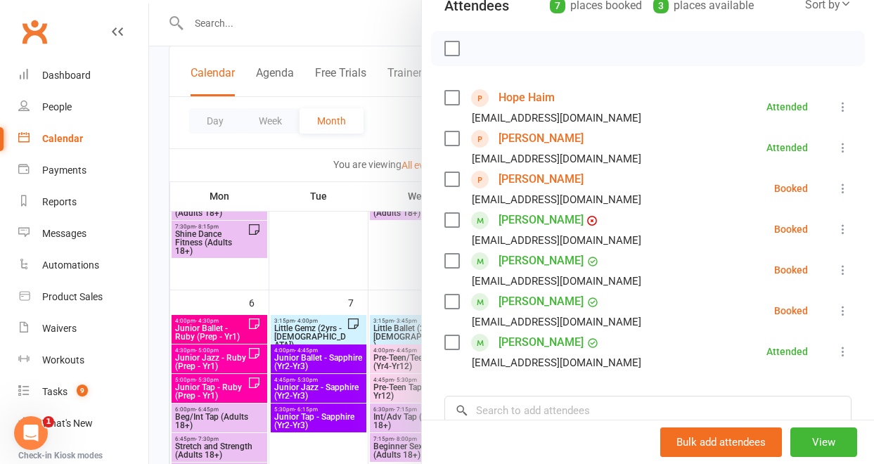
click at [836, 185] on icon at bounding box center [843, 188] width 14 height 14
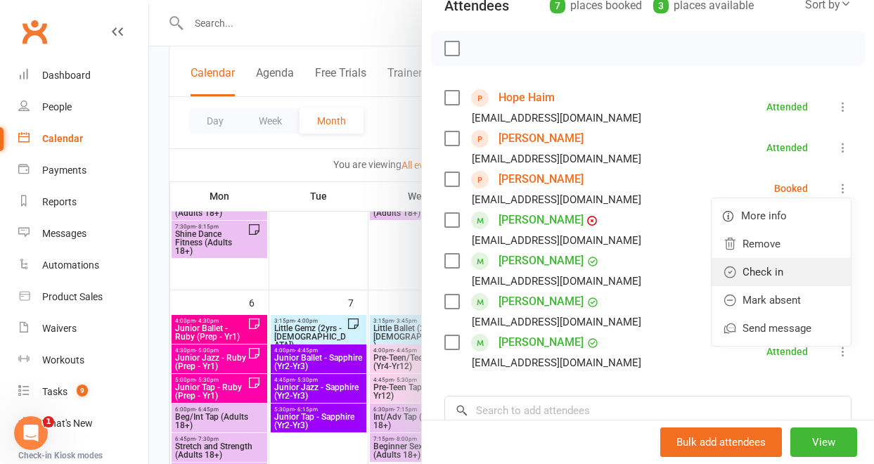
click at [787, 265] on link "Check in" at bounding box center [780, 272] width 139 height 28
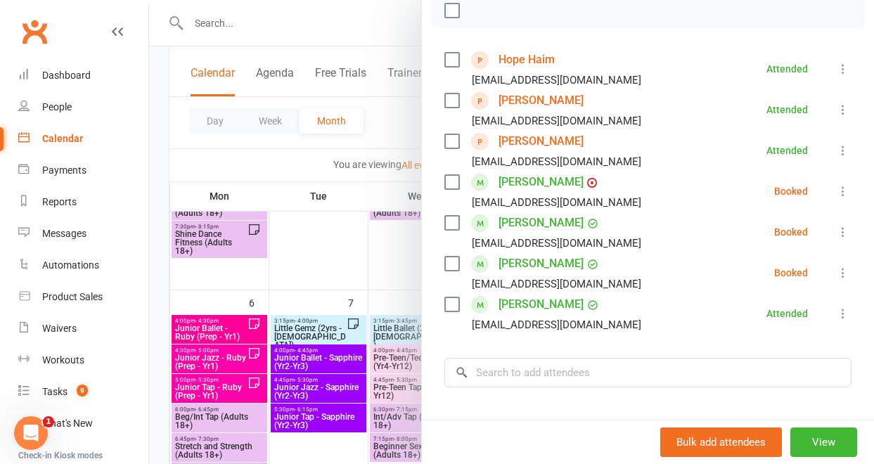
scroll to position [206, 0]
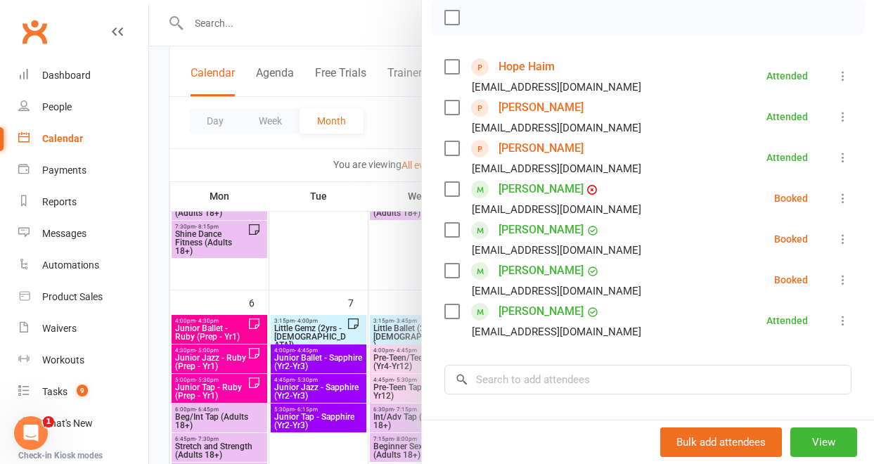
click at [377, 270] on div at bounding box center [511, 232] width 725 height 464
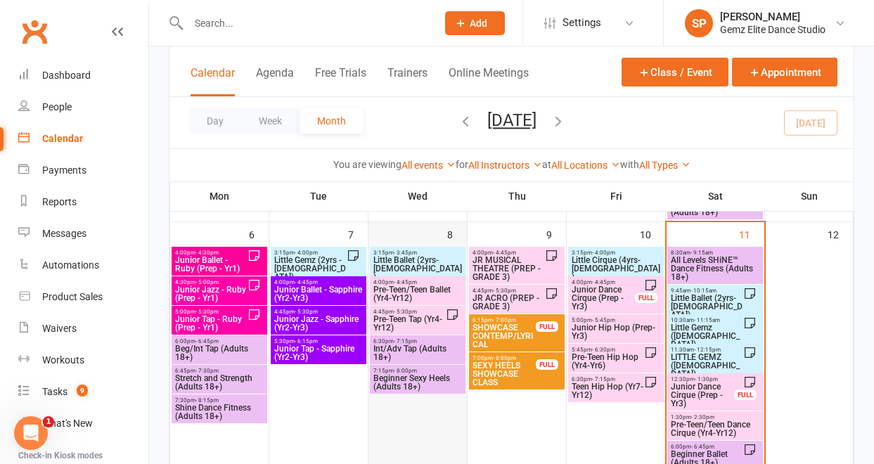
scroll to position [254, 0]
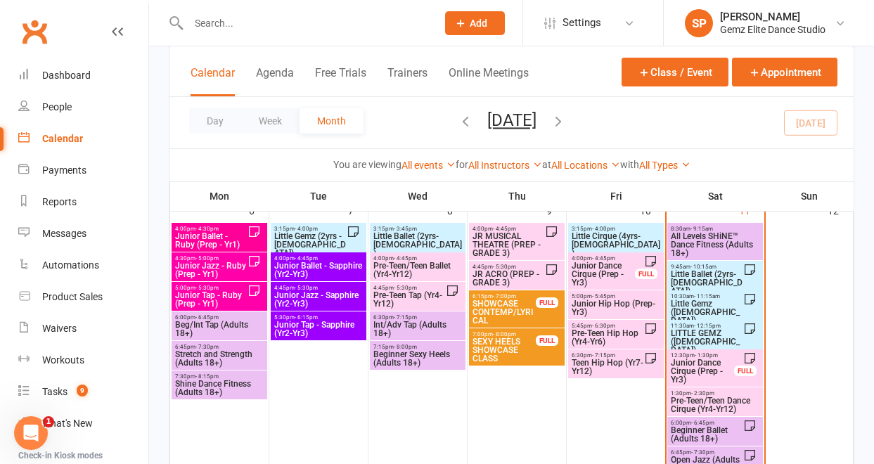
click at [696, 339] on span "LITTLE GEMZ ([DEMOGRAPHIC_DATA])" at bounding box center [706, 341] width 73 height 25
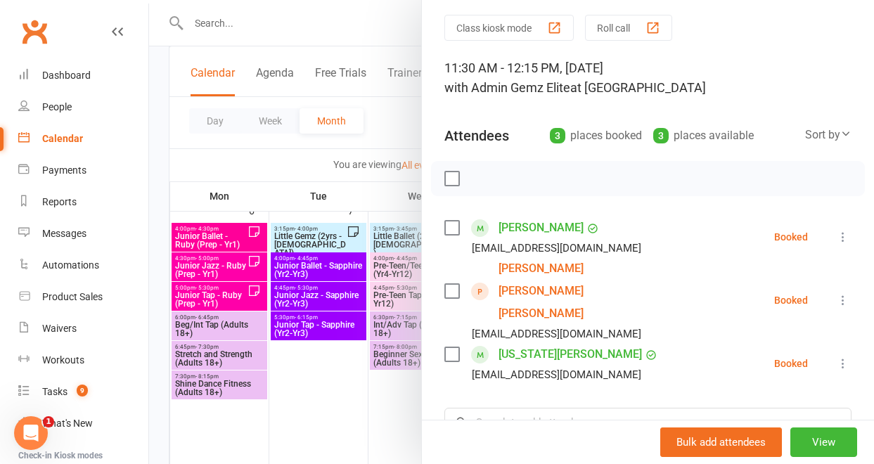
scroll to position [47, 0]
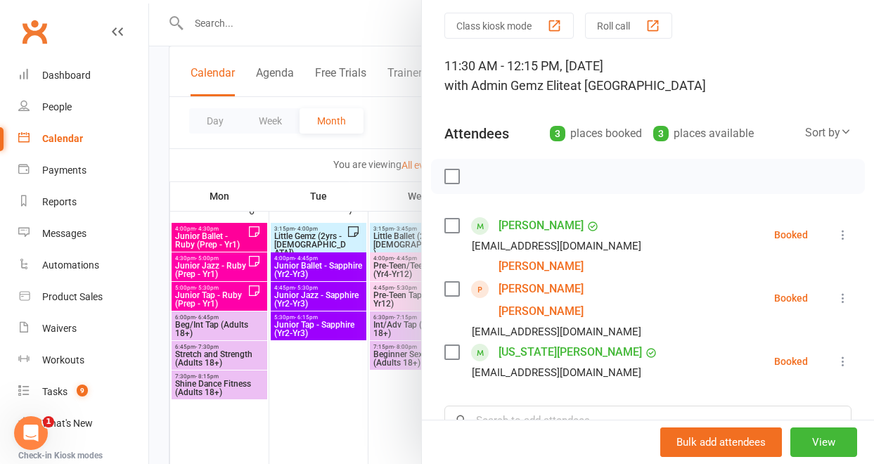
click at [344, 173] on div at bounding box center [511, 232] width 725 height 464
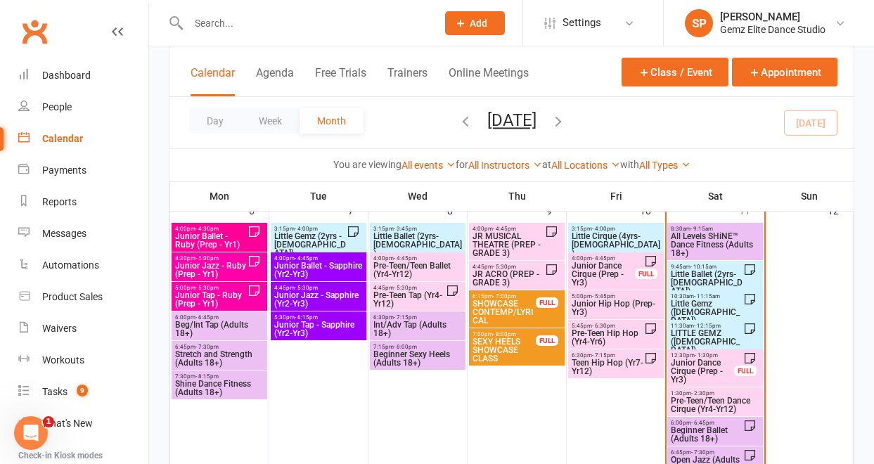
click at [692, 304] on span "Little Gemz ([DEMOGRAPHIC_DATA])" at bounding box center [706, 311] width 73 height 25
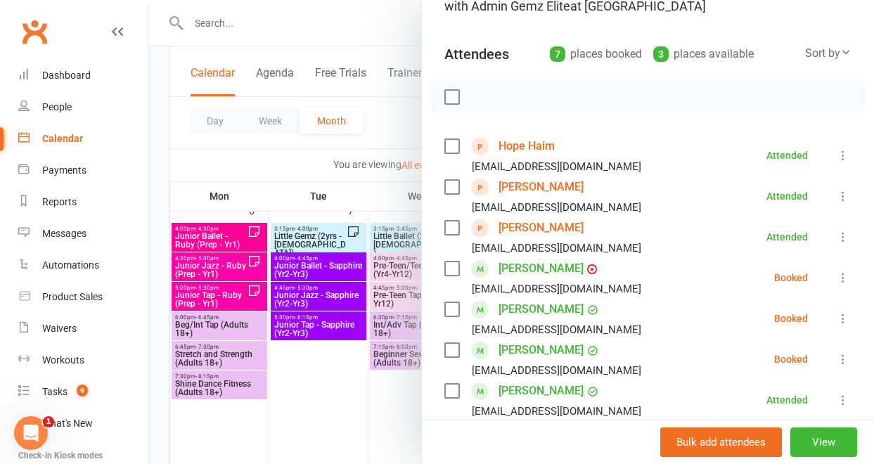
scroll to position [115, 0]
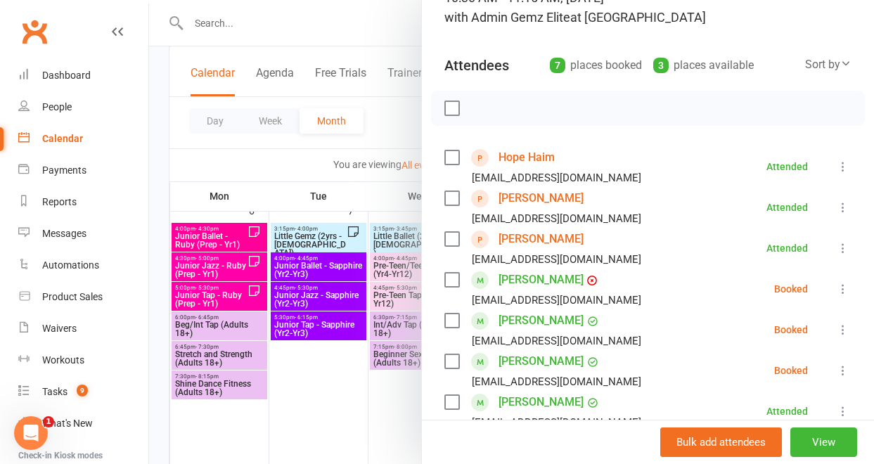
click at [335, 154] on div at bounding box center [511, 232] width 725 height 464
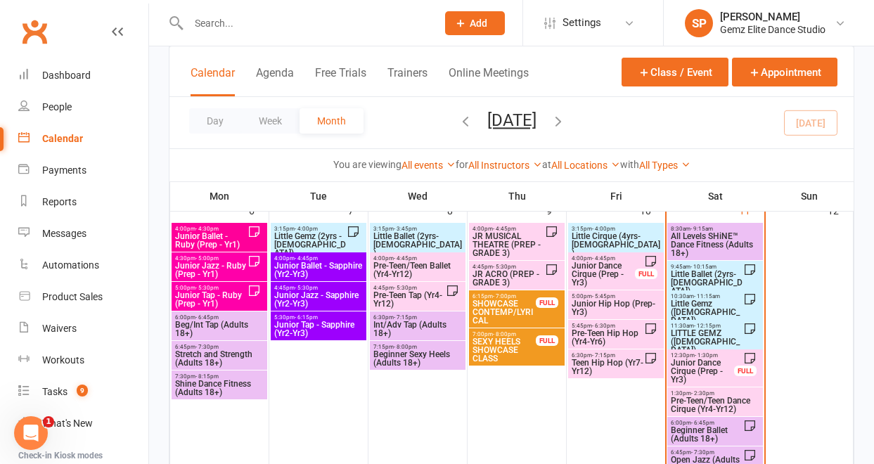
click at [678, 310] on span "Little Gemz ([DEMOGRAPHIC_DATA])" at bounding box center [706, 311] width 73 height 25
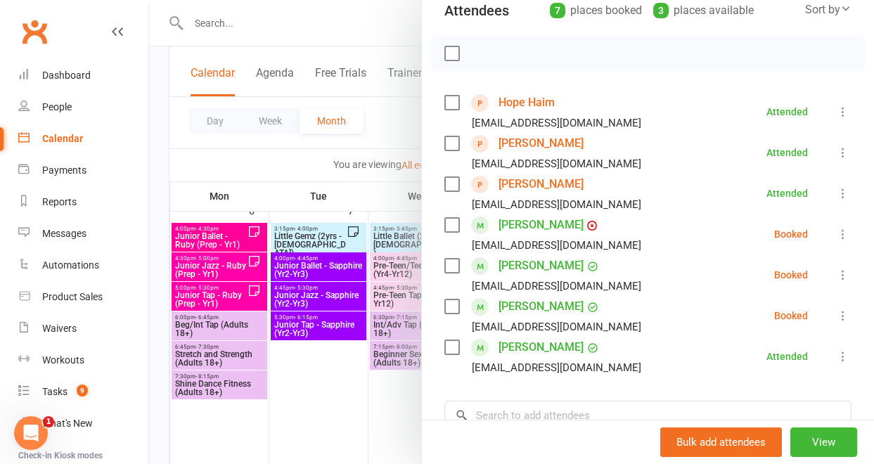
scroll to position [183, 0]
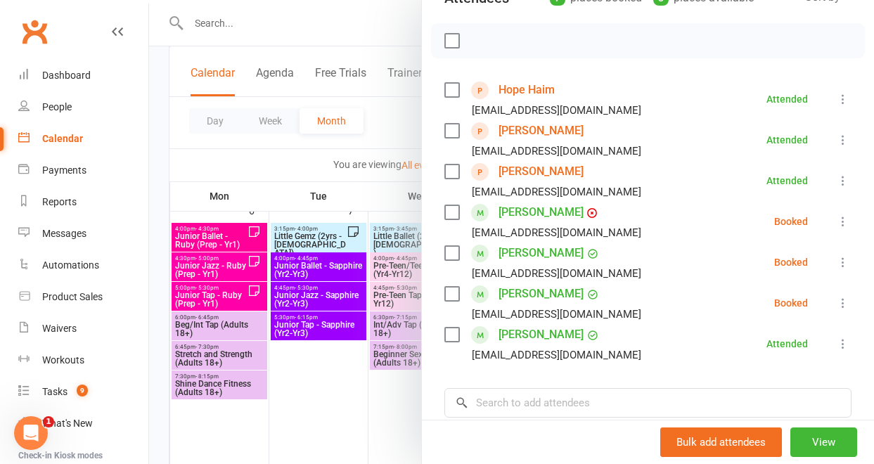
click at [836, 261] on icon at bounding box center [843, 262] width 14 height 14
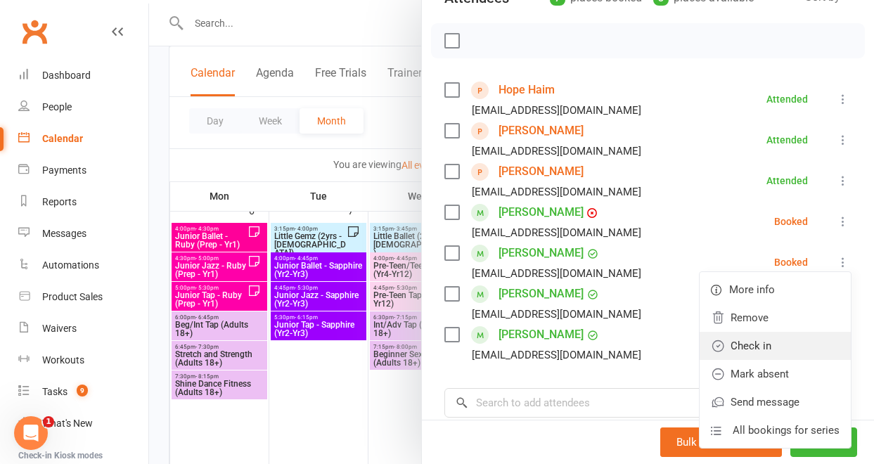
click at [771, 344] on link "Check in" at bounding box center [774, 346] width 151 height 28
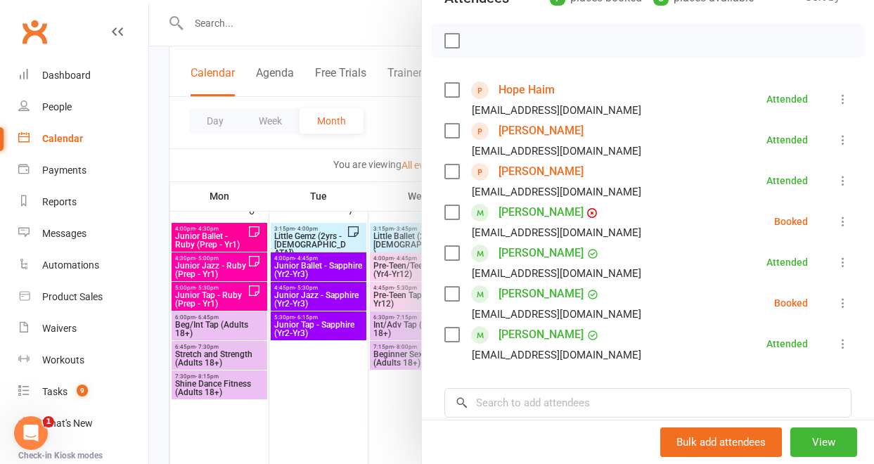
click at [522, 259] on link "Zarah Taylor" at bounding box center [540, 253] width 85 height 22
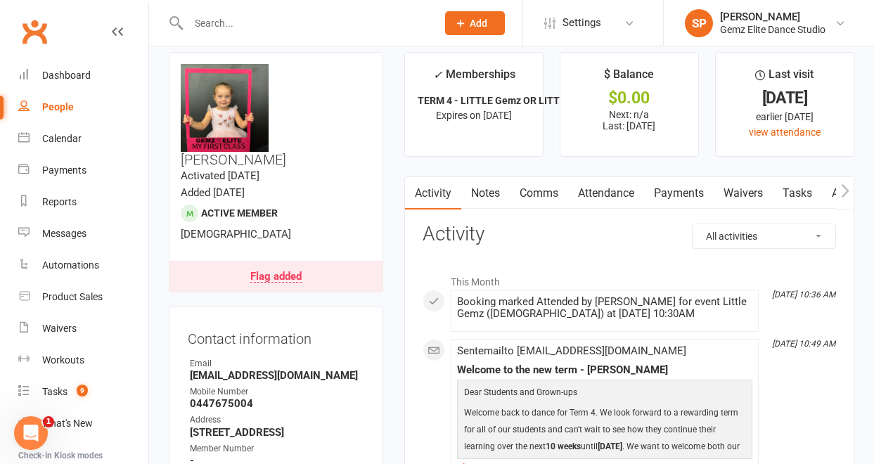
scroll to position [18, 0]
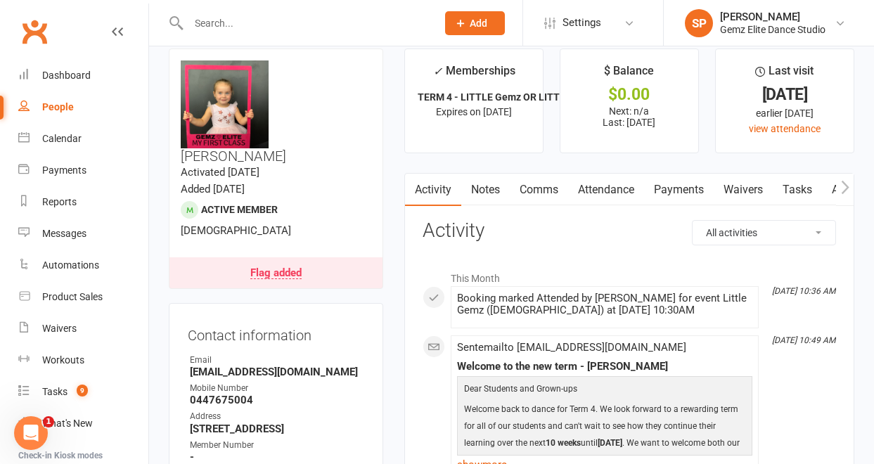
click at [493, 190] on link "Notes" at bounding box center [485, 190] width 48 height 32
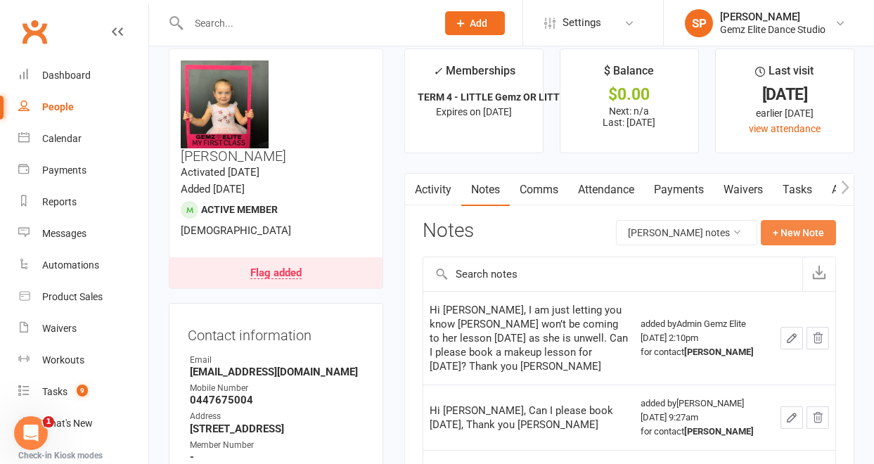
click at [805, 231] on button "+ New Note" at bounding box center [797, 232] width 75 height 25
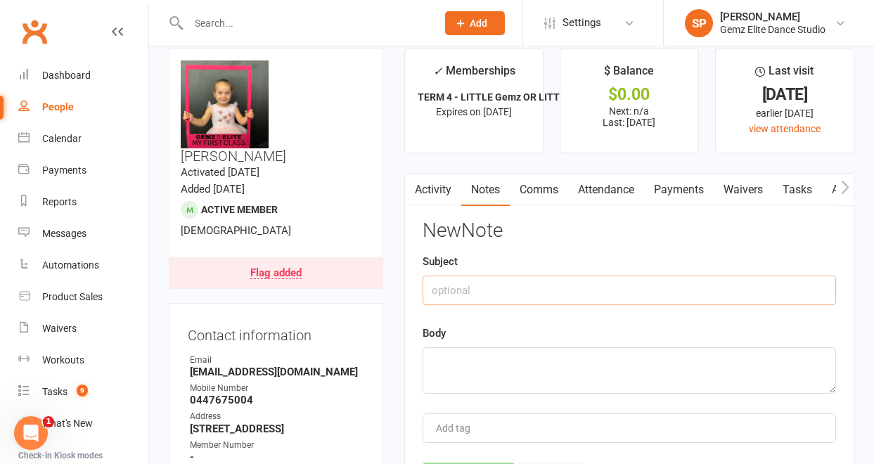
click at [540, 291] on input "text" at bounding box center [628, 290] width 413 height 30
drag, startPoint x: 609, startPoint y: 292, endPoint x: 419, endPoint y: 290, distance: 189.8
click at [419, 290] on div "Activity Notes Comms Attendance Payments Waivers Tasks Automations Workouts Mob…" at bounding box center [629, 353] width 450 height 361
type input "Confirmed NOT starting prep in 2026"
click at [446, 361] on textarea at bounding box center [628, 370] width 413 height 46
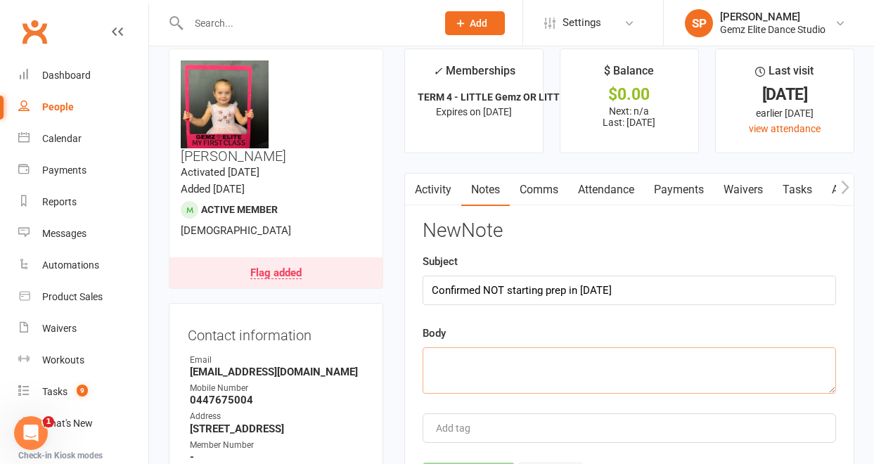
paste textarea "Confirmed NOT starting prep in 2026"
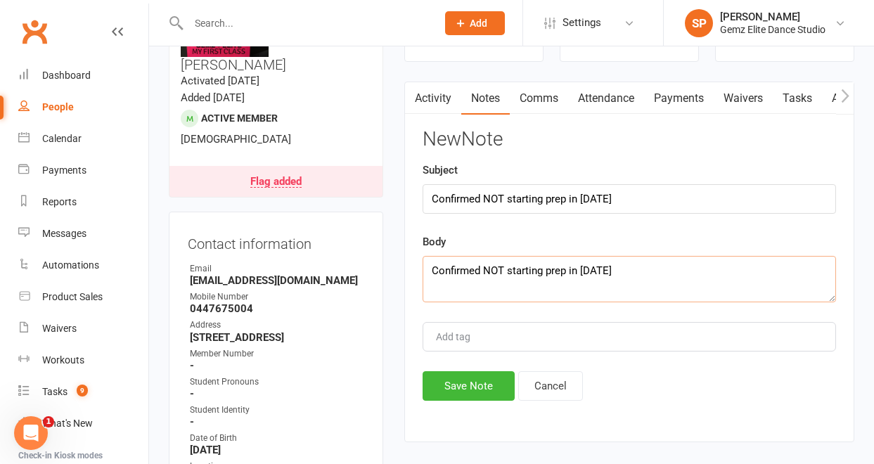
scroll to position [112, 0]
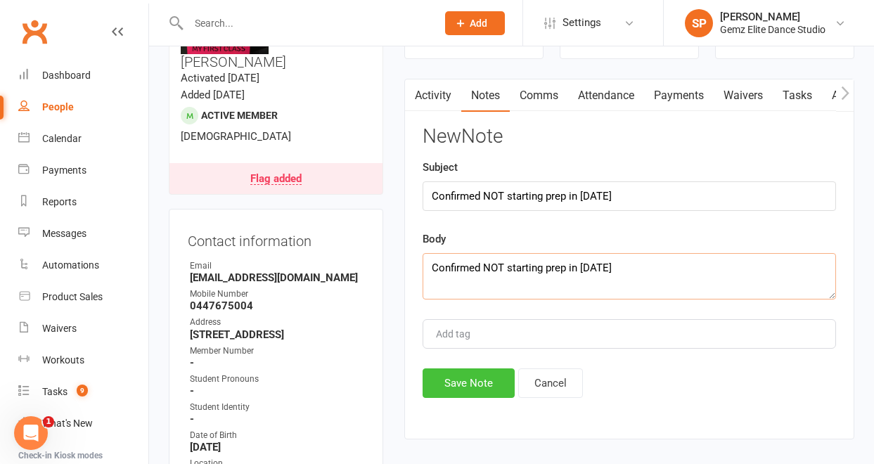
type textarea "Confirmed NOT starting prep in 2026"
click at [455, 387] on button "Save Note" at bounding box center [468, 383] width 92 height 30
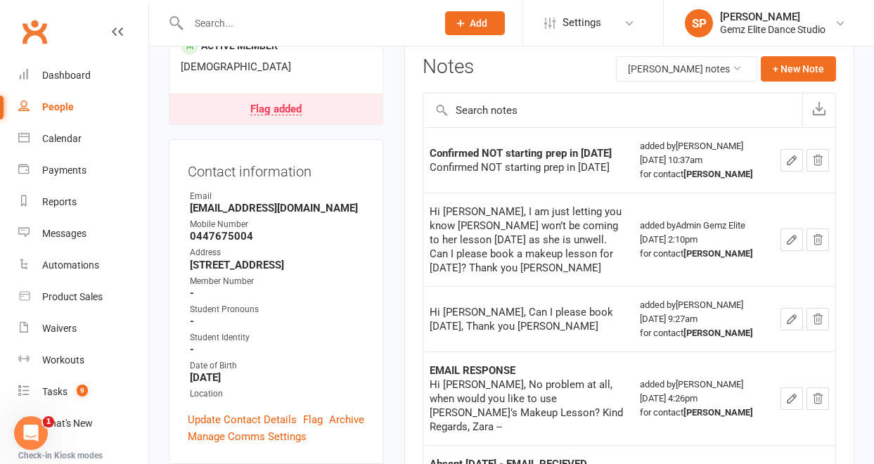
scroll to position [122, 0]
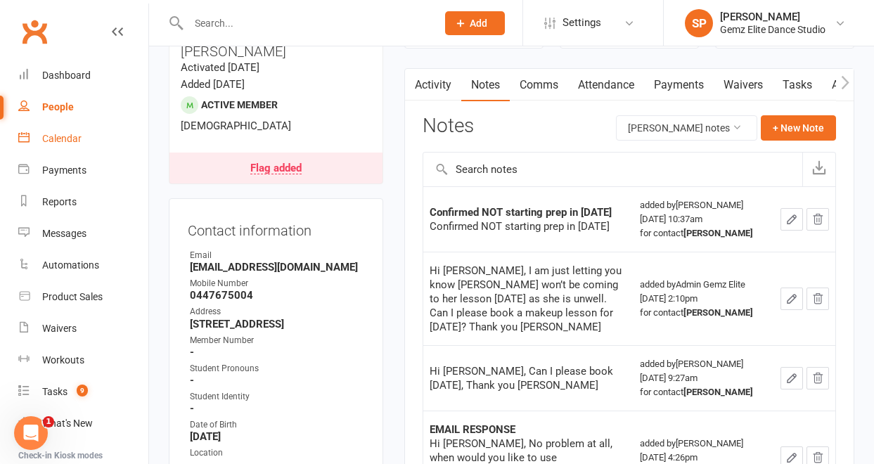
click at [51, 140] on div "Calendar" at bounding box center [61, 138] width 39 height 11
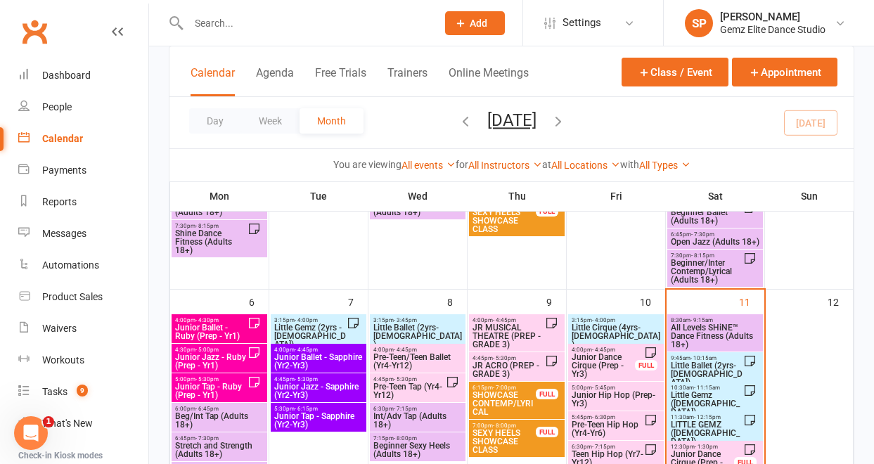
scroll to position [171, 0]
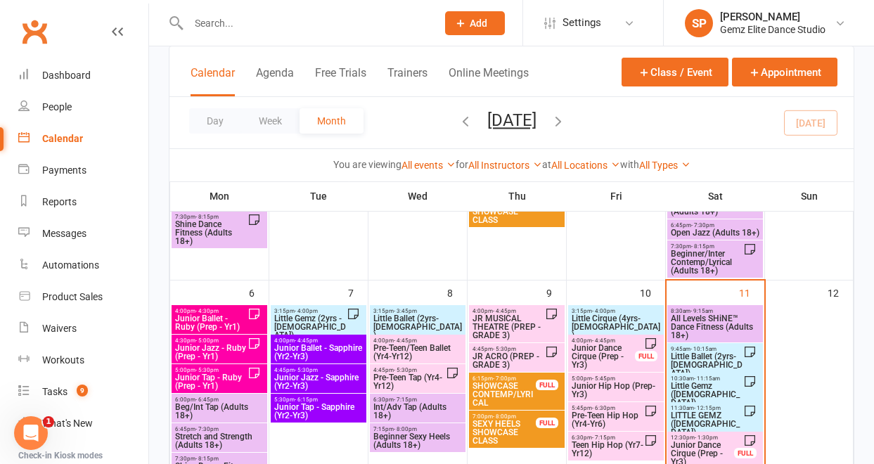
click at [685, 392] on span "Little Gemz ([DEMOGRAPHIC_DATA])" at bounding box center [706, 394] width 73 height 25
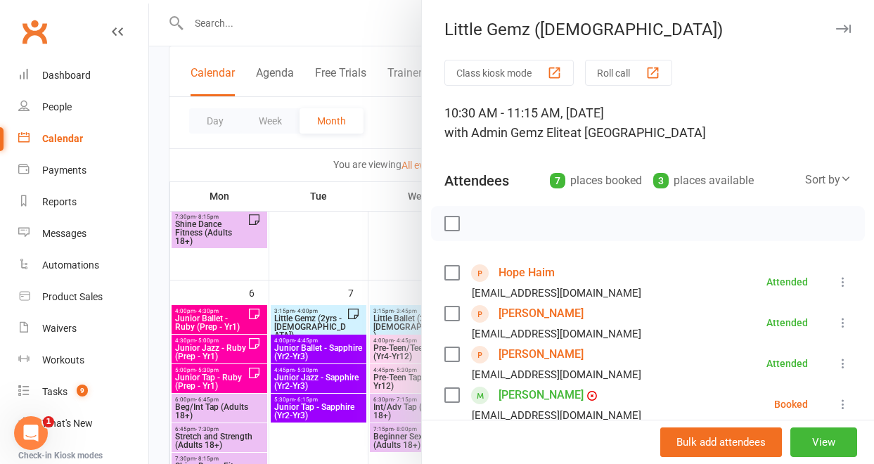
scroll to position [36, 0]
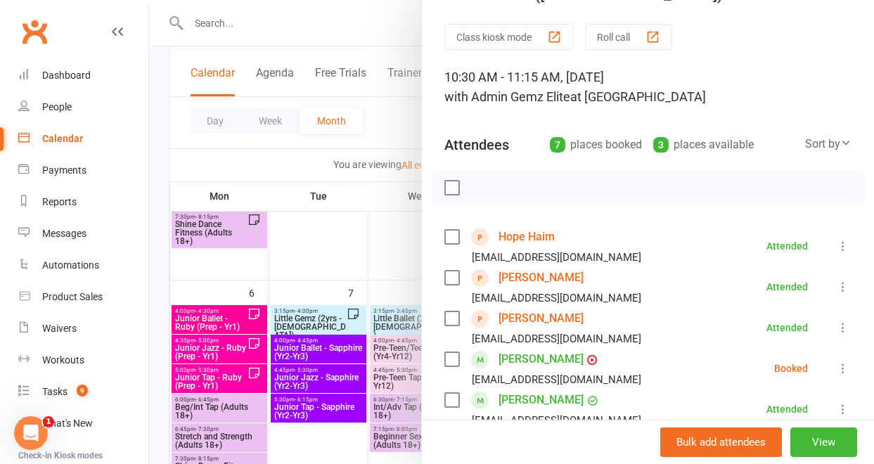
click at [383, 248] on div at bounding box center [511, 232] width 725 height 464
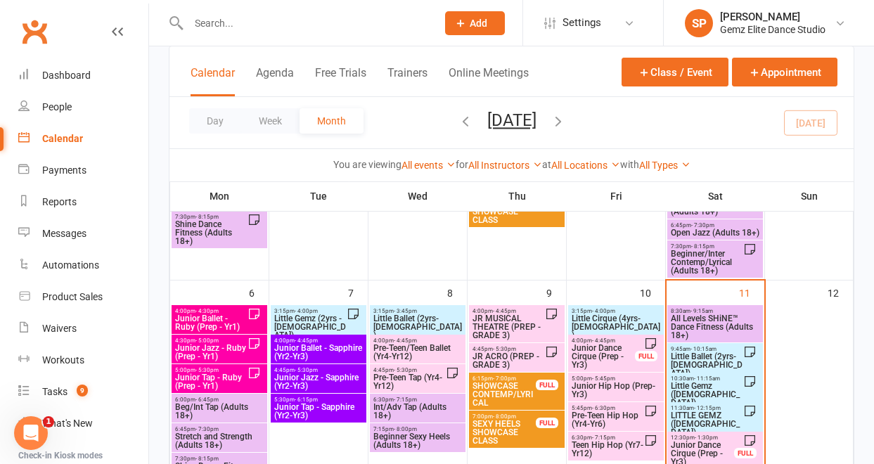
click at [719, 357] on span "Little Ballet (2yrs-[DEMOGRAPHIC_DATA])" at bounding box center [706, 364] width 73 height 25
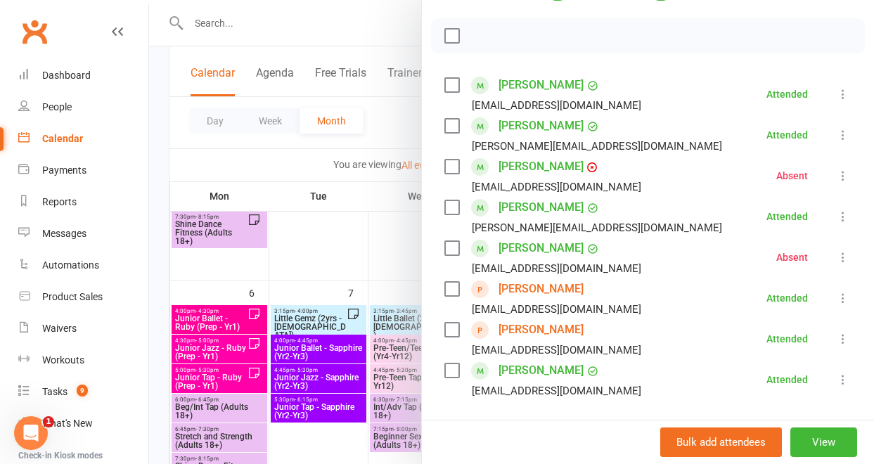
scroll to position [190, 0]
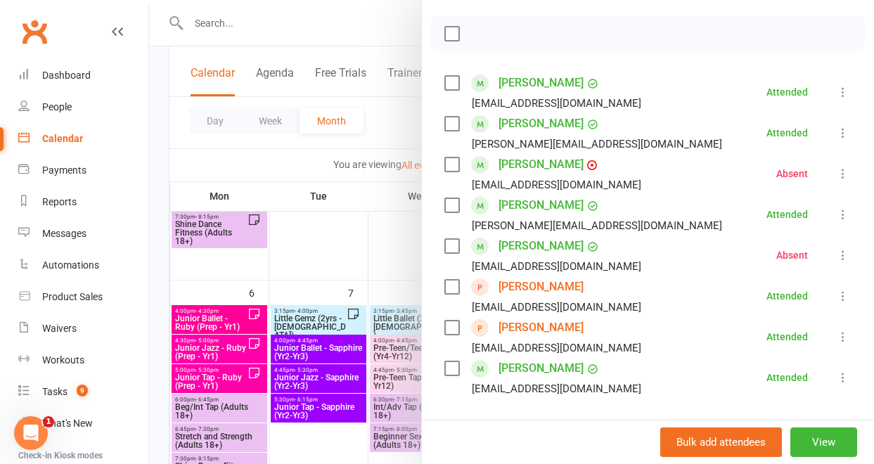
click at [836, 254] on icon at bounding box center [843, 255] width 14 height 14
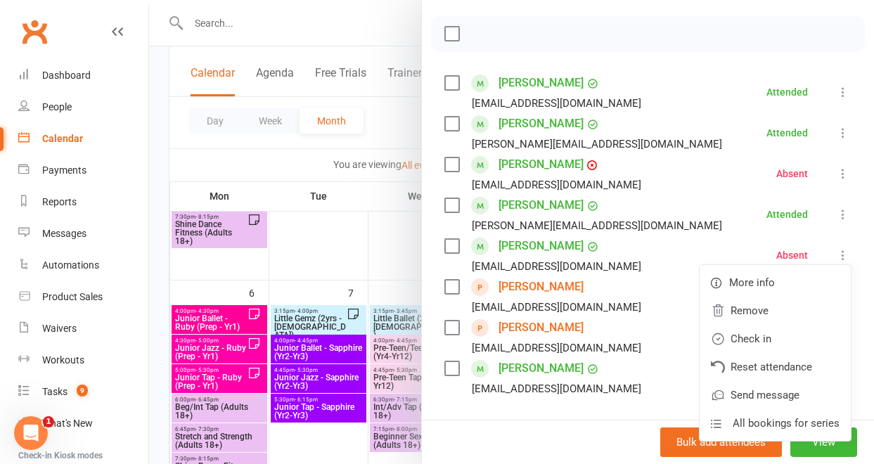
click at [698, 219] on li "Brianna Selcia yuly.selcia.selcia@gmail.com Attended More info Remove Mark abse…" at bounding box center [647, 214] width 407 height 41
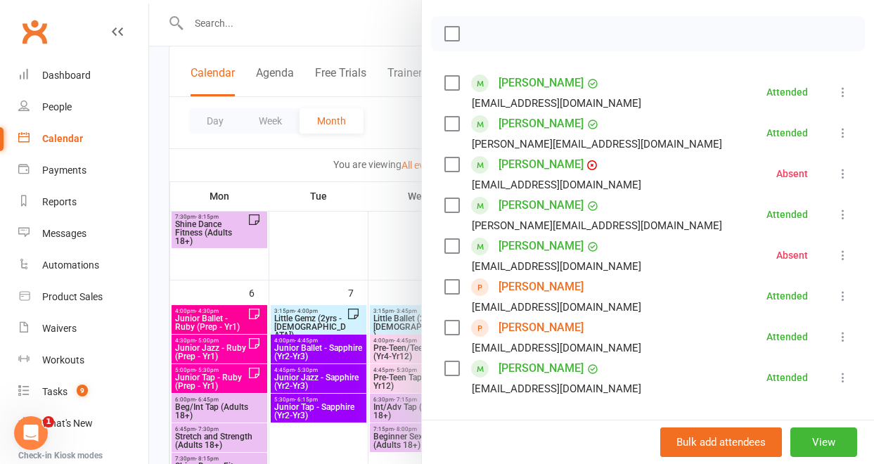
click at [352, 227] on div at bounding box center [511, 232] width 725 height 464
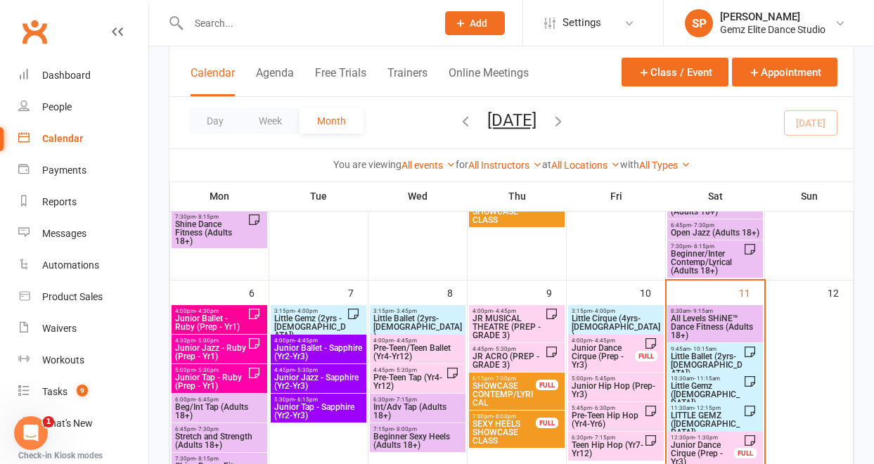
click at [723, 387] on span "Little Gemz ([DEMOGRAPHIC_DATA])" at bounding box center [706, 394] width 73 height 25
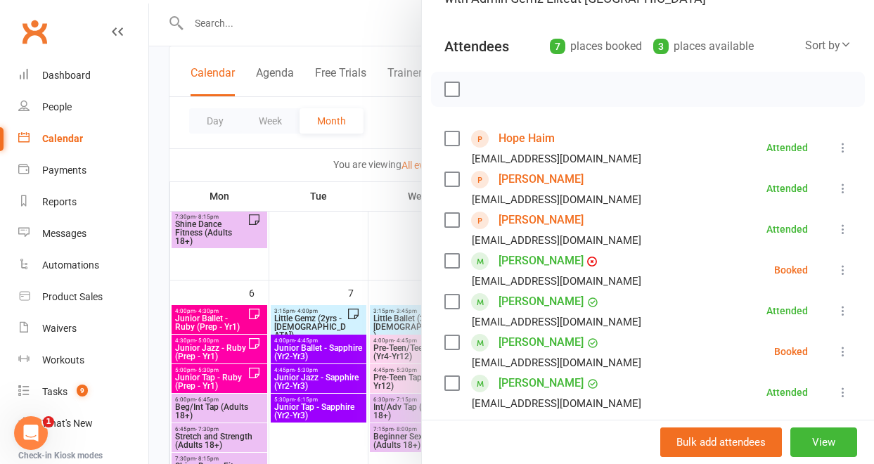
scroll to position [134, 0]
click at [836, 268] on icon at bounding box center [843, 271] width 14 height 14
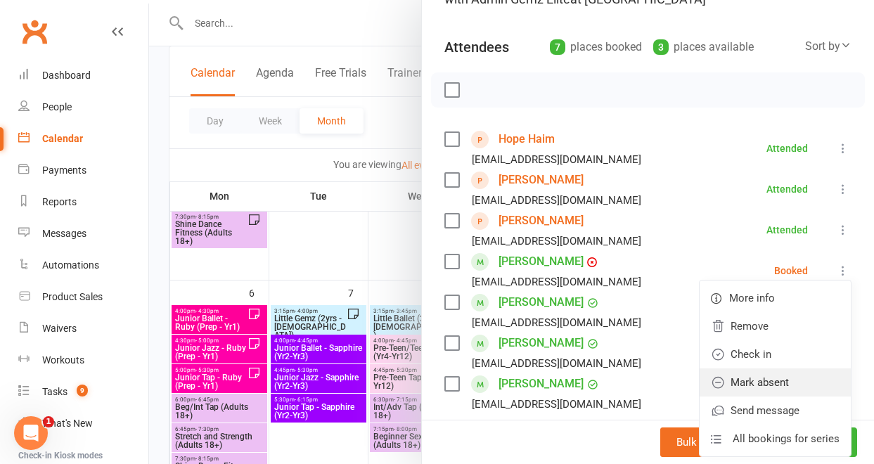
click at [783, 377] on link "Mark absent" at bounding box center [774, 382] width 151 height 28
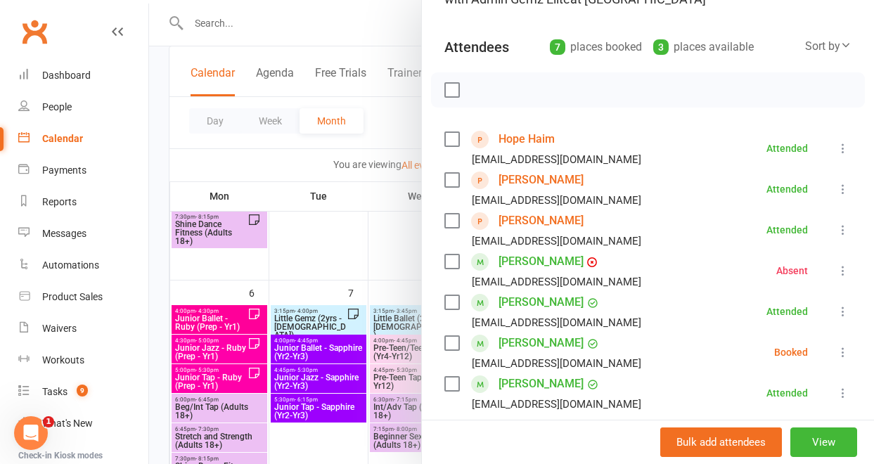
scroll to position [134, 0]
click at [836, 351] on icon at bounding box center [843, 351] width 14 height 14
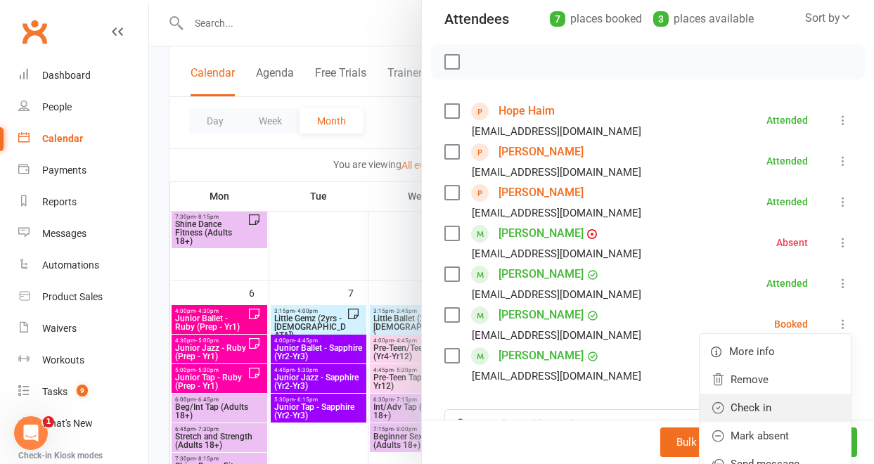
scroll to position [170, 0]
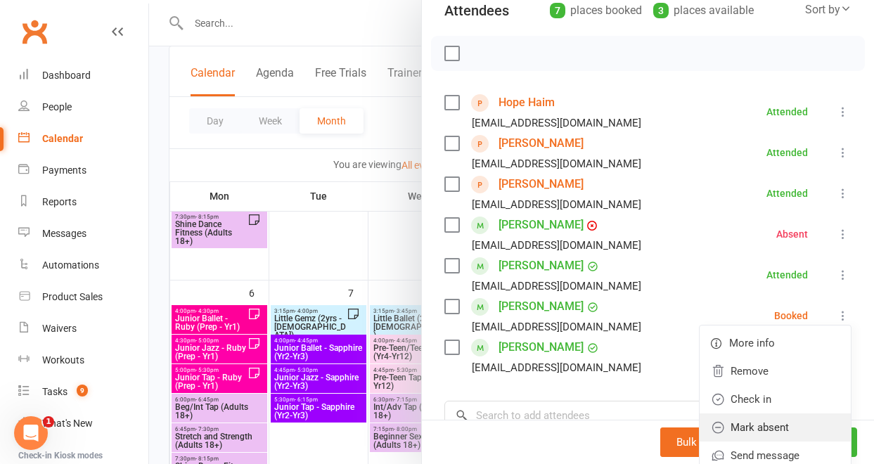
click at [793, 433] on link "Mark absent" at bounding box center [774, 427] width 151 height 28
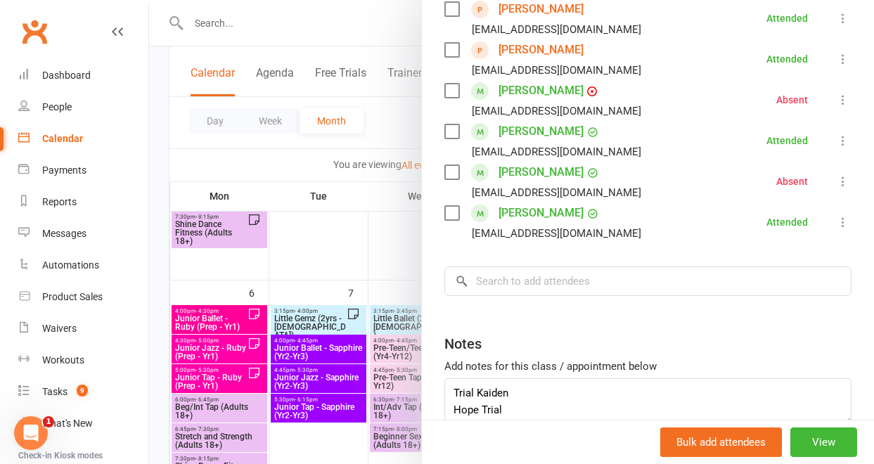
scroll to position [17, 0]
click at [382, 252] on div at bounding box center [511, 232] width 725 height 464
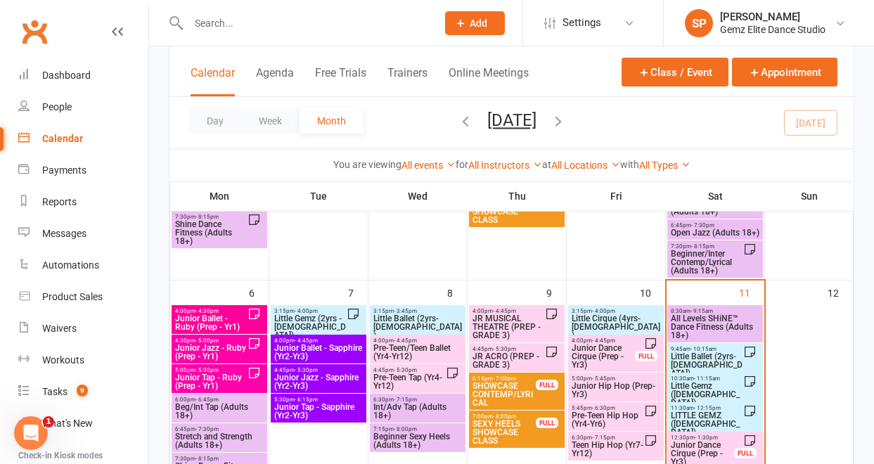
click at [696, 420] on span "LITTLE GEMZ ([DEMOGRAPHIC_DATA])" at bounding box center [706, 423] width 73 height 25
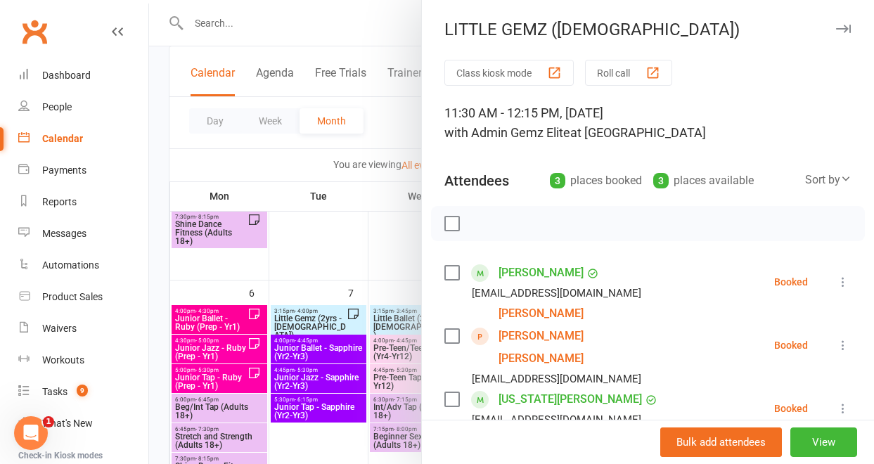
click at [377, 265] on div at bounding box center [511, 232] width 725 height 464
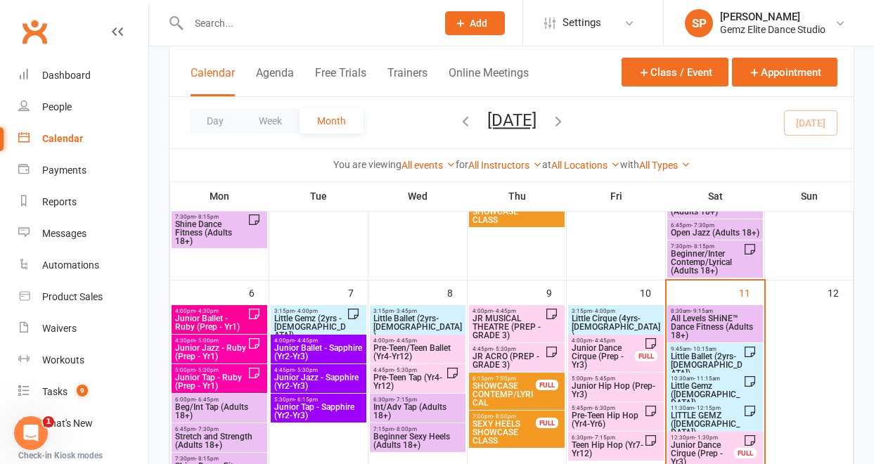
click at [694, 358] on span "Little Ballet (2yrs-[DEMOGRAPHIC_DATA])" at bounding box center [706, 364] width 73 height 25
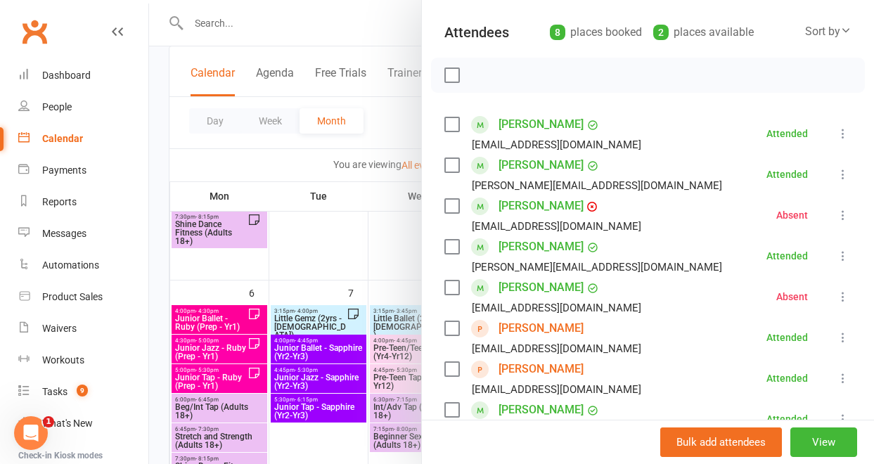
scroll to position [323, 0]
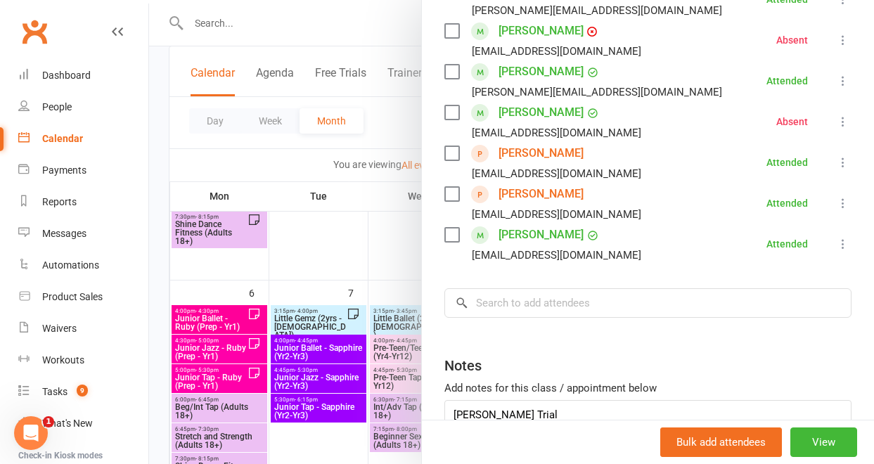
click at [556, 156] on link "[PERSON_NAME]" at bounding box center [540, 153] width 85 height 22
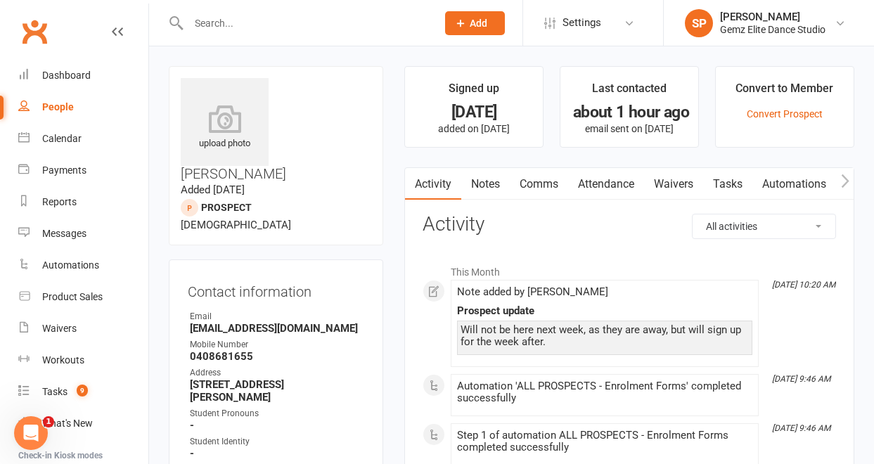
drag, startPoint x: 344, startPoint y: 105, endPoint x: 276, endPoint y: 91, distance: 69.6
click at [276, 91] on h3 "[PERSON_NAME]" at bounding box center [276, 129] width 190 height 103
copy h3 "[PERSON_NAME]"
click at [60, 138] on div "Calendar" at bounding box center [61, 138] width 39 height 11
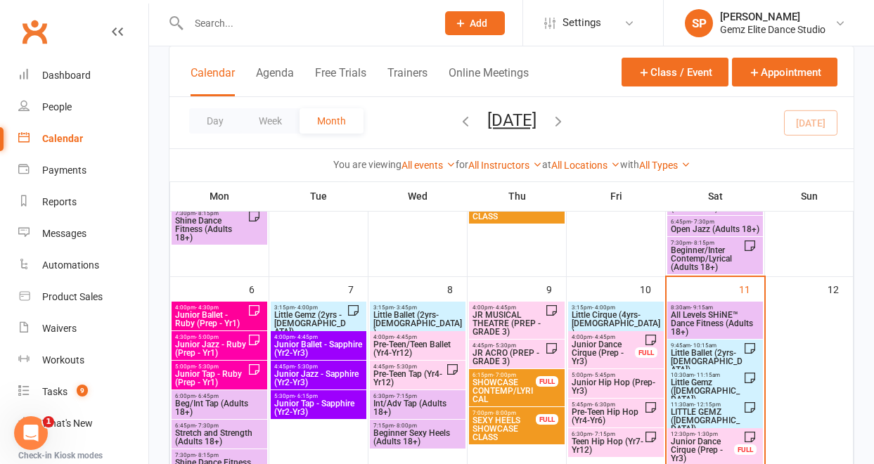
scroll to position [188, 0]
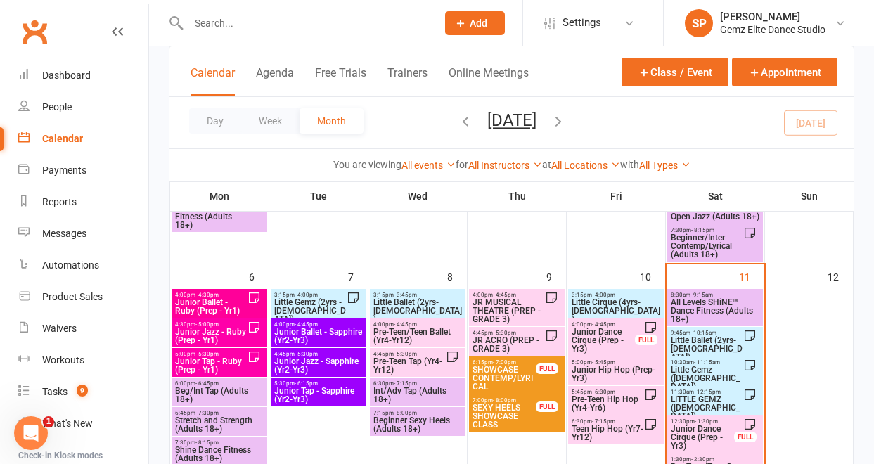
click at [685, 337] on span "Little Ballet (2yrs-[DEMOGRAPHIC_DATA])" at bounding box center [706, 348] width 73 height 25
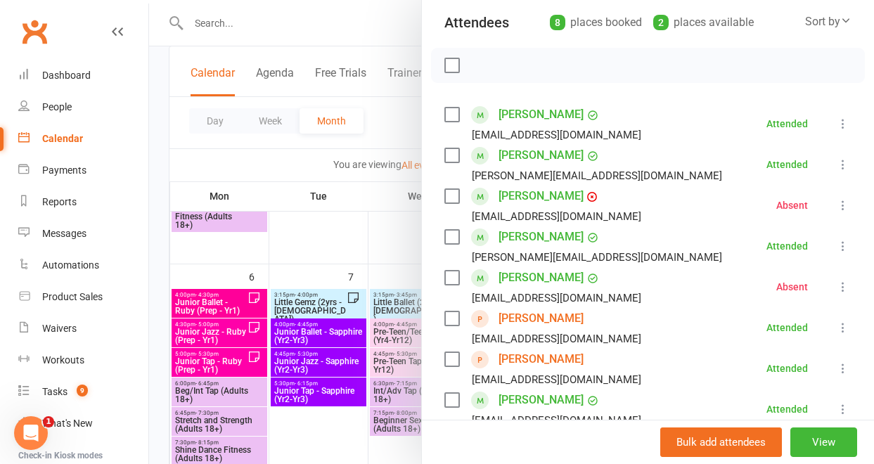
scroll to position [224, 0]
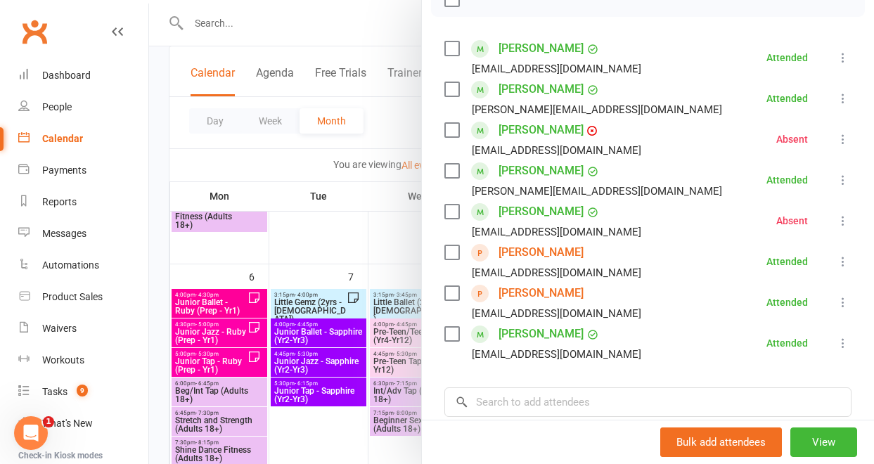
click at [544, 293] on link "[PERSON_NAME]" at bounding box center [540, 293] width 85 height 22
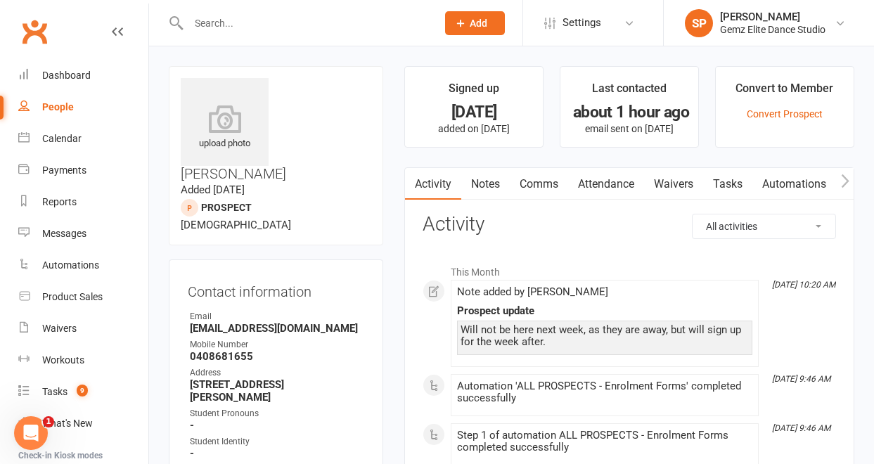
drag, startPoint x: 369, startPoint y: 85, endPoint x: 278, endPoint y: 89, distance: 90.8
click at [278, 89] on h3 "[PERSON_NAME]" at bounding box center [276, 129] width 190 height 103
copy h3 "[PERSON_NAME]"
